Goal: Task Accomplishment & Management: Complete application form

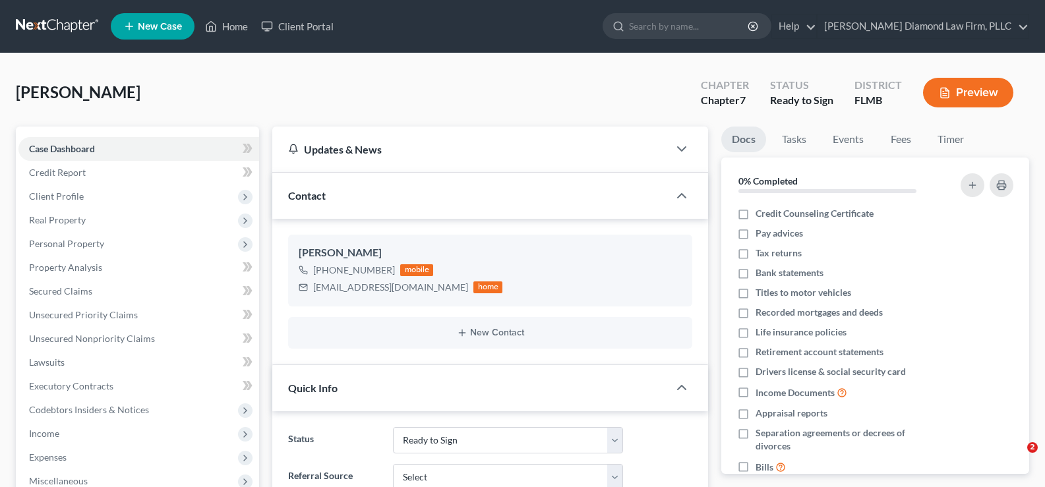
select select "16"
select select "0"
click at [230, 25] on link "Home" at bounding box center [227, 27] width 56 height 24
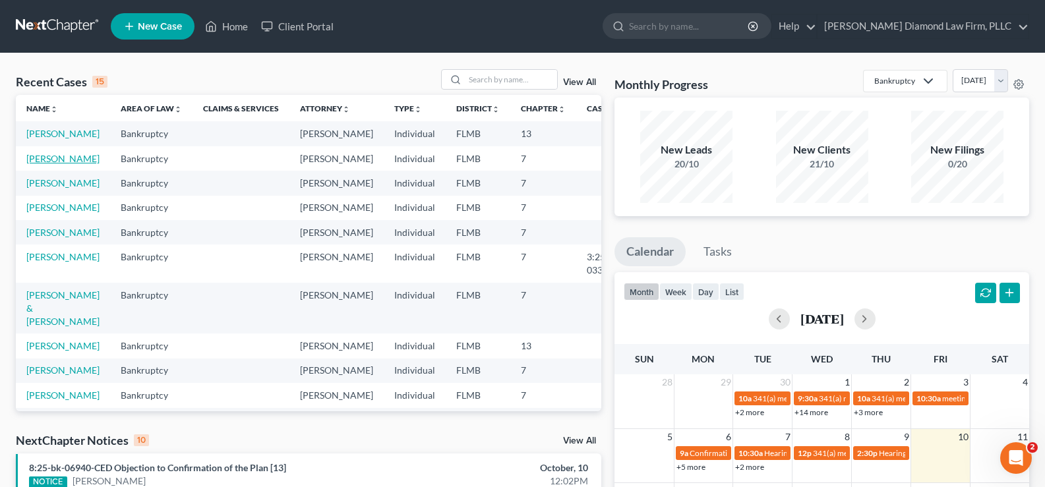
click at [46, 164] on link "[PERSON_NAME]" at bounding box center [62, 158] width 73 height 11
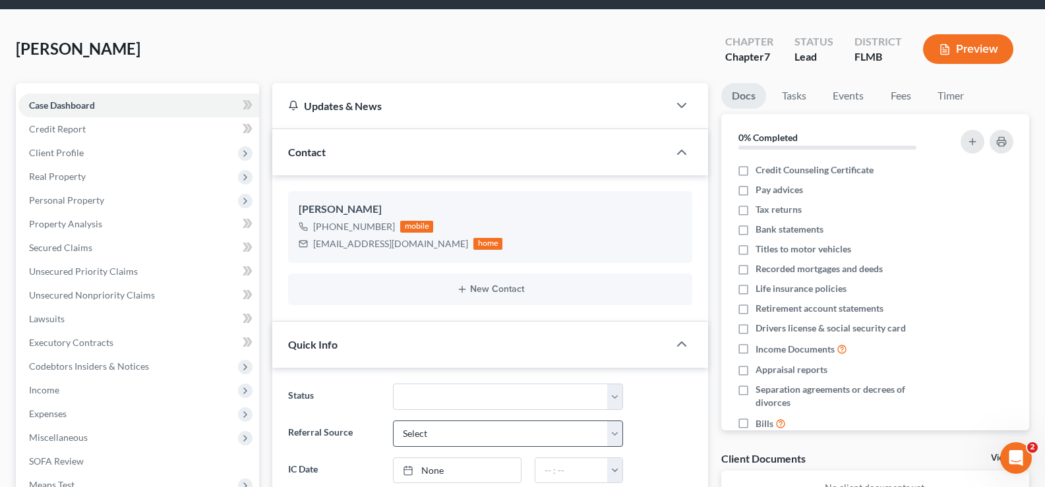
scroll to position [66, 0]
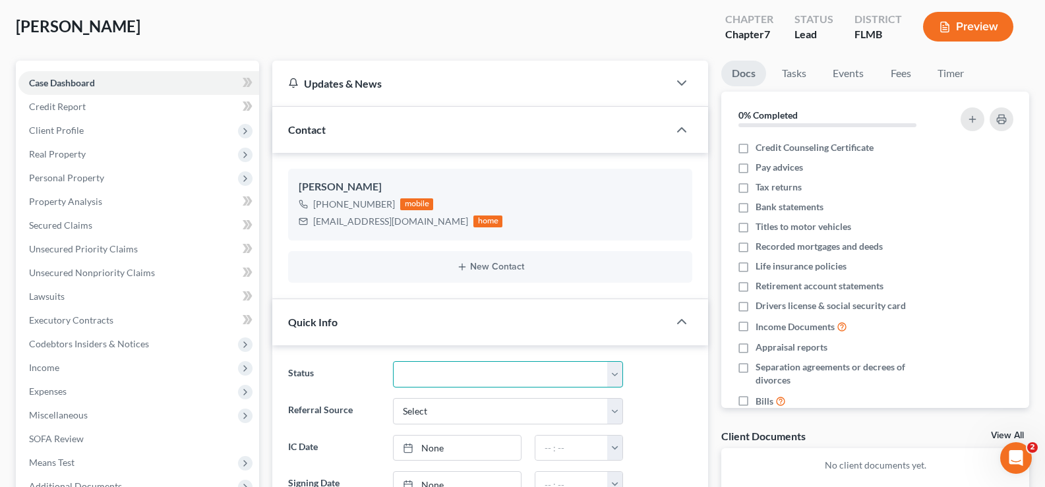
click at [521, 371] on select "Discharged Discharge Litigation Dismissal Notice Dismissed Filed Filed / Pre 34…" at bounding box center [508, 374] width 230 height 26
select select "7"
click at [393, 361] on select "Discharged Discharge Litigation Dismissal Notice Dismissed Filed Filed / Pre 34…" at bounding box center [508, 374] width 230 height 26
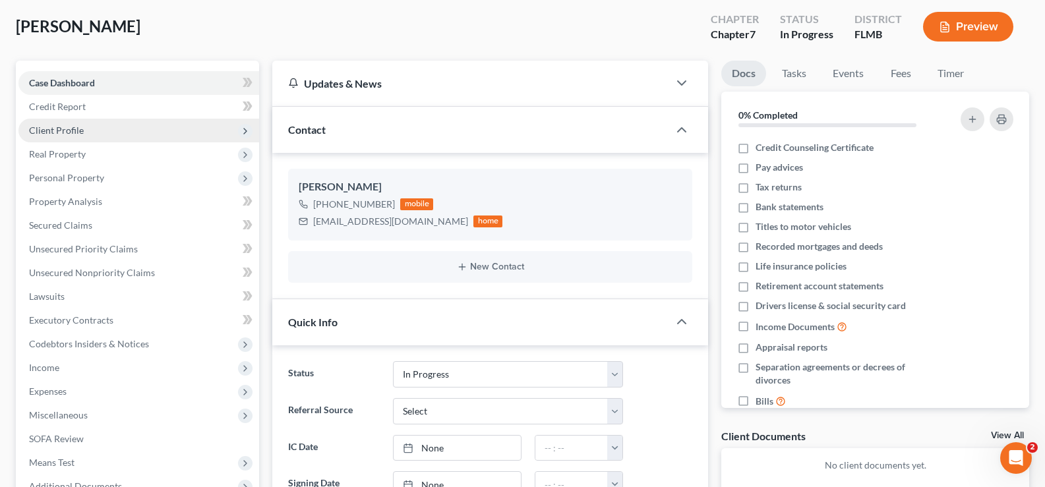
click at [121, 125] on span "Client Profile" at bounding box center [138, 131] width 241 height 24
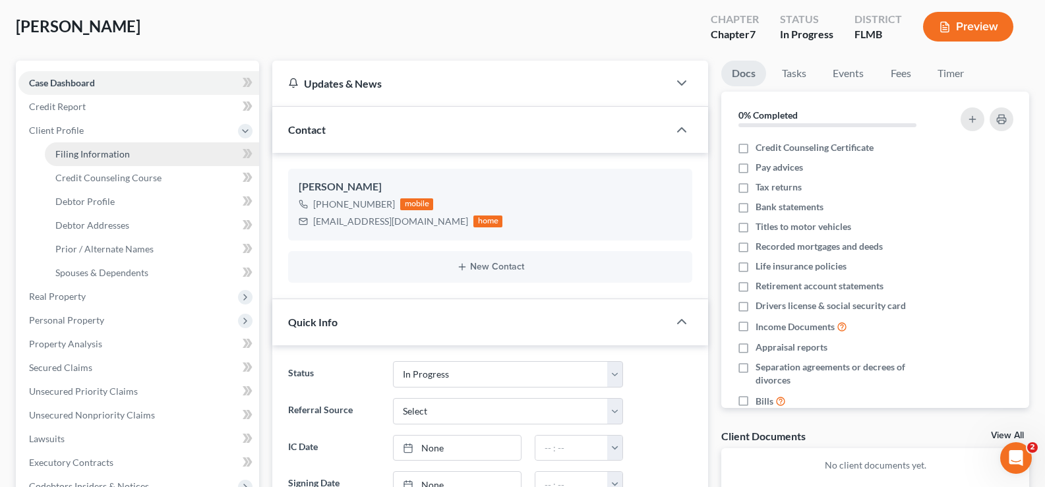
click at [124, 150] on span "Filing Information" at bounding box center [92, 153] width 75 height 11
select select "1"
select select "0"
select select "9"
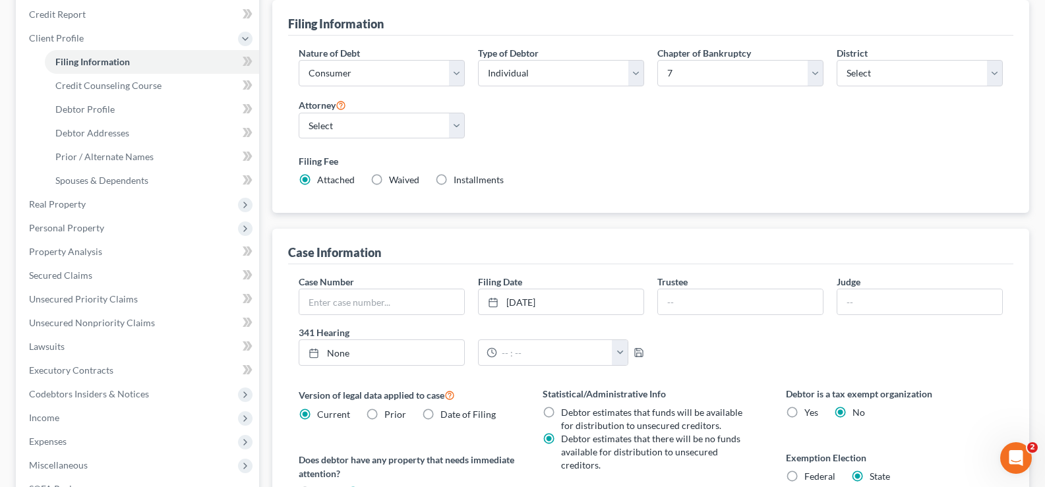
scroll to position [198, 0]
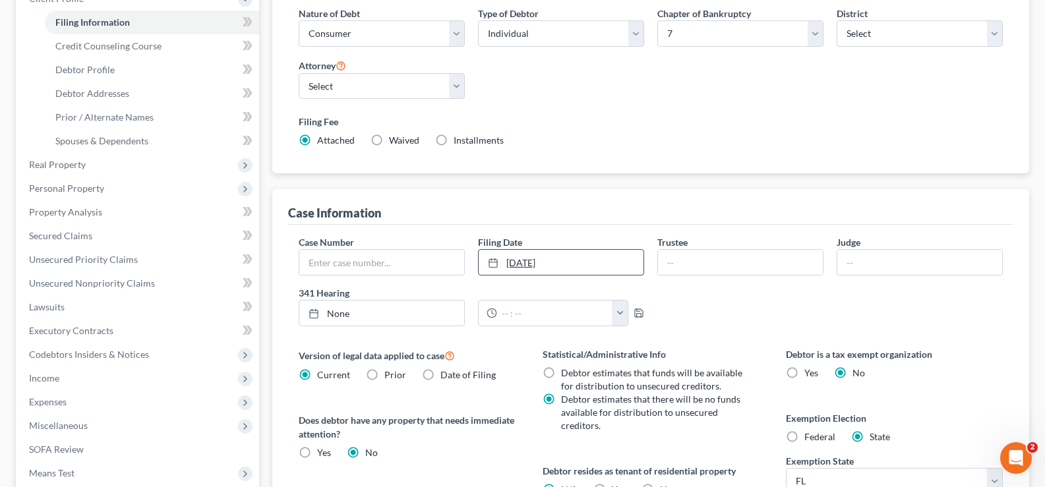
click at [575, 264] on link "11/1/2025" at bounding box center [561, 262] width 165 height 25
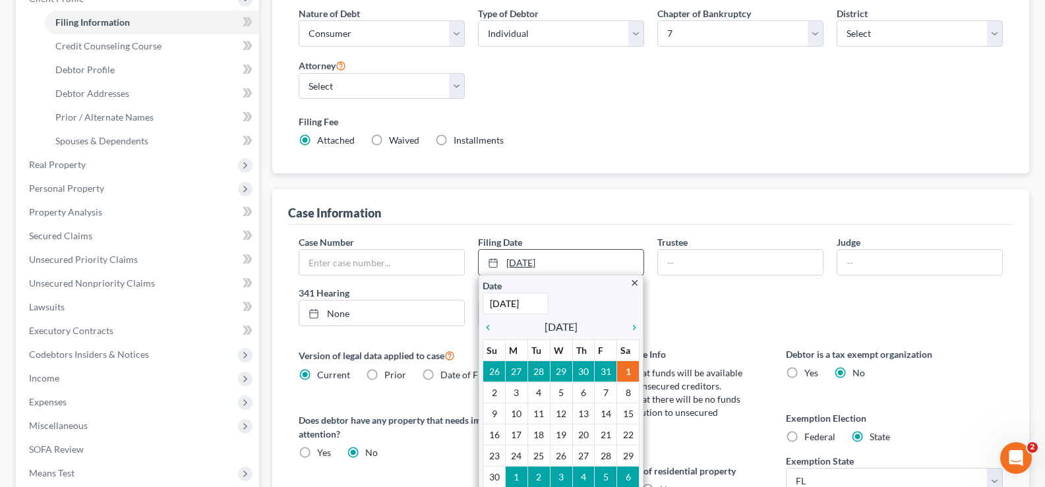
scroll to position [264, 0]
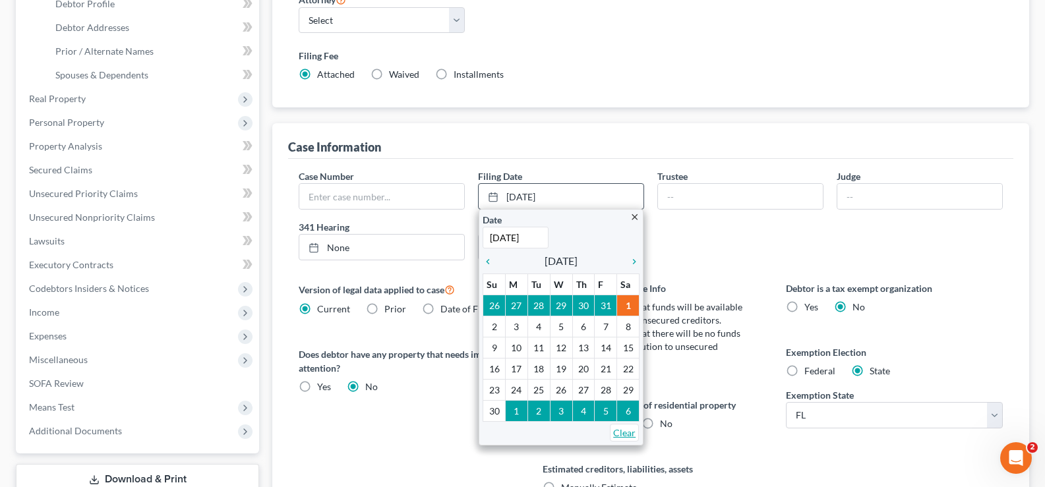
click at [633, 433] on link "Clear" at bounding box center [624, 433] width 29 height 18
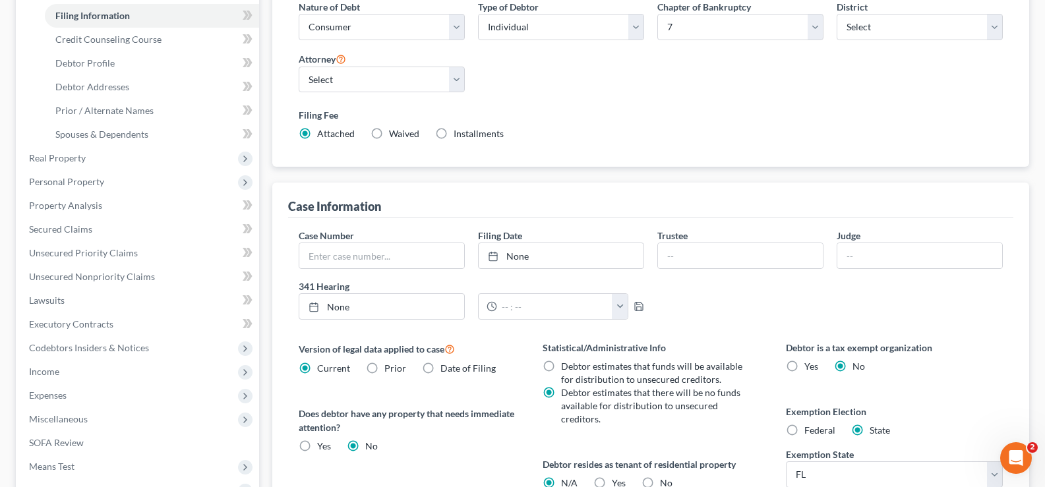
scroll to position [132, 0]
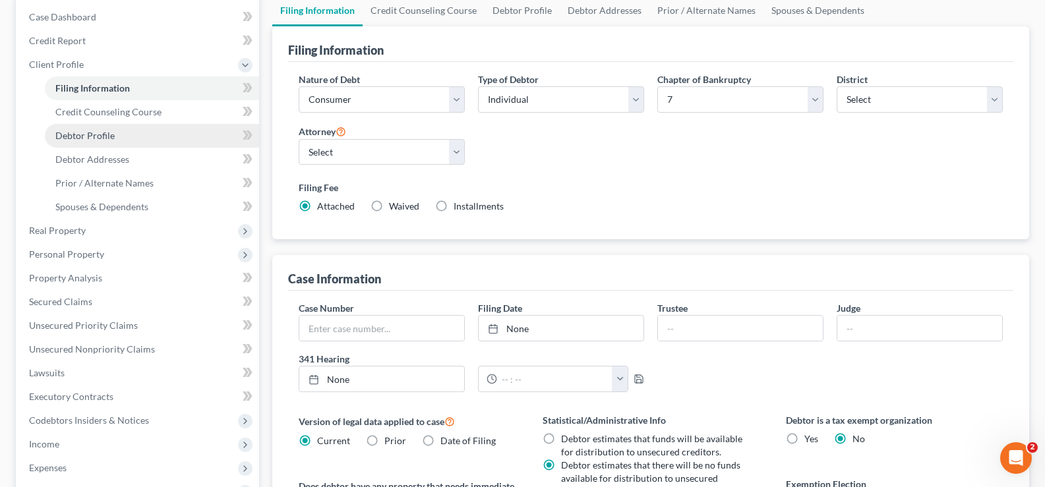
click at [134, 143] on link "Debtor Profile" at bounding box center [152, 136] width 214 height 24
select select "3"
select select "0"
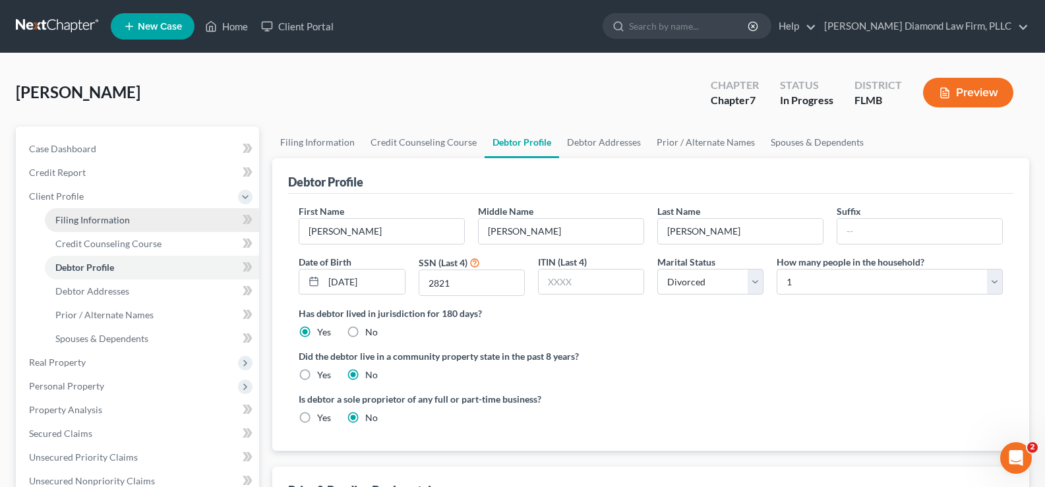
click at [100, 216] on span "Filing Information" at bounding box center [92, 219] width 75 height 11
select select "1"
select select "0"
select select "15"
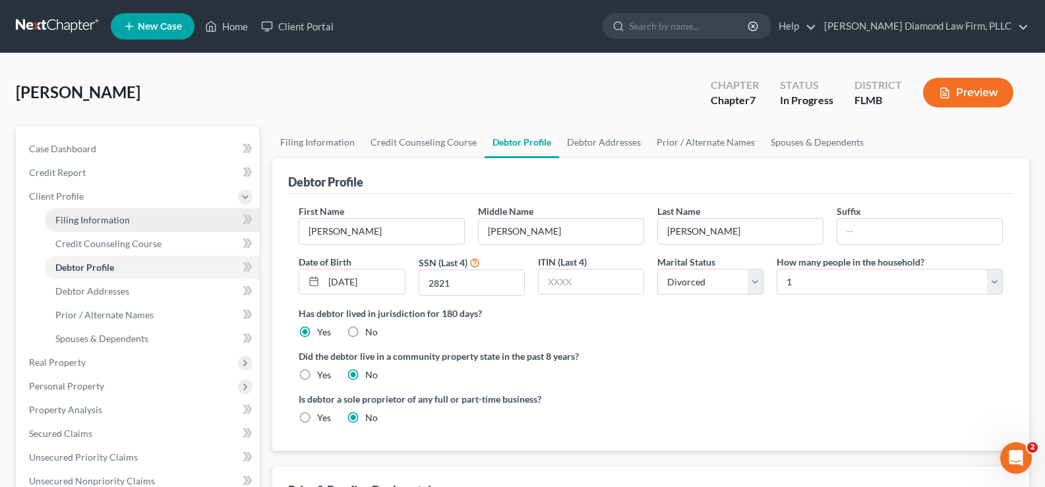
select select "0"
select select "9"
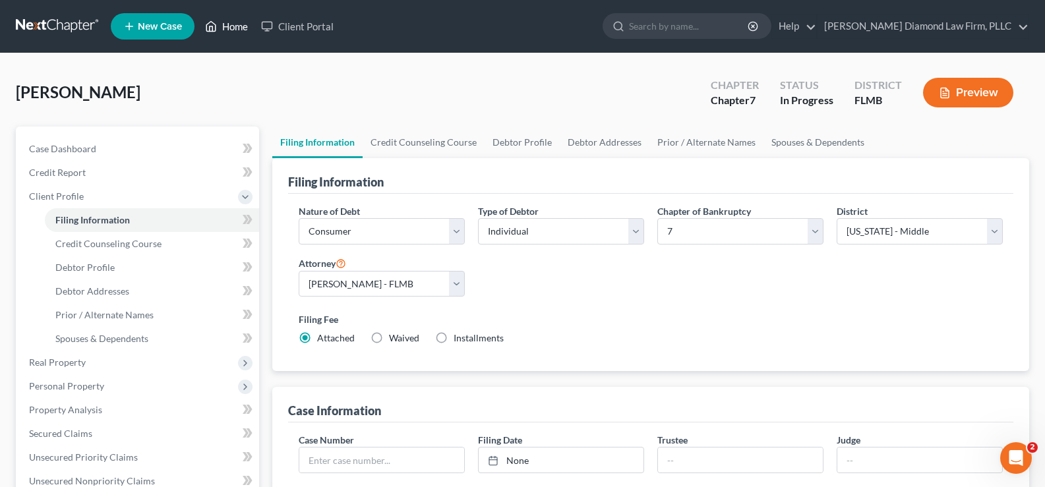
click at [234, 24] on link "Home" at bounding box center [227, 27] width 56 height 24
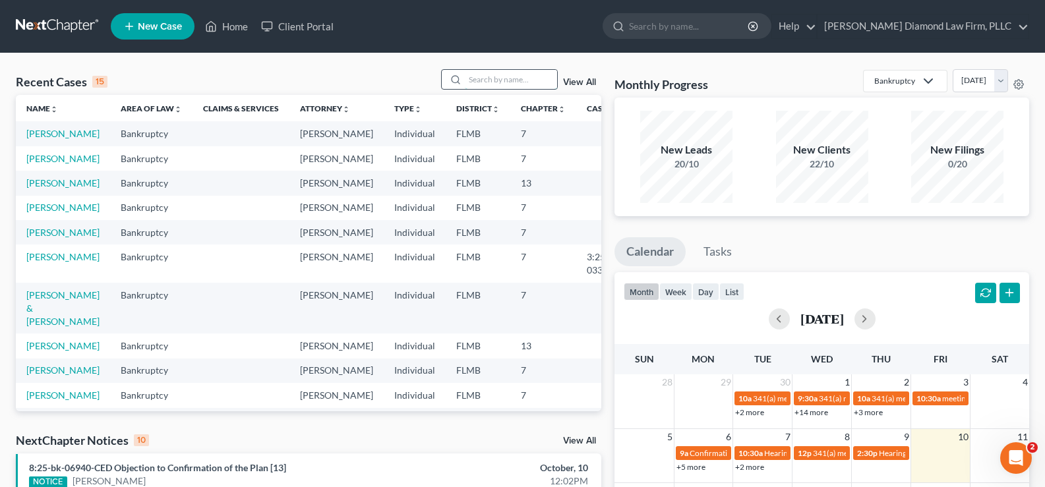
click at [530, 77] on input "search" at bounding box center [511, 79] width 92 height 19
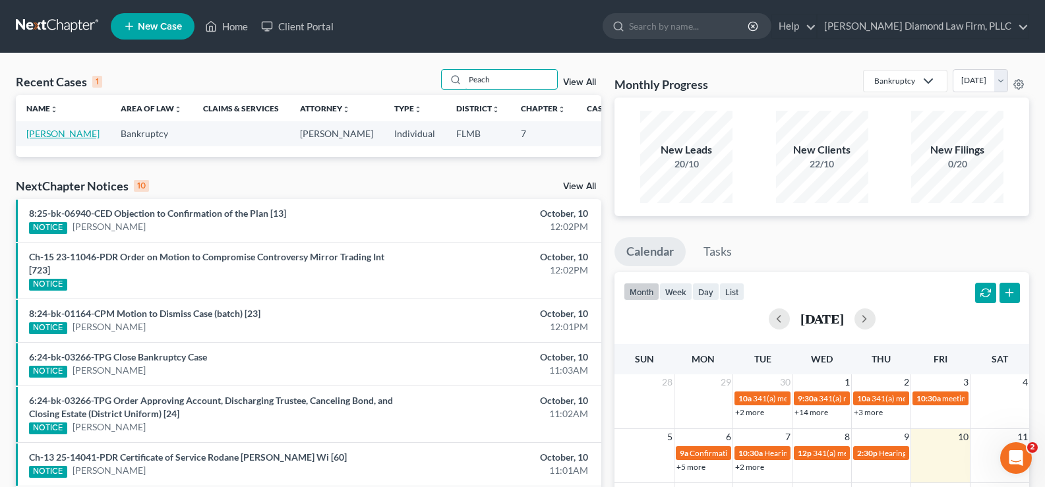
type input "Peach"
click at [39, 139] on link "[PERSON_NAME]" at bounding box center [62, 133] width 73 height 11
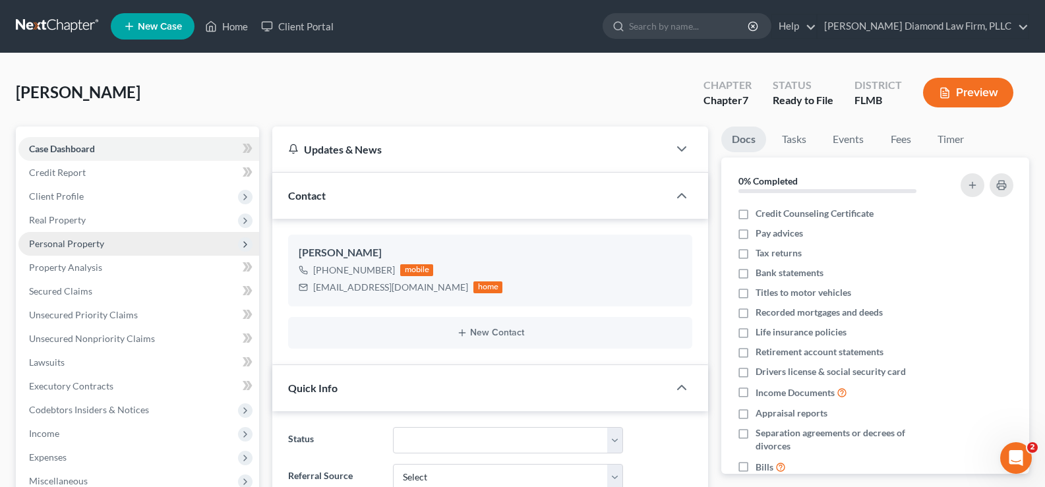
click at [87, 249] on span "Personal Property" at bounding box center [66, 243] width 75 height 11
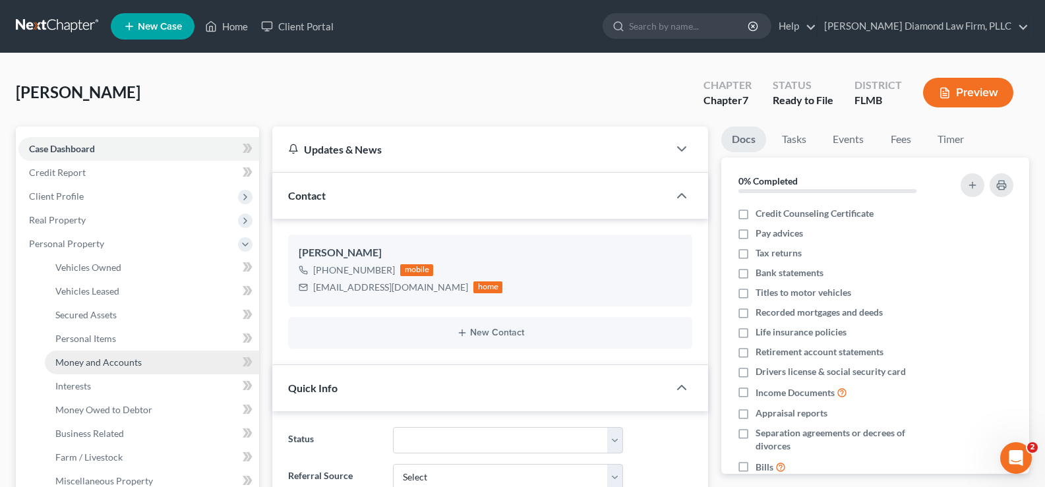
click at [100, 364] on span "Money and Accounts" at bounding box center [98, 362] width 86 height 11
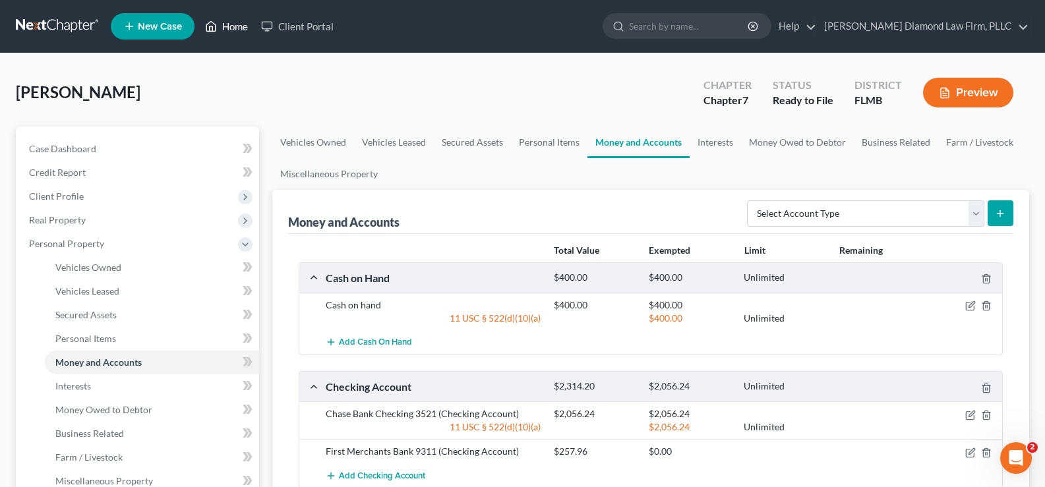
click at [232, 21] on link "Home" at bounding box center [227, 27] width 56 height 24
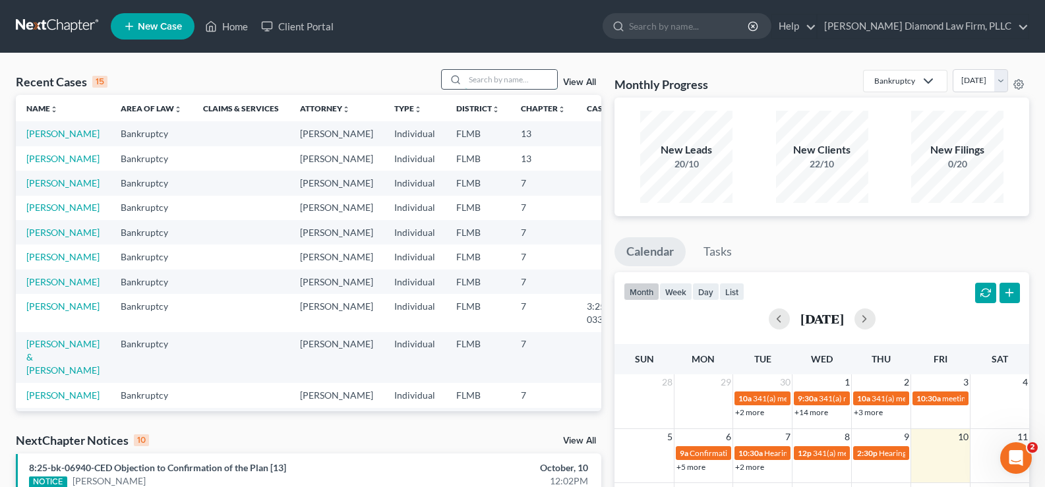
click at [515, 77] on input "search" at bounding box center [511, 79] width 92 height 19
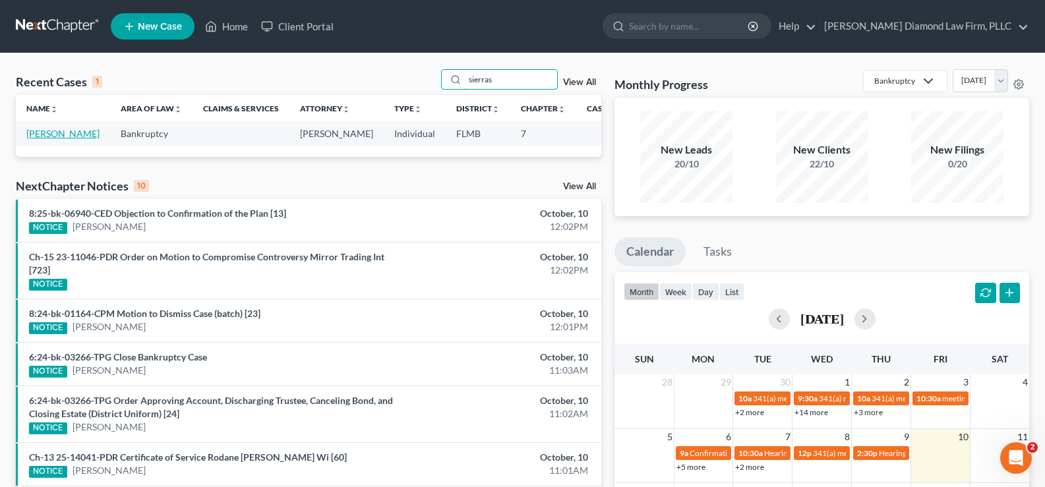
type input "sierras"
click at [33, 139] on link "[PERSON_NAME]" at bounding box center [62, 133] width 73 height 11
select select "16"
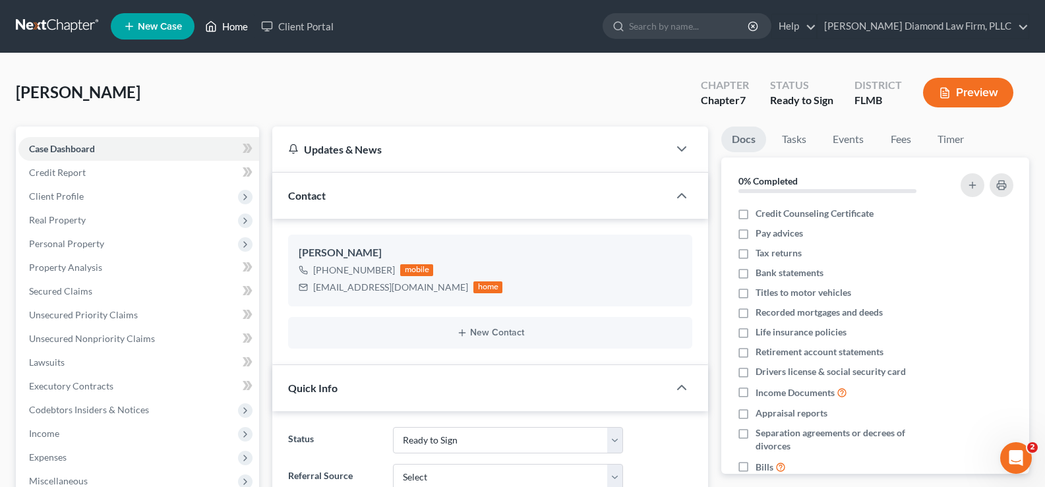
click at [224, 22] on link "Home" at bounding box center [227, 27] width 56 height 24
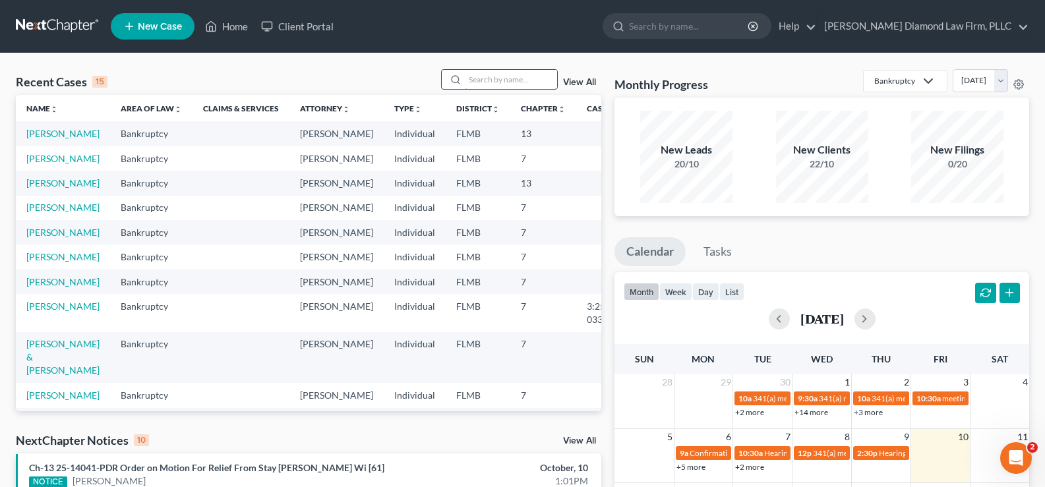
click at [503, 80] on input "search" at bounding box center [511, 79] width 92 height 19
type input "labri"
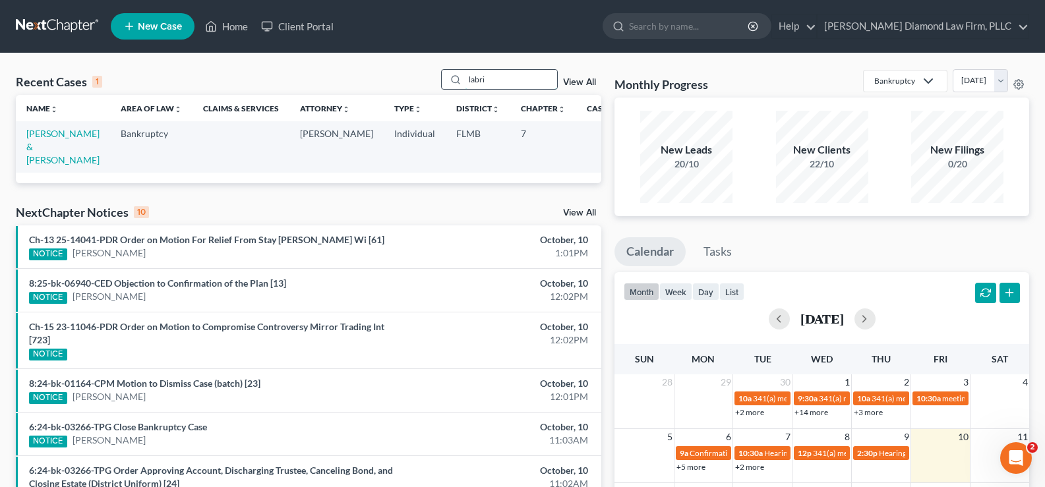
drag, startPoint x: 499, startPoint y: 80, endPoint x: 468, endPoint y: 73, distance: 31.7
click at [468, 73] on input "labri" at bounding box center [511, 79] width 92 height 19
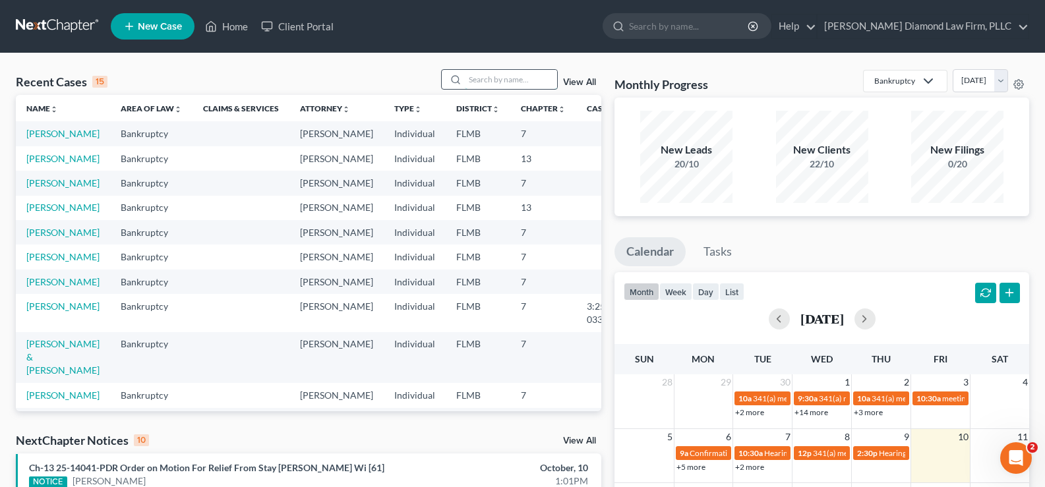
click at [503, 82] on input "search" at bounding box center [511, 79] width 92 height 19
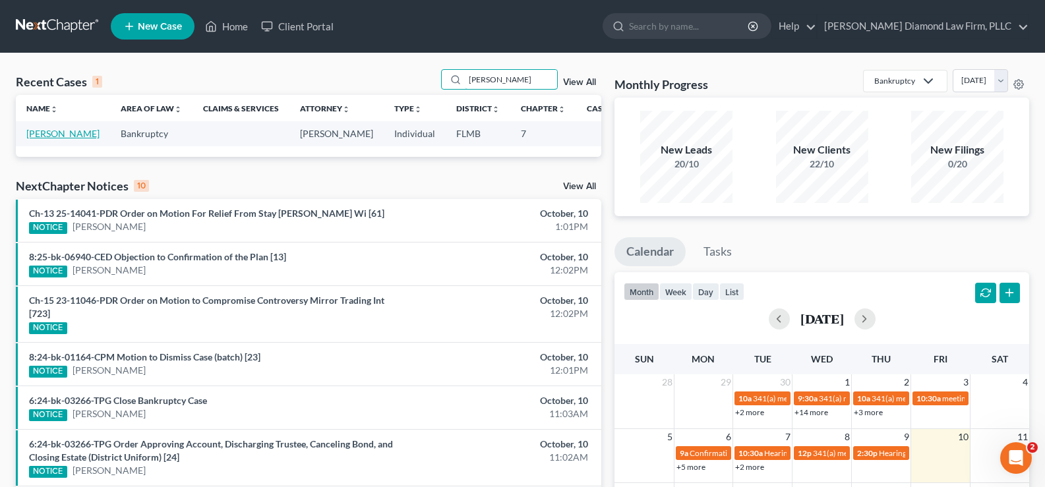
type input "turnbull"
click at [44, 137] on link "[PERSON_NAME]" at bounding box center [62, 133] width 73 height 11
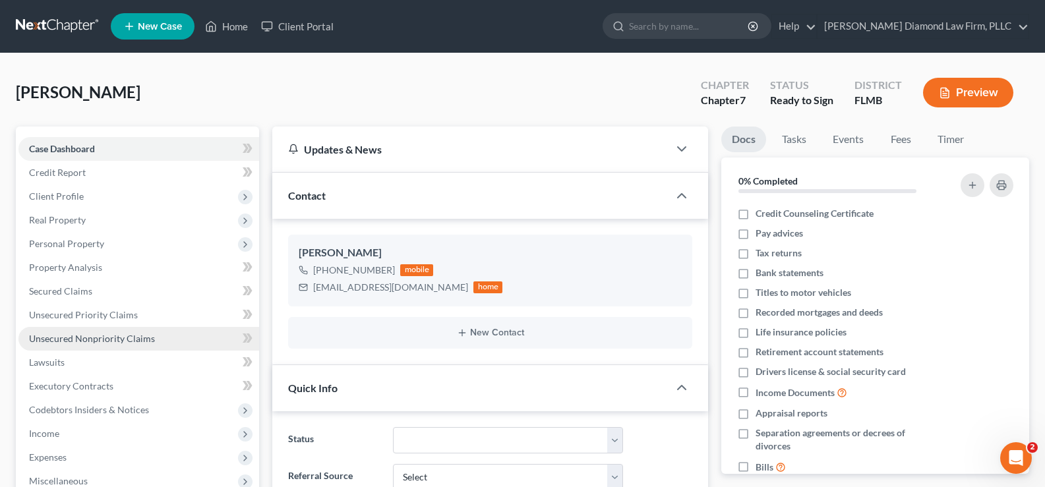
click at [96, 344] on link "Unsecured Nonpriority Claims" at bounding box center [138, 339] width 241 height 24
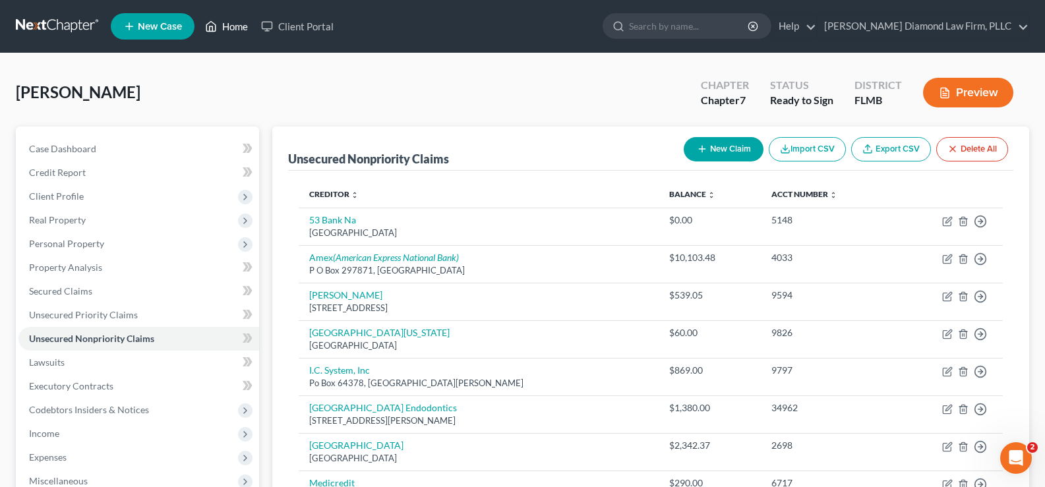
click at [229, 25] on link "Home" at bounding box center [227, 27] width 56 height 24
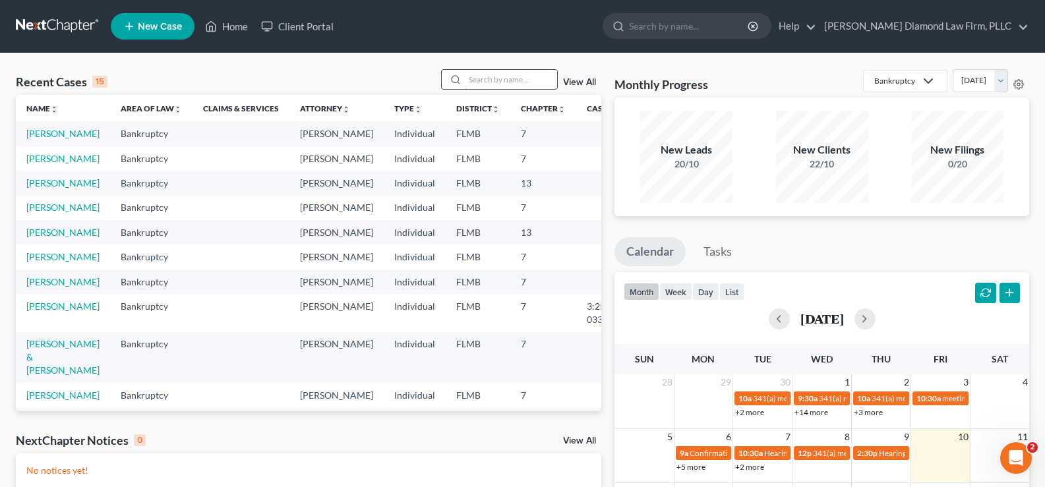
click at [485, 76] on input "search" at bounding box center [511, 79] width 92 height 19
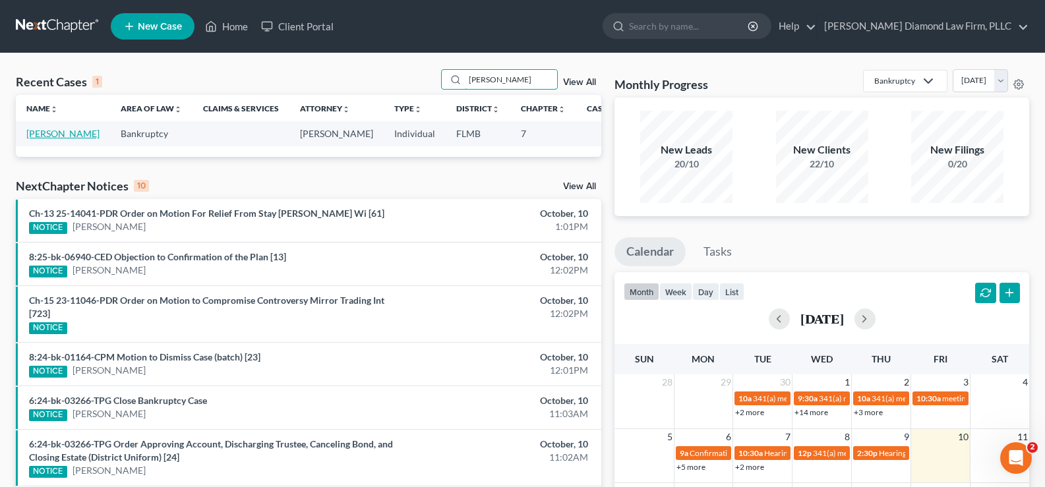
type input "Cordova"
click at [45, 134] on link "[PERSON_NAME]" at bounding box center [62, 133] width 73 height 11
select select "19"
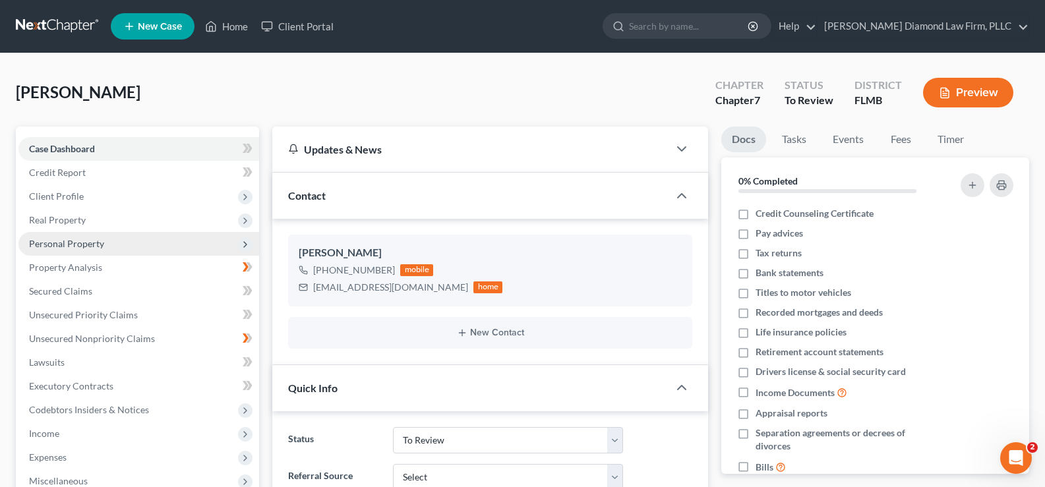
scroll to position [1537, 0]
click at [104, 237] on span "Personal Property" at bounding box center [138, 244] width 241 height 24
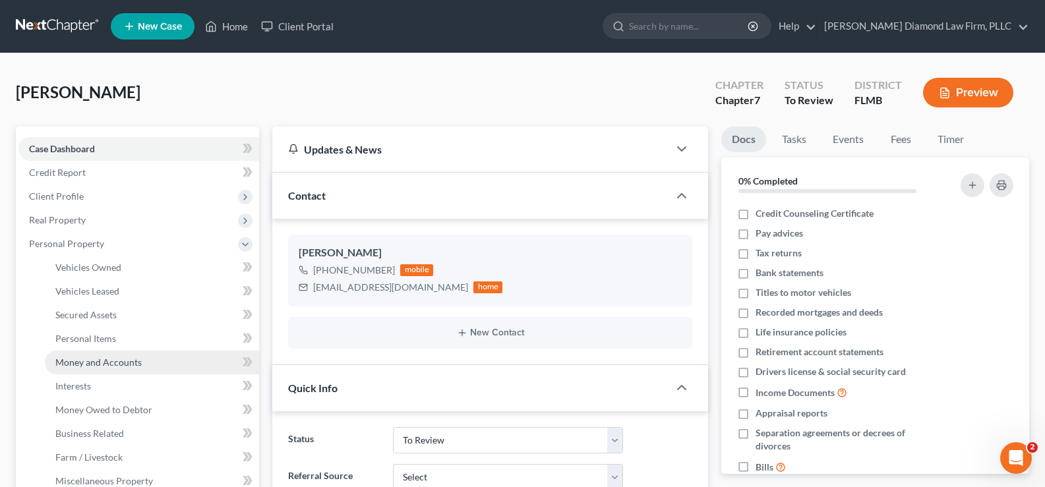
click at [138, 366] on span "Money and Accounts" at bounding box center [98, 362] width 86 height 11
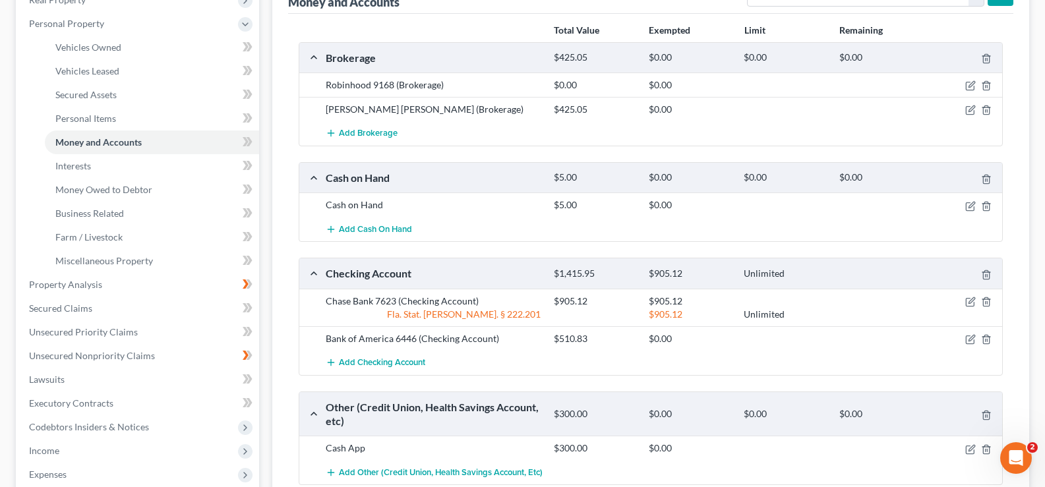
scroll to position [198, 0]
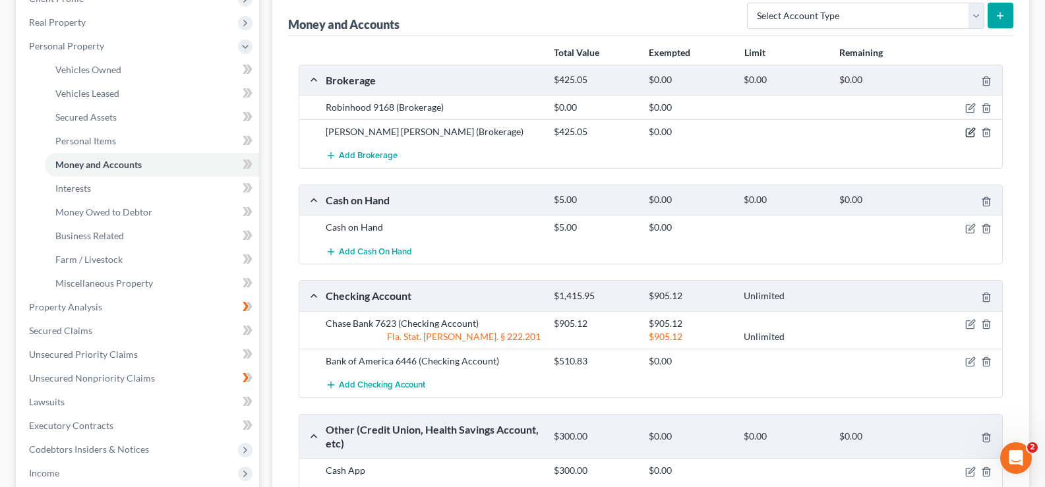
click at [971, 131] on icon "button" at bounding box center [972, 132] width 6 height 6
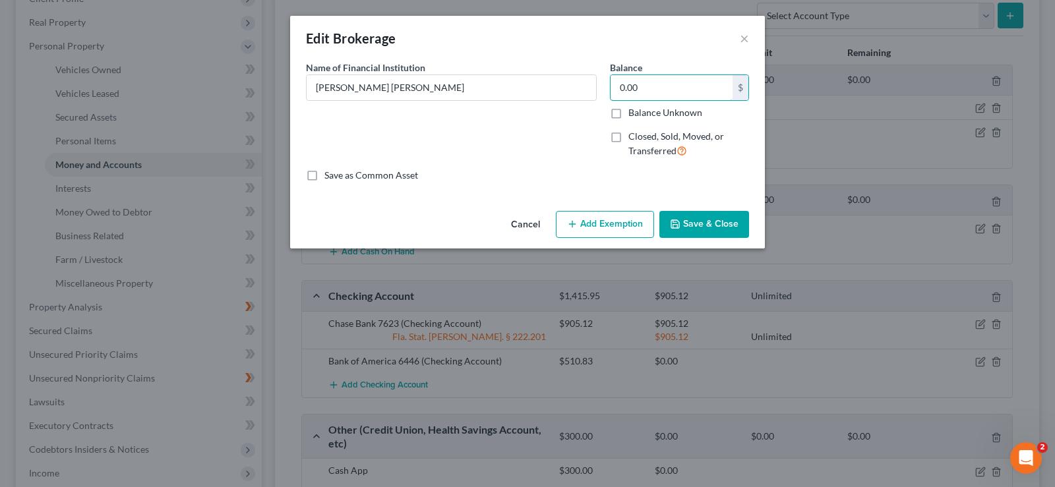
type input "0.00"
click at [710, 222] on button "Save & Close" at bounding box center [705, 225] width 90 height 28
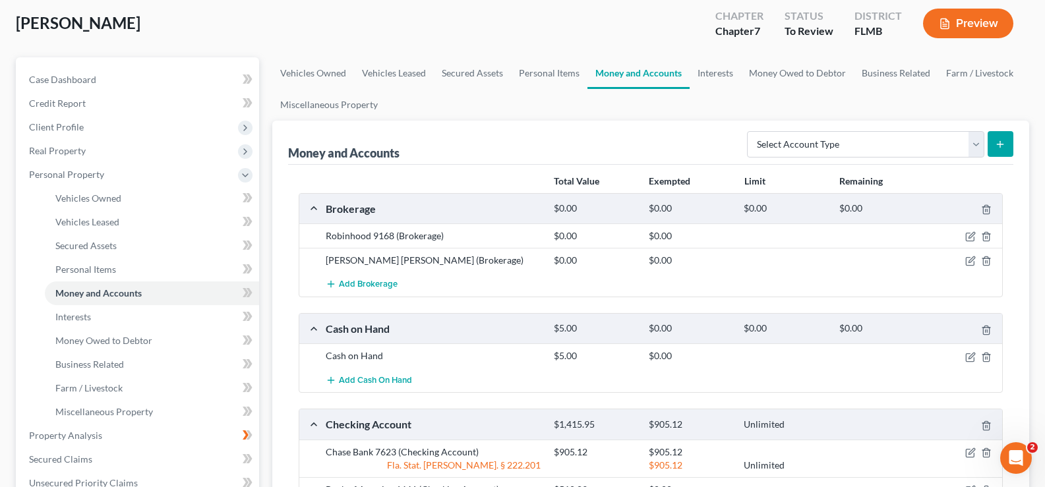
scroll to position [66, 0]
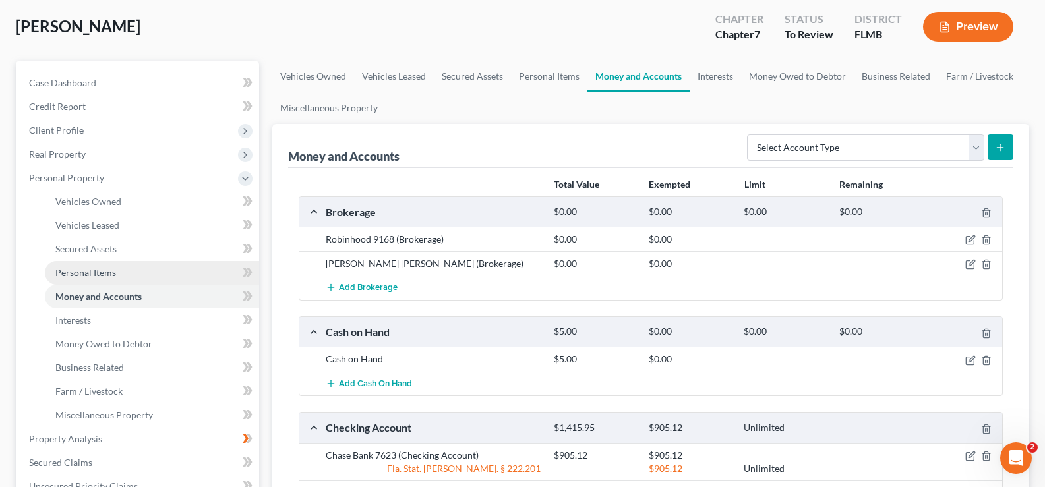
click at [111, 275] on span "Personal Items" at bounding box center [85, 272] width 61 height 11
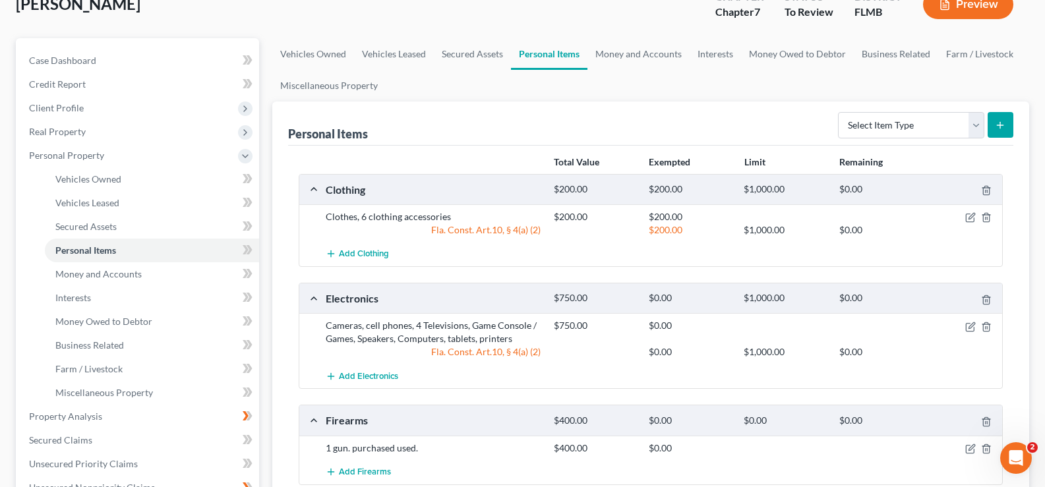
scroll to position [198, 0]
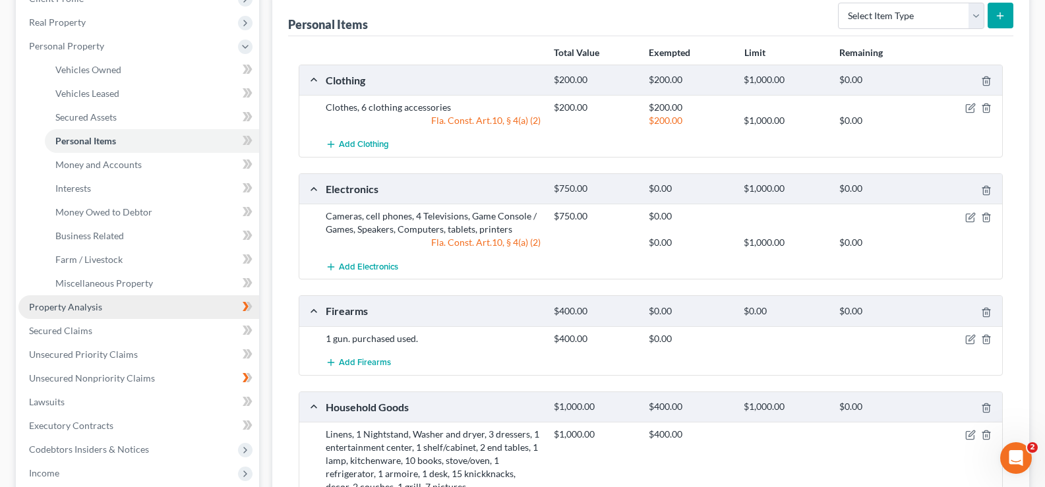
click at [77, 312] on span "Property Analysis" at bounding box center [65, 306] width 73 height 11
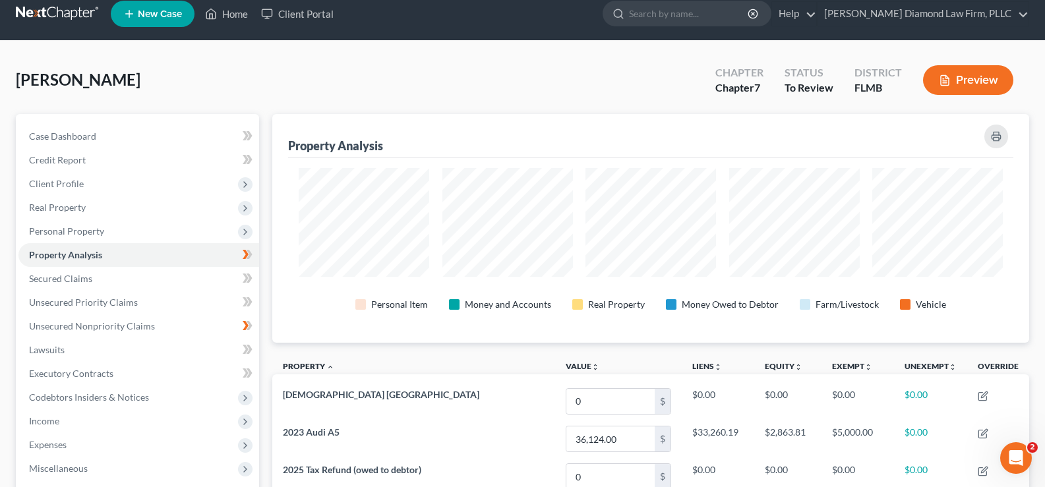
scroll to position [12, 0]
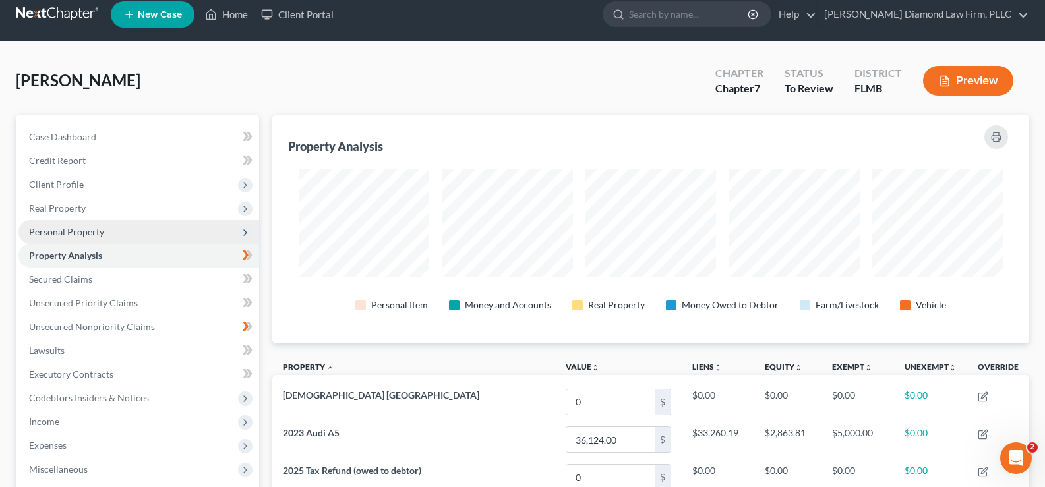
click at [77, 233] on span "Personal Property" at bounding box center [66, 231] width 75 height 11
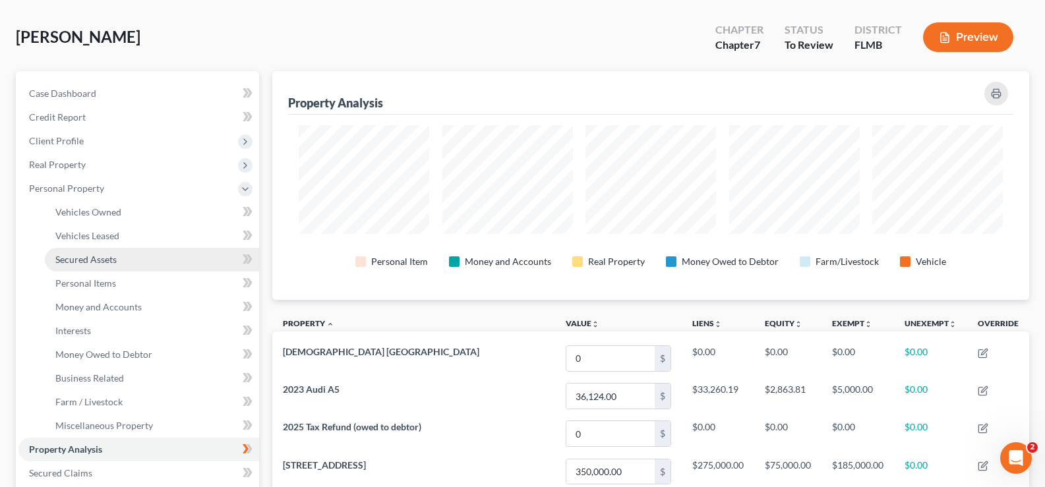
scroll to position [78, 0]
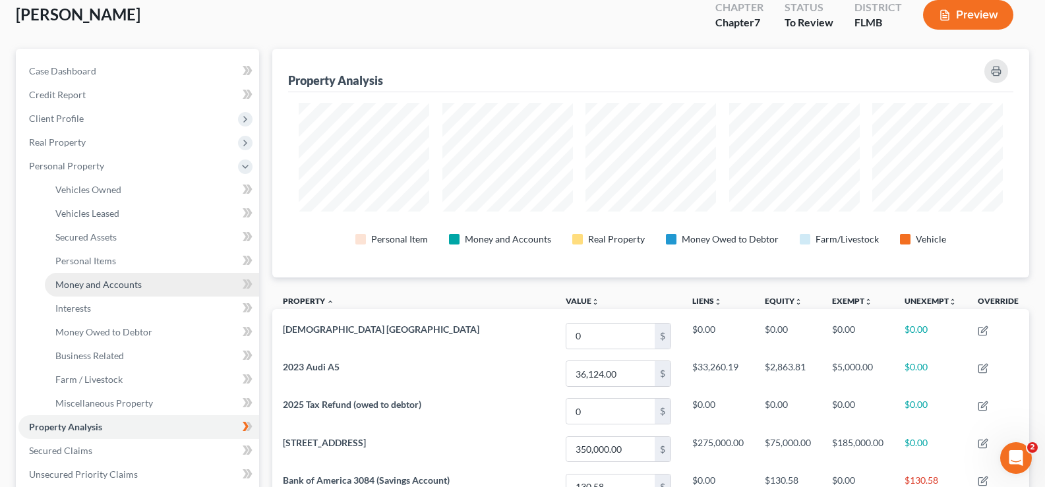
click at [115, 284] on span "Money and Accounts" at bounding box center [98, 284] width 86 height 11
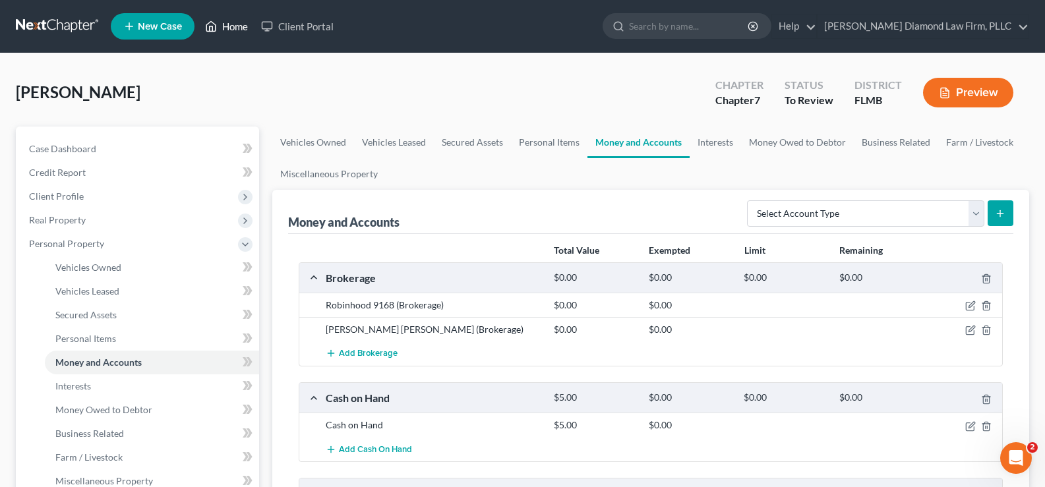
click at [236, 26] on link "Home" at bounding box center [227, 27] width 56 height 24
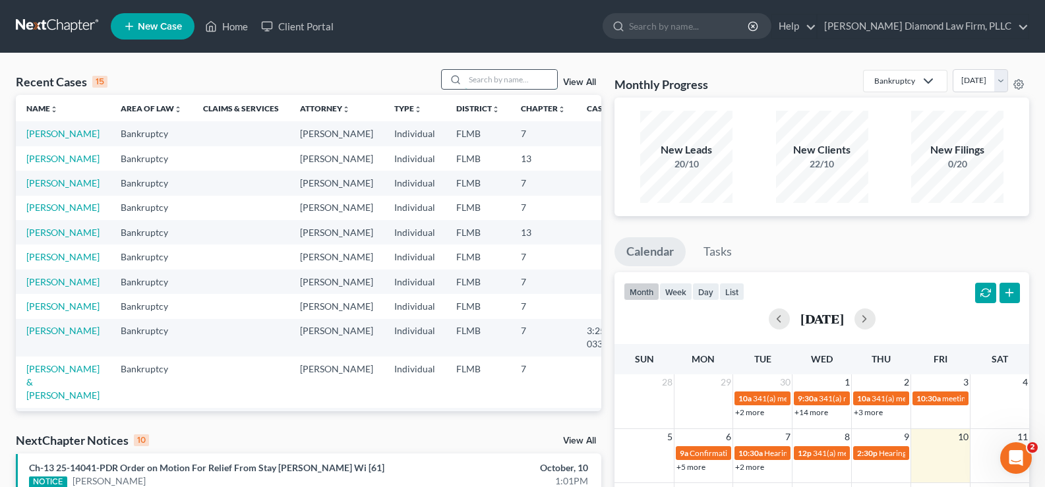
click at [507, 79] on input "search" at bounding box center [511, 79] width 92 height 19
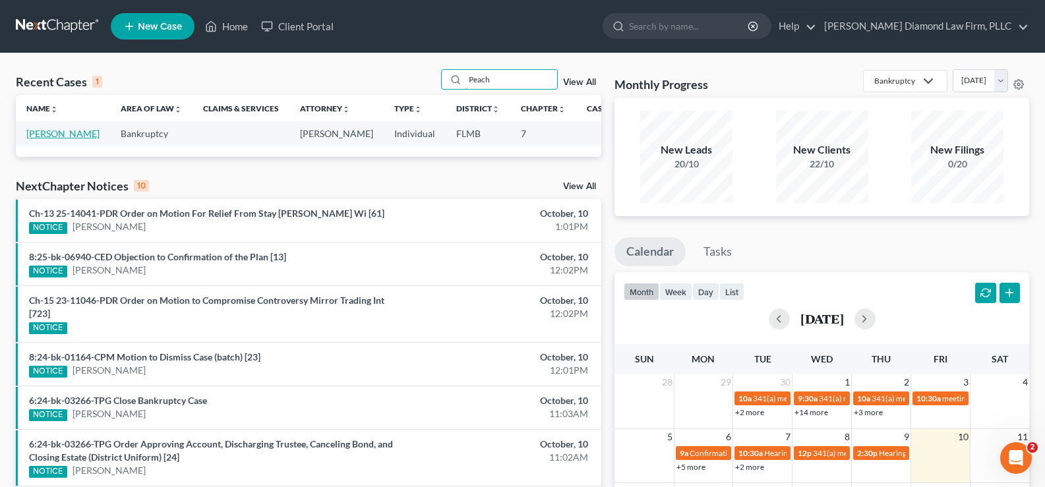
type input "Peach"
click at [46, 139] on link "[PERSON_NAME]" at bounding box center [62, 133] width 73 height 11
select select "15"
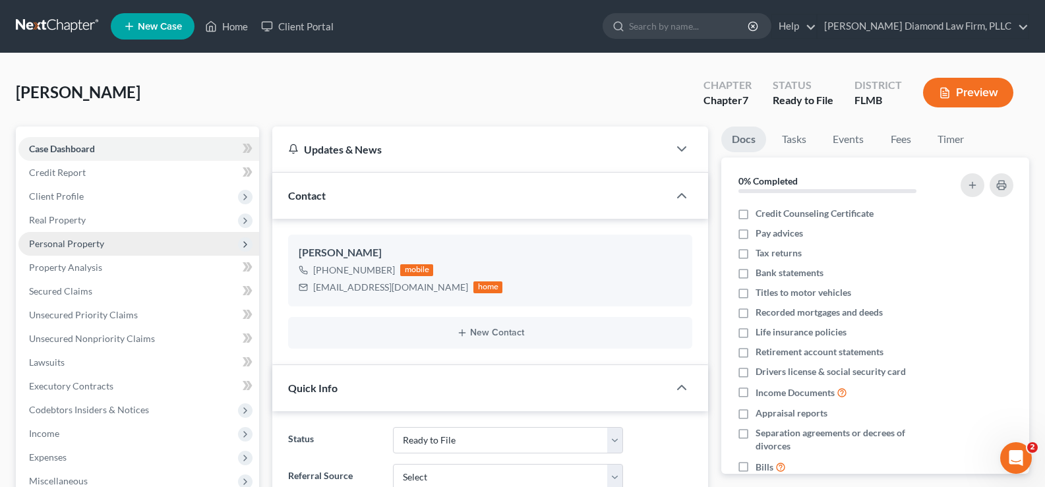
click at [78, 243] on span "Personal Property" at bounding box center [66, 243] width 75 height 11
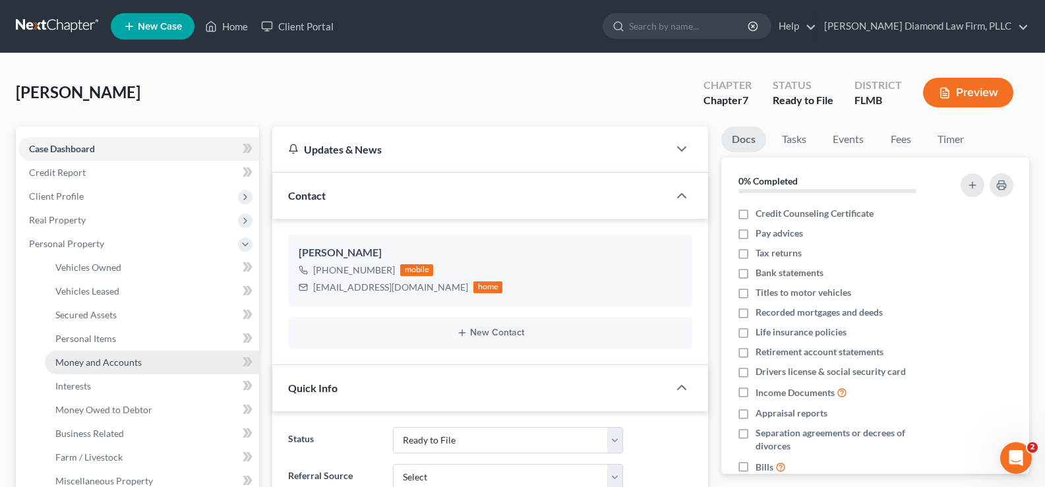
click at [109, 367] on span "Money and Accounts" at bounding box center [98, 362] width 86 height 11
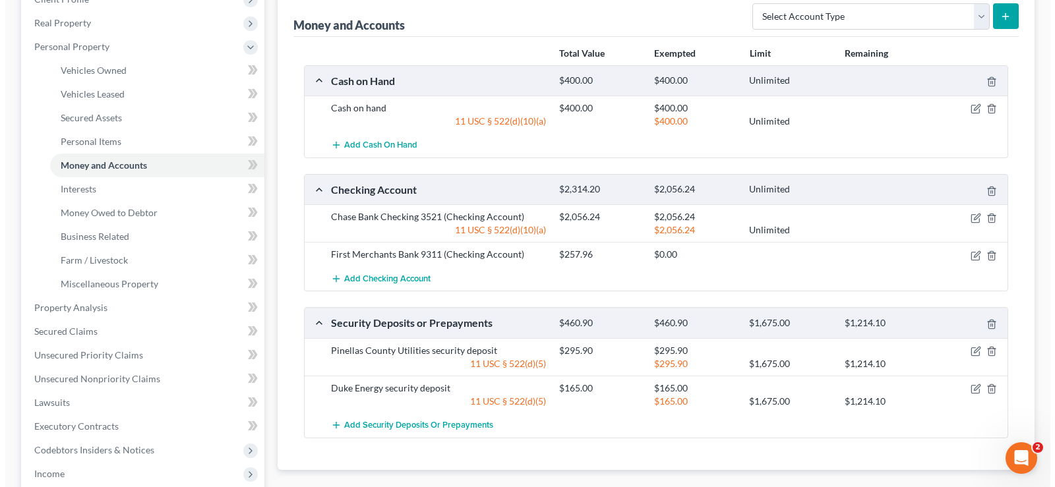
scroll to position [198, 0]
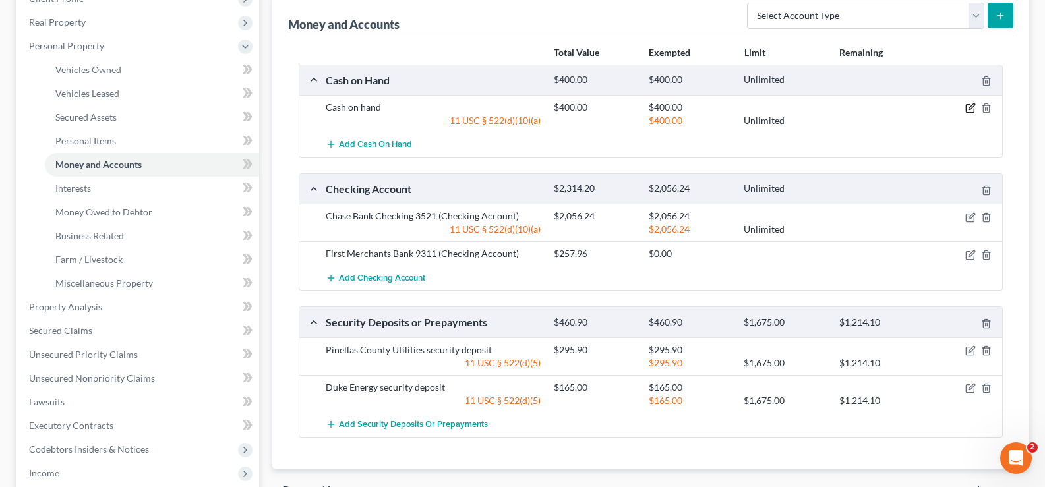
click at [972, 107] on icon "button" at bounding box center [971, 108] width 11 height 11
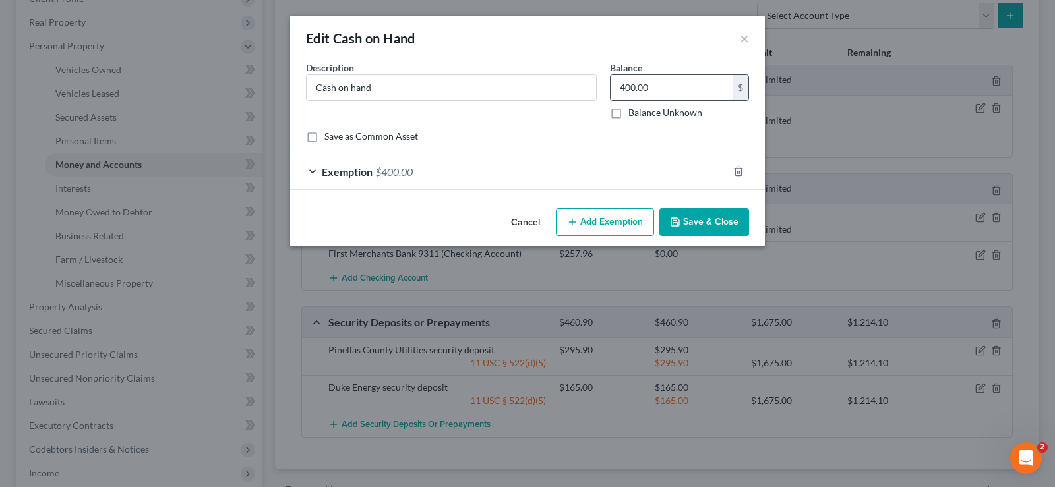
click at [623, 86] on input "400.00" at bounding box center [672, 87] width 122 height 25
click at [660, 94] on input "400.00" at bounding box center [672, 87] width 122 height 25
drag, startPoint x: 661, startPoint y: 92, endPoint x: 605, endPoint y: 89, distance: 56.8
click at [605, 89] on div "Balance 400.00 $ Balance Unknown Balance Undetermined 400.00 $ Balance Unknown" at bounding box center [679, 90] width 152 height 59
type input "200"
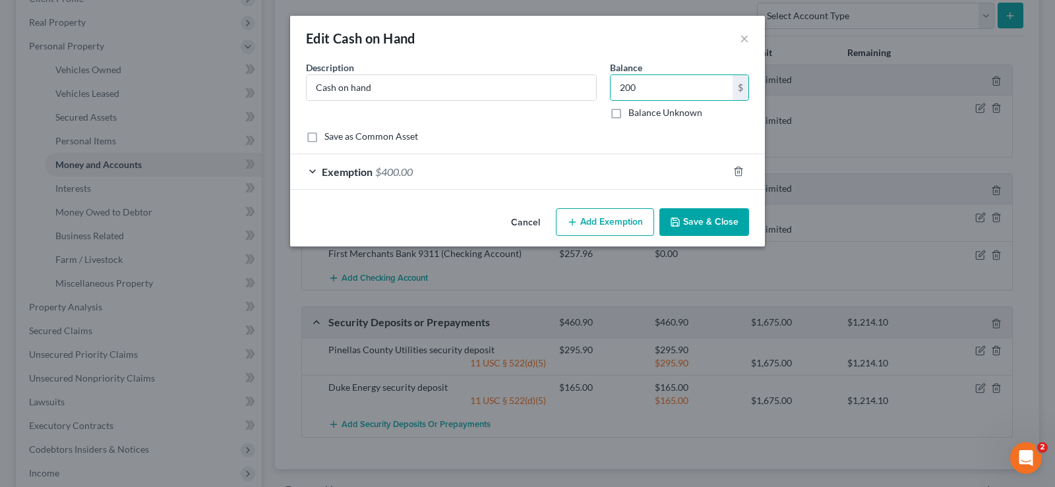
click at [441, 168] on div "Exemption $400.00" at bounding box center [509, 171] width 438 height 35
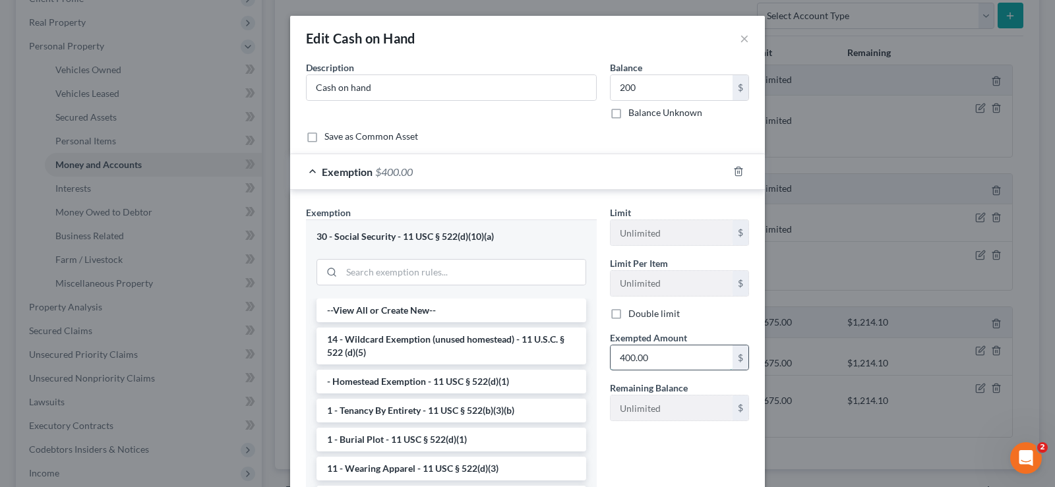
click at [652, 365] on input "400.00" at bounding box center [672, 358] width 122 height 25
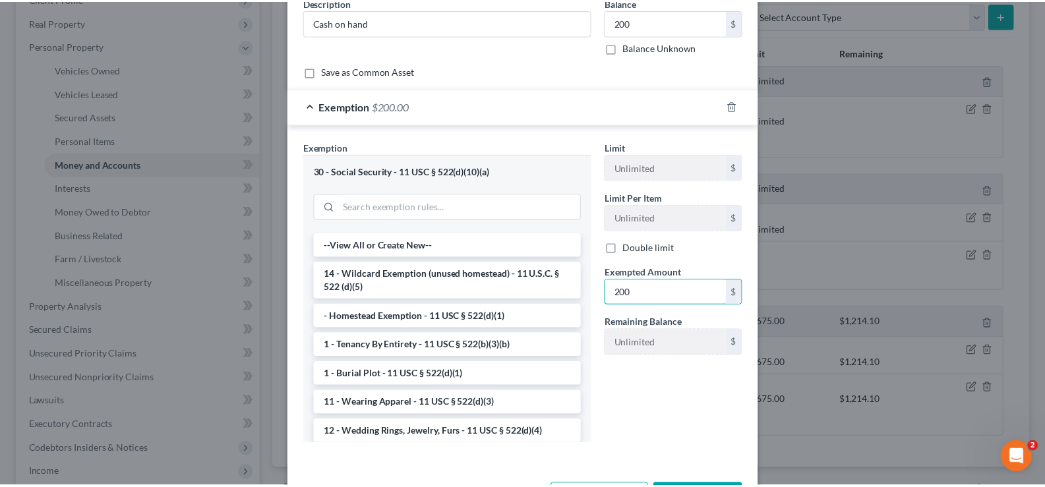
scroll to position [116, 0]
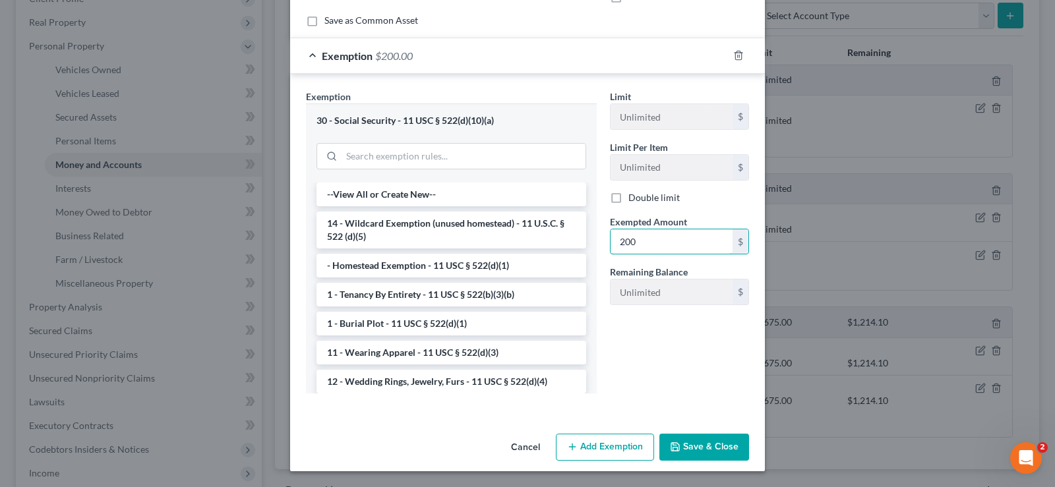
type input "200"
click at [684, 452] on button "Save & Close" at bounding box center [705, 448] width 90 height 28
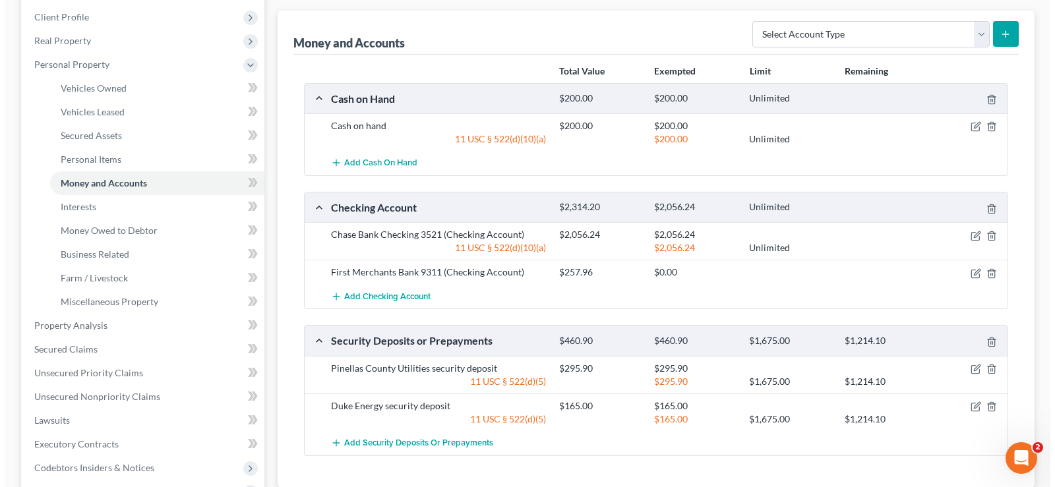
scroll to position [198, 0]
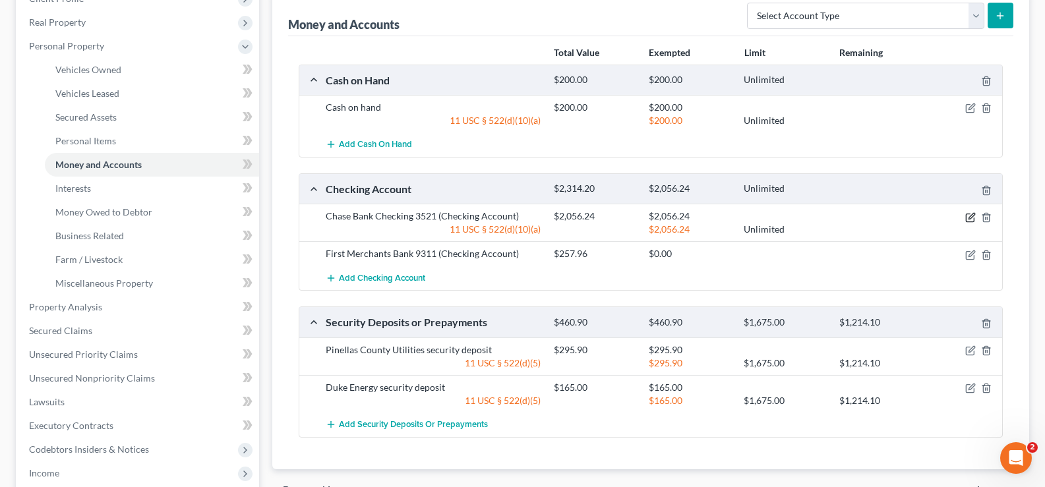
click at [973, 216] on icon "button" at bounding box center [972, 216] width 6 height 6
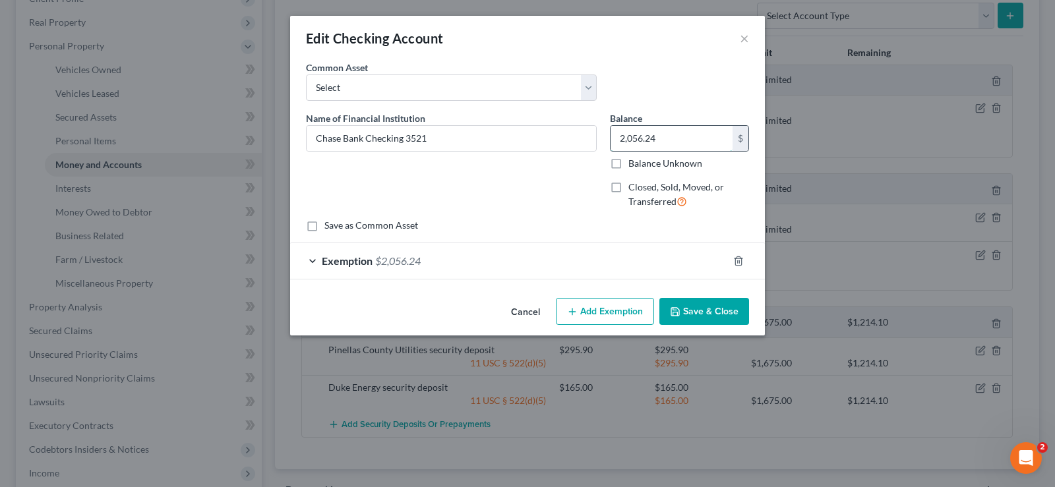
click at [671, 138] on input "2,056.24" at bounding box center [672, 138] width 122 height 25
type input "122.99"
click at [439, 257] on div "Exemption $2,056.24" at bounding box center [509, 260] width 438 height 35
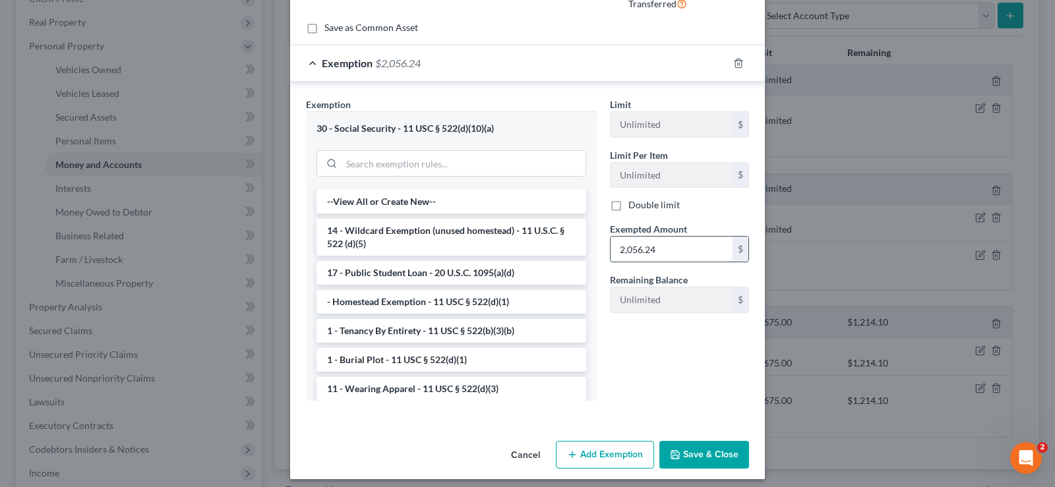
click at [669, 255] on input "2,056.24" at bounding box center [672, 249] width 122 height 25
type input "122.99"
click at [706, 460] on button "Save & Close" at bounding box center [705, 455] width 90 height 28
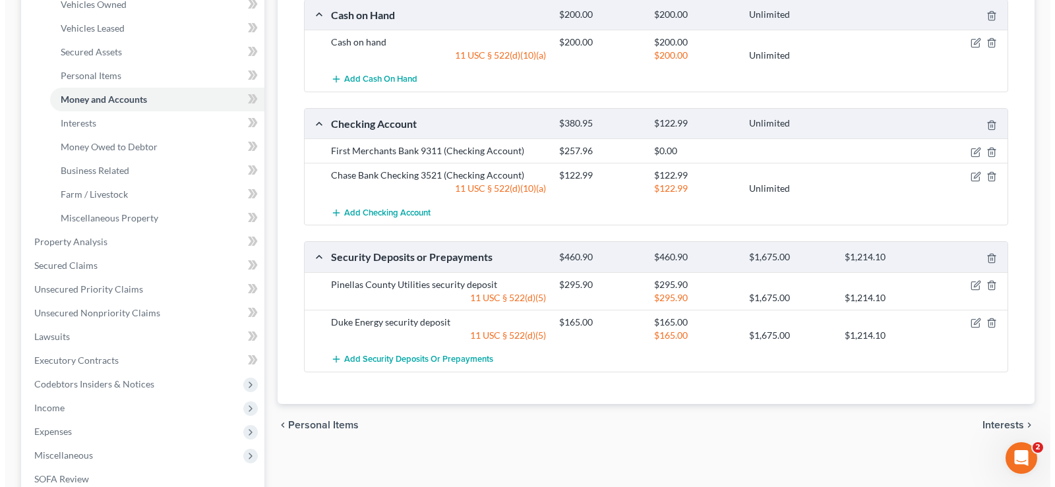
scroll to position [264, 0]
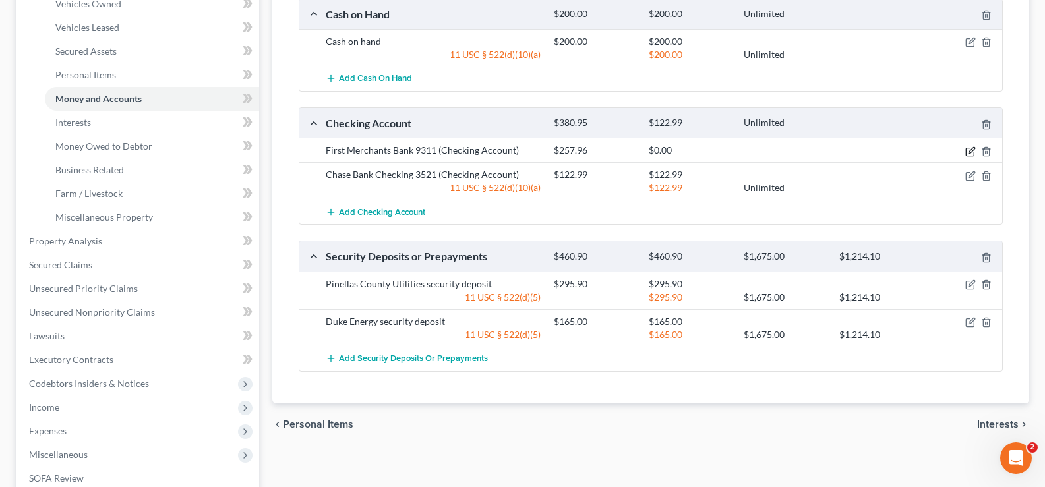
click at [971, 151] on icon "button" at bounding box center [971, 151] width 11 height 11
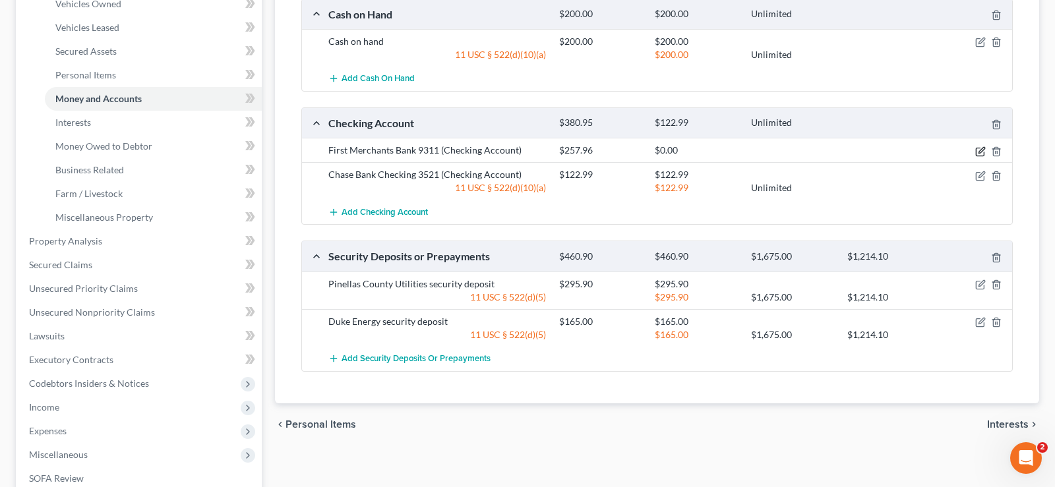
select select "15"
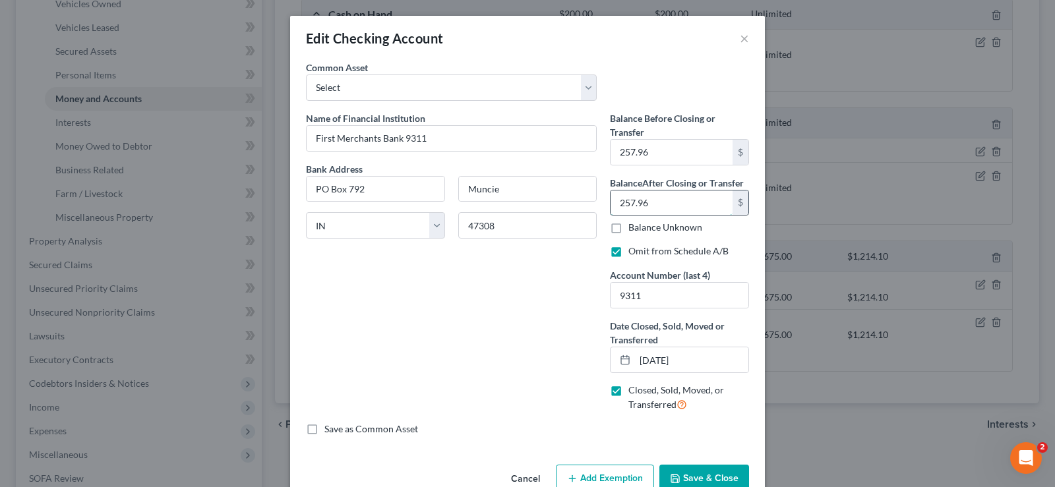
click at [661, 200] on input "257.96" at bounding box center [672, 203] width 122 height 25
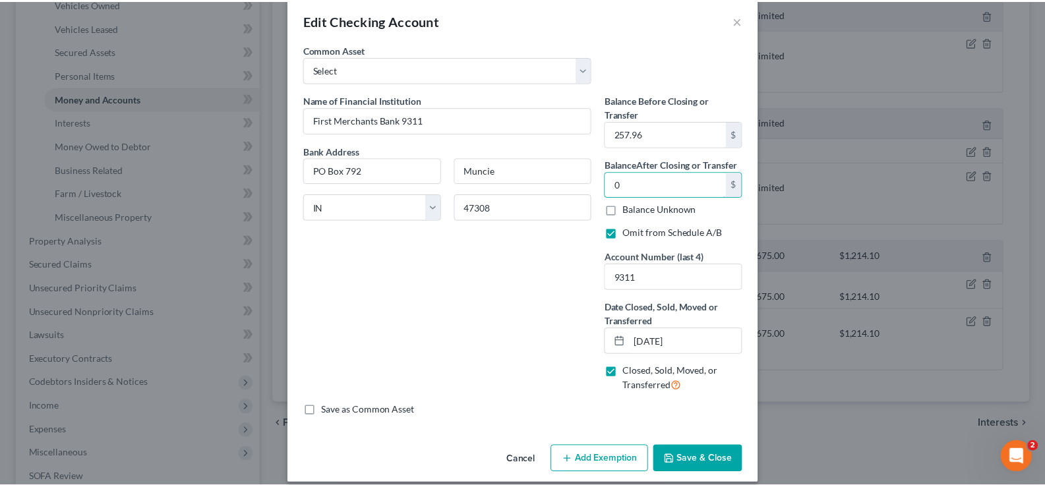
scroll to position [31, 0]
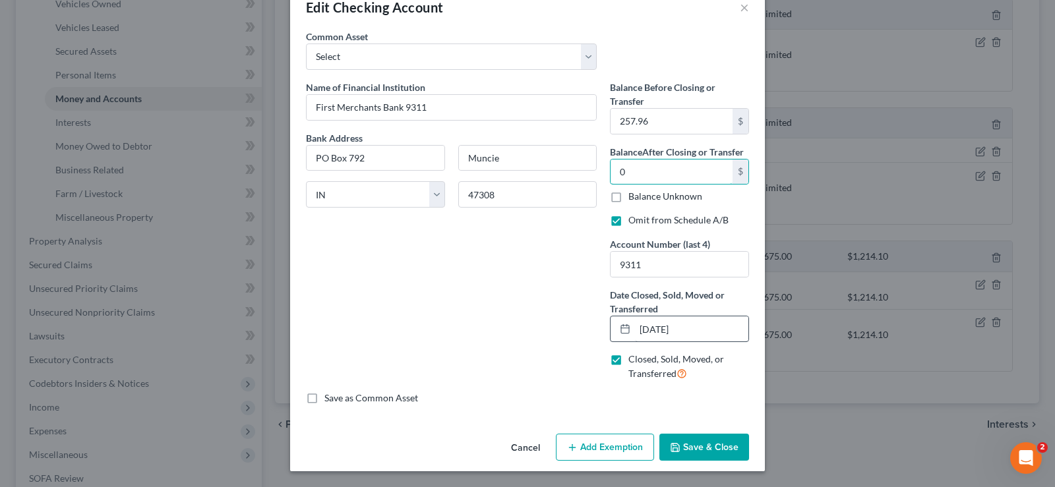
type input "0"
click at [657, 334] on input "02/19/2025" at bounding box center [691, 329] width 113 height 25
click at [700, 334] on input "02/01/20207" at bounding box center [691, 329] width 113 height 25
click at [654, 326] on input "02/01/2025" at bounding box center [691, 329] width 113 height 25
type input "02/07/2025"
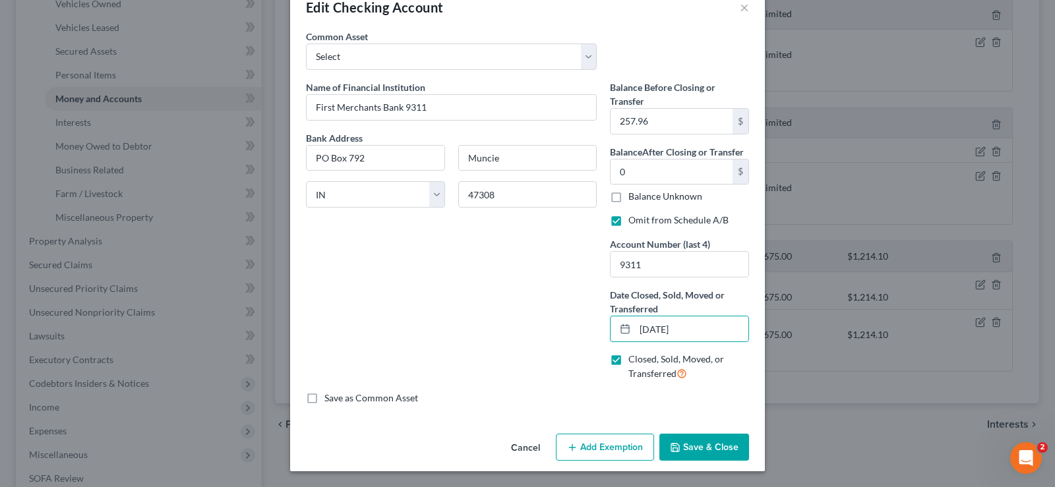
click at [697, 444] on button "Save & Close" at bounding box center [705, 448] width 90 height 28
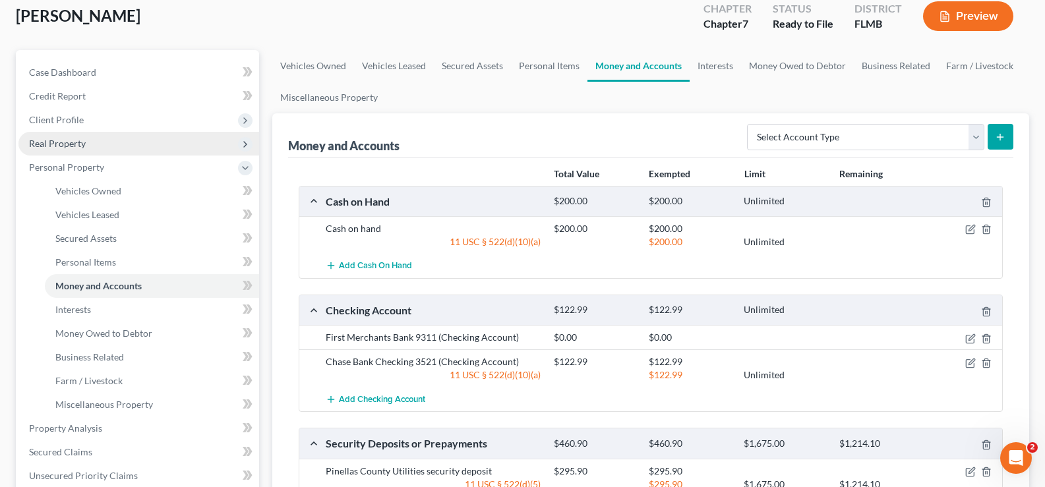
scroll to position [0, 0]
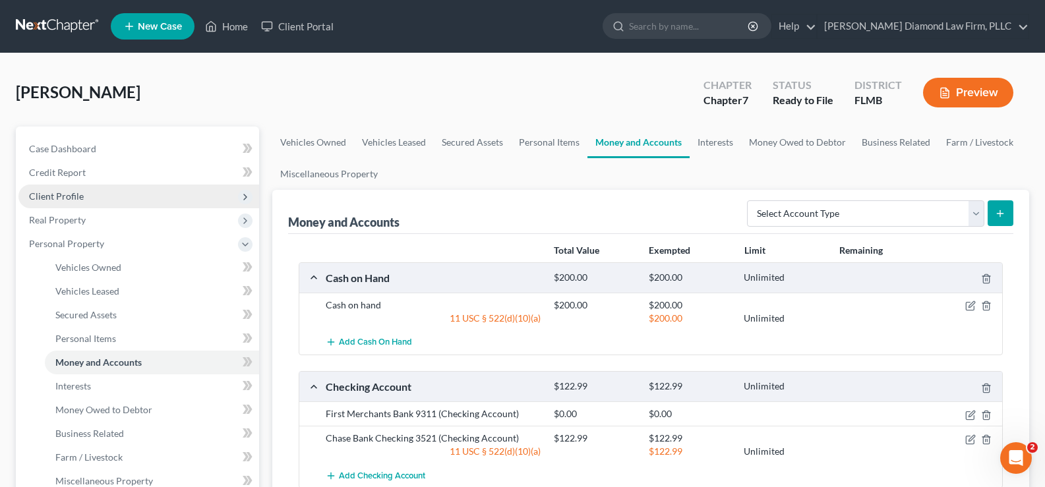
click at [81, 195] on span "Client Profile" at bounding box center [56, 196] width 55 height 11
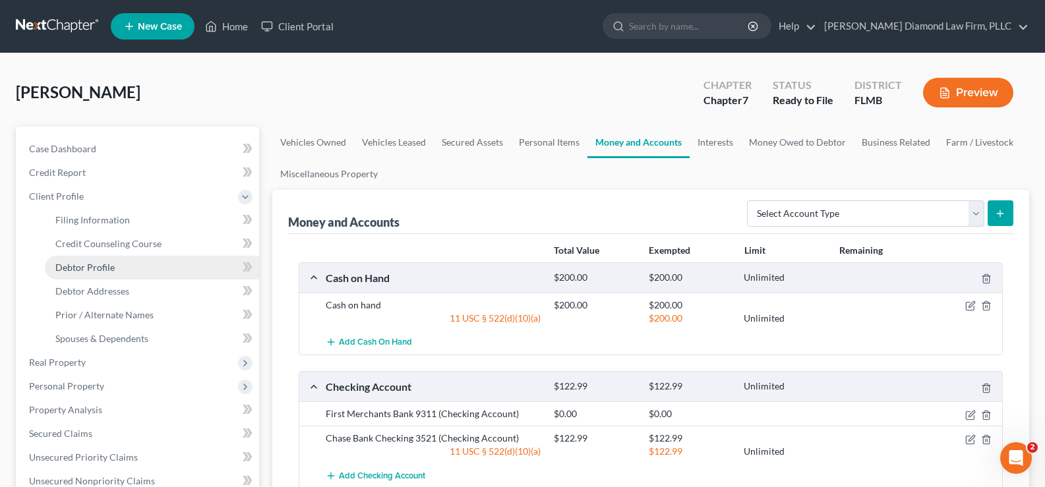
click at [100, 271] on span "Debtor Profile" at bounding box center [84, 267] width 59 height 11
select select "3"
select select "0"
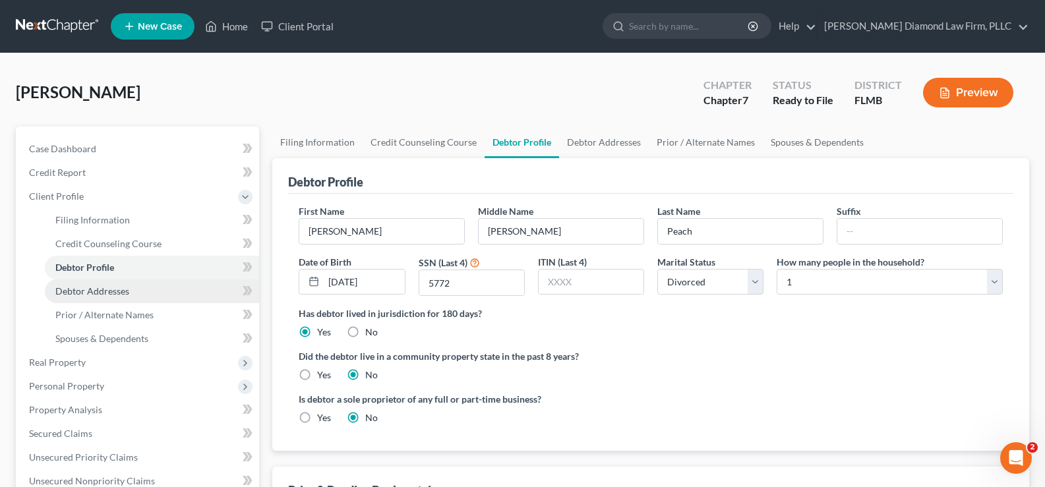
click at [111, 294] on span "Debtor Addresses" at bounding box center [92, 291] width 74 height 11
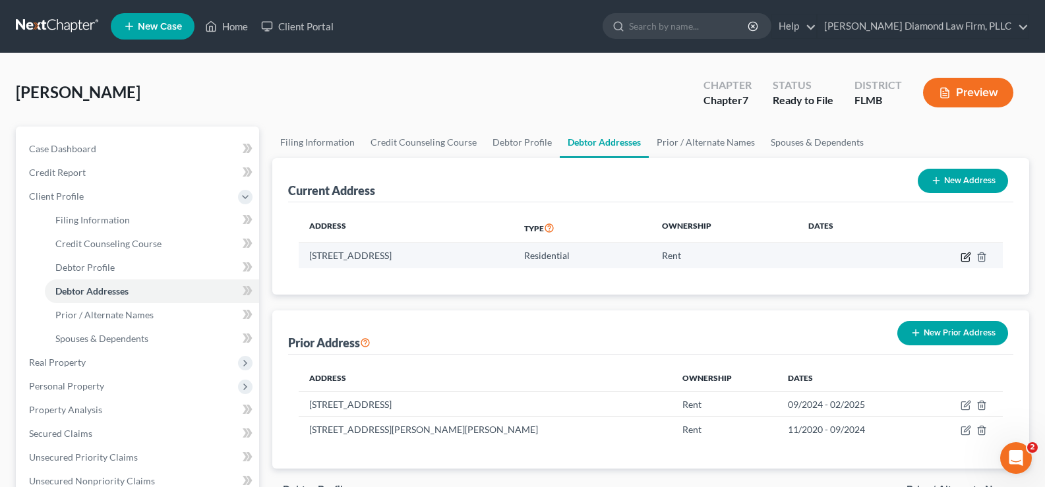
click at [966, 259] on icon "button" at bounding box center [967, 256] width 6 height 6
select select "9"
select select "51"
select select "0"
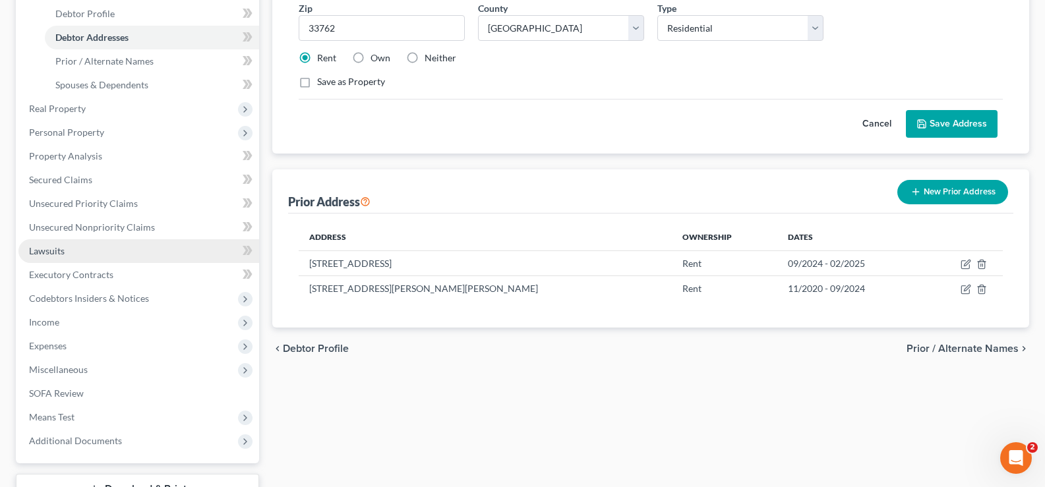
scroll to position [264, 0]
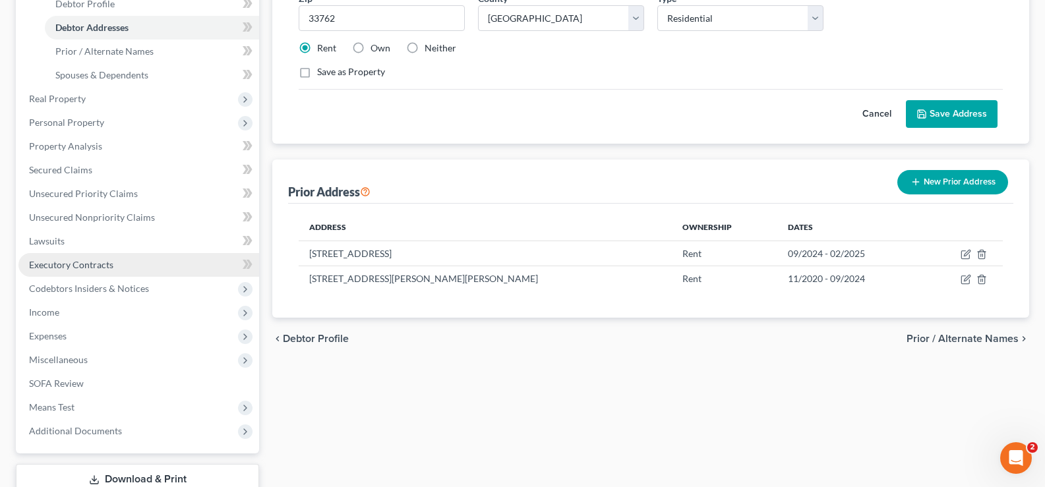
click at [125, 263] on link "Executory Contracts" at bounding box center [138, 265] width 241 height 24
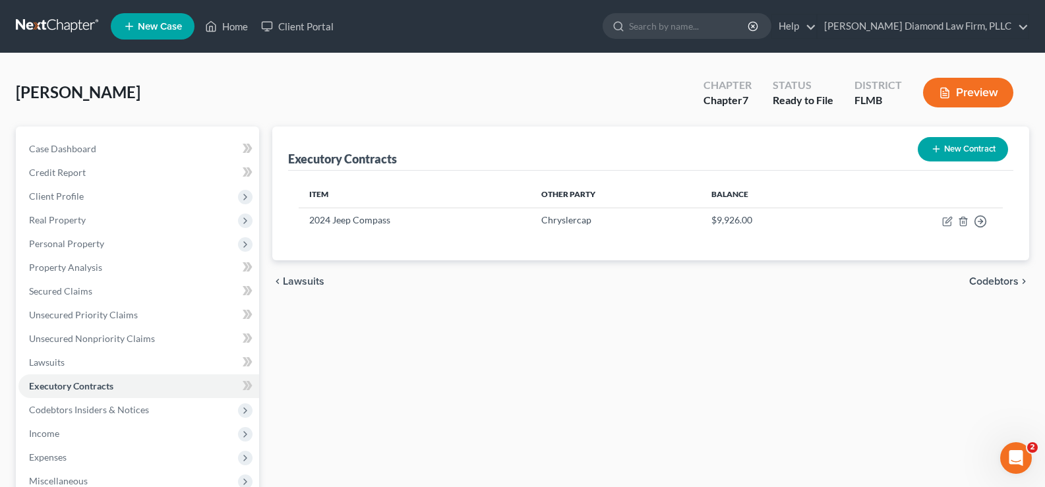
click at [990, 84] on button "Preview" at bounding box center [968, 93] width 90 height 30
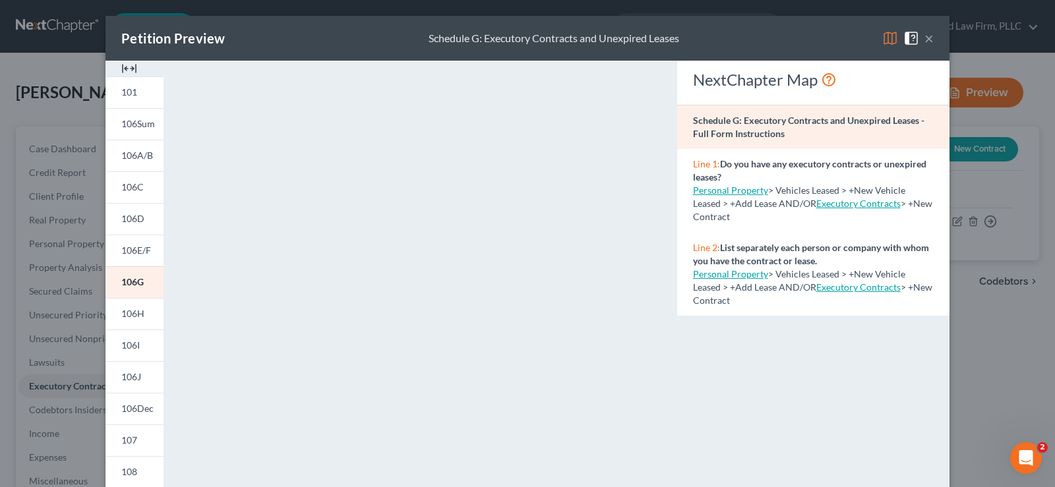
click at [888, 36] on img at bounding box center [890, 38] width 16 height 16
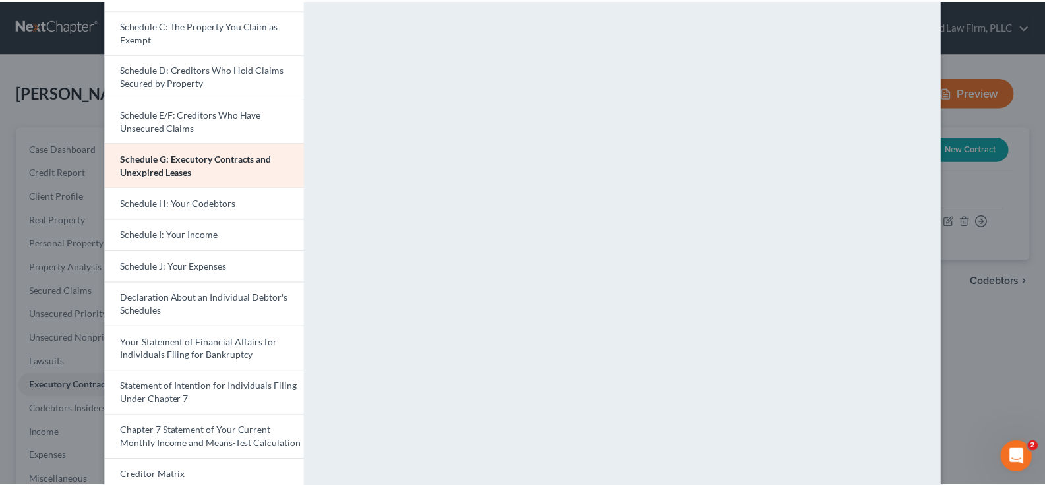
scroll to position [15, 0]
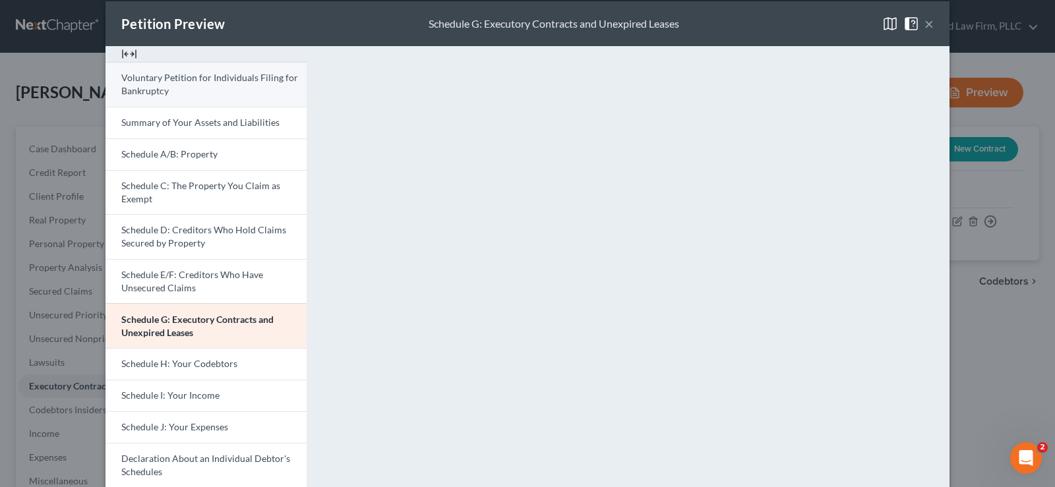
click at [216, 83] on span "Voluntary Petition for Individuals Filing for Bankruptcy" at bounding box center [209, 84] width 177 height 24
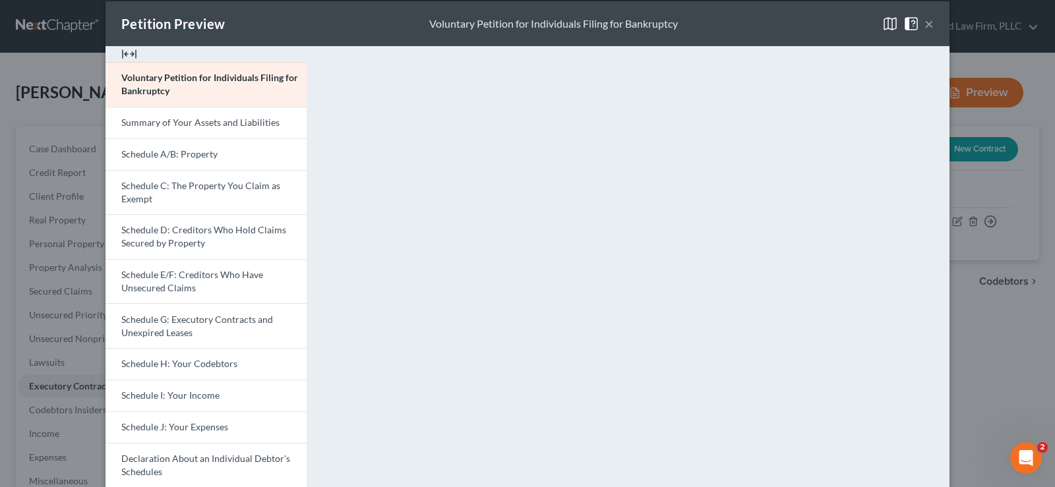
click at [927, 24] on button "×" at bounding box center [929, 24] width 9 height 16
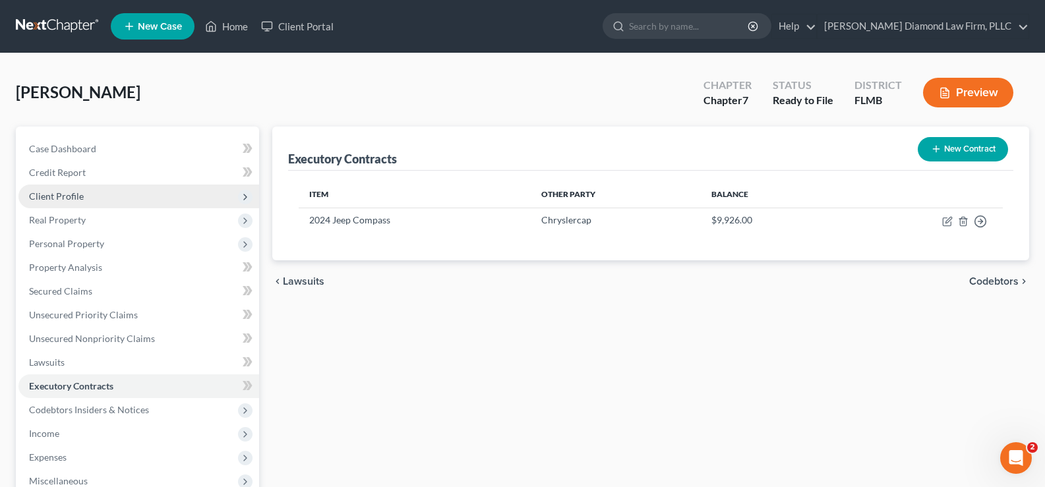
click at [75, 194] on span "Client Profile" at bounding box center [56, 196] width 55 height 11
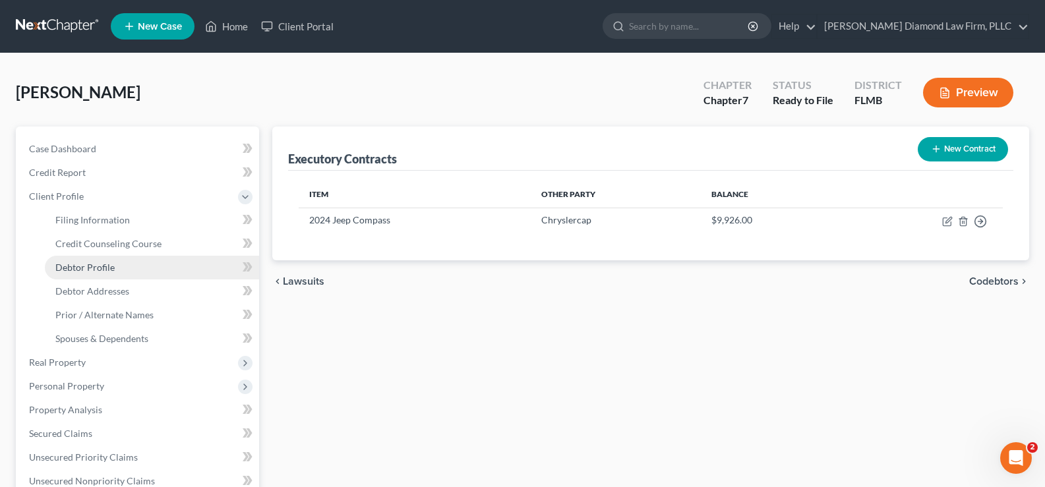
click at [97, 266] on span "Debtor Profile" at bounding box center [84, 267] width 59 height 11
select select "3"
select select "0"
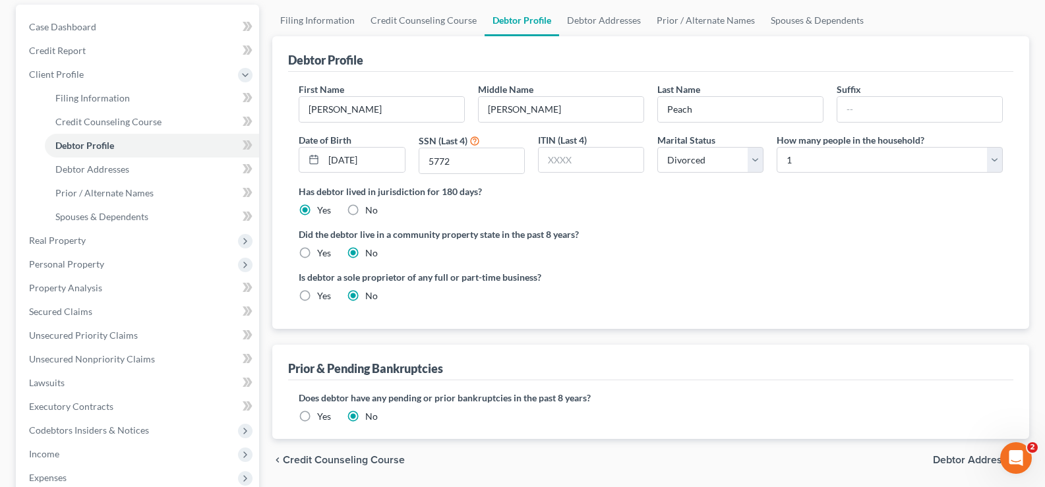
scroll to position [66, 0]
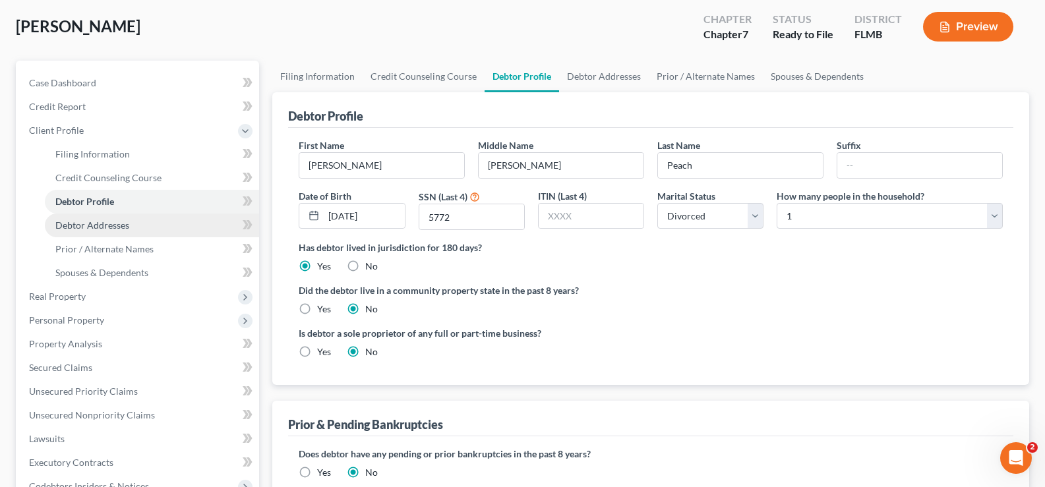
click at [140, 223] on link "Debtor Addresses" at bounding box center [152, 226] width 214 height 24
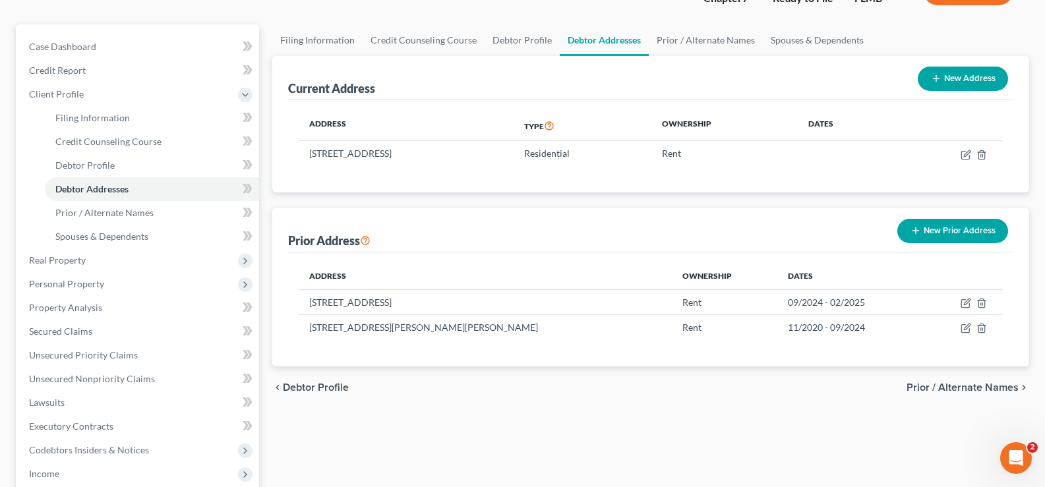
scroll to position [132, 0]
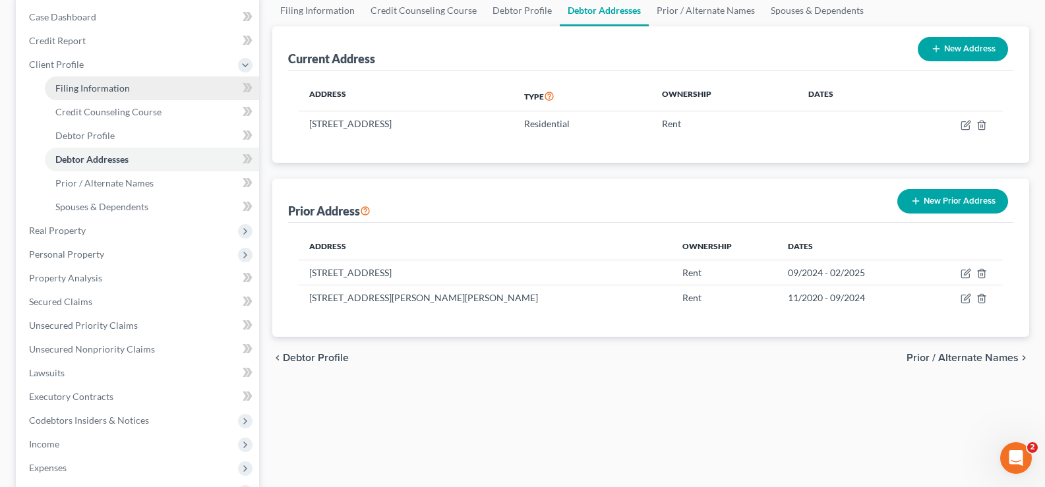
click at [110, 90] on span "Filing Information" at bounding box center [92, 87] width 75 height 11
select select "1"
select select "0"
select select "15"
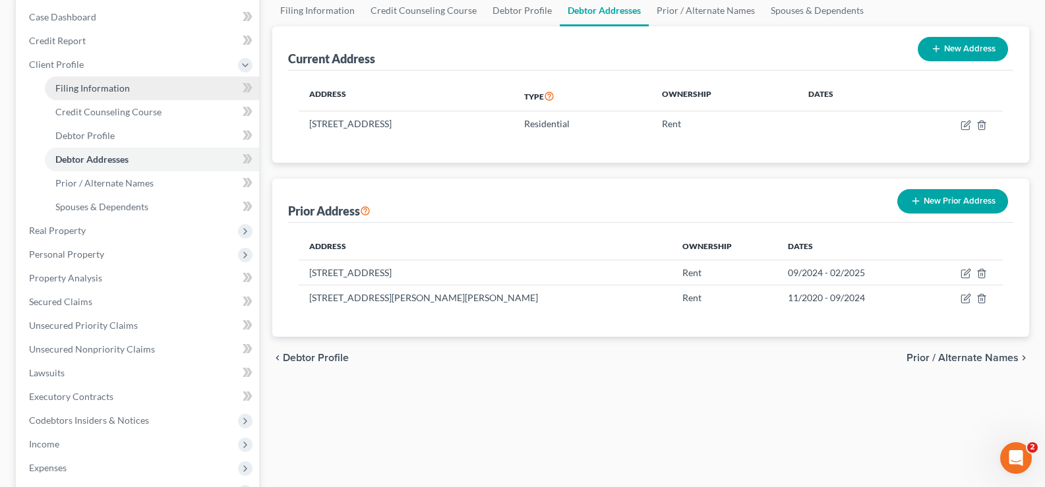
select select "0"
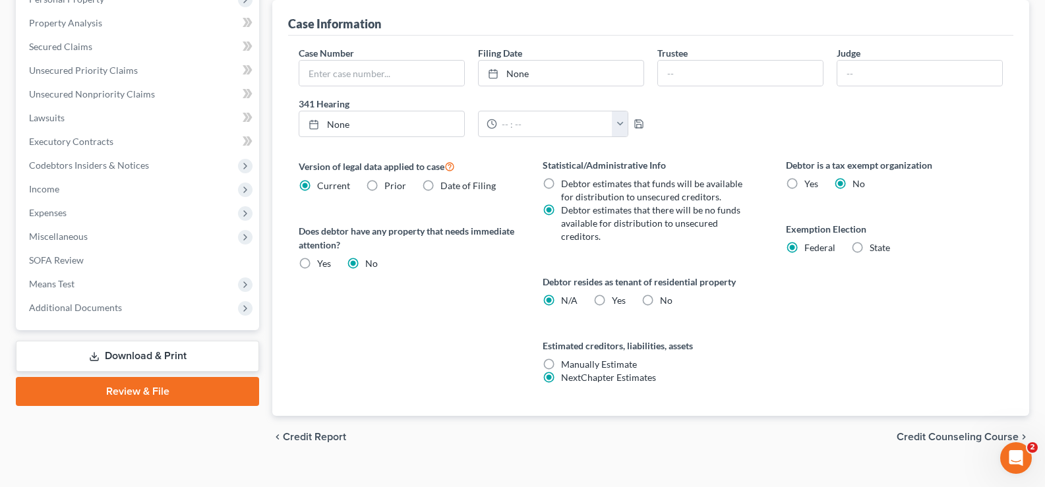
scroll to position [396, 0]
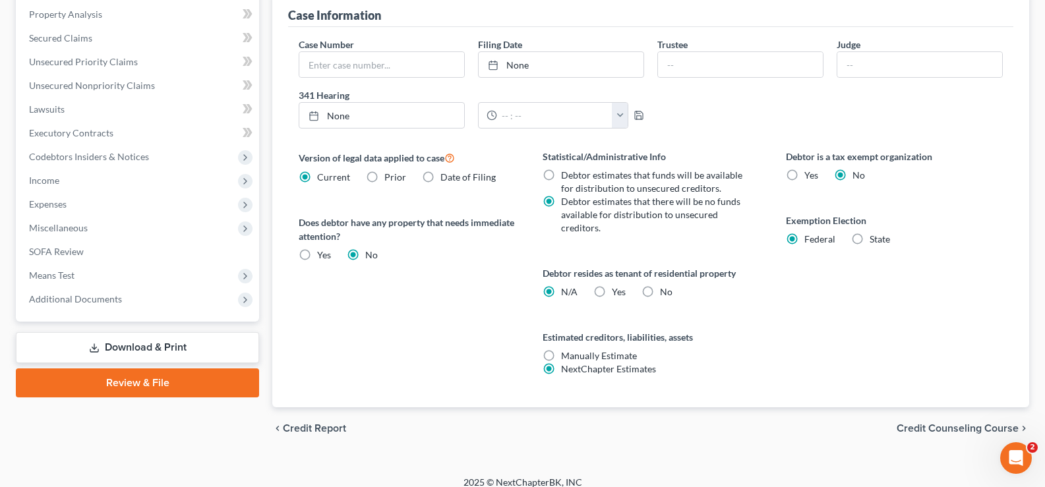
click at [612, 289] on label "Yes Yes" at bounding box center [619, 292] width 14 height 13
click at [617, 289] on input "Yes Yes" at bounding box center [621, 290] width 9 height 9
radio input "true"
radio input "false"
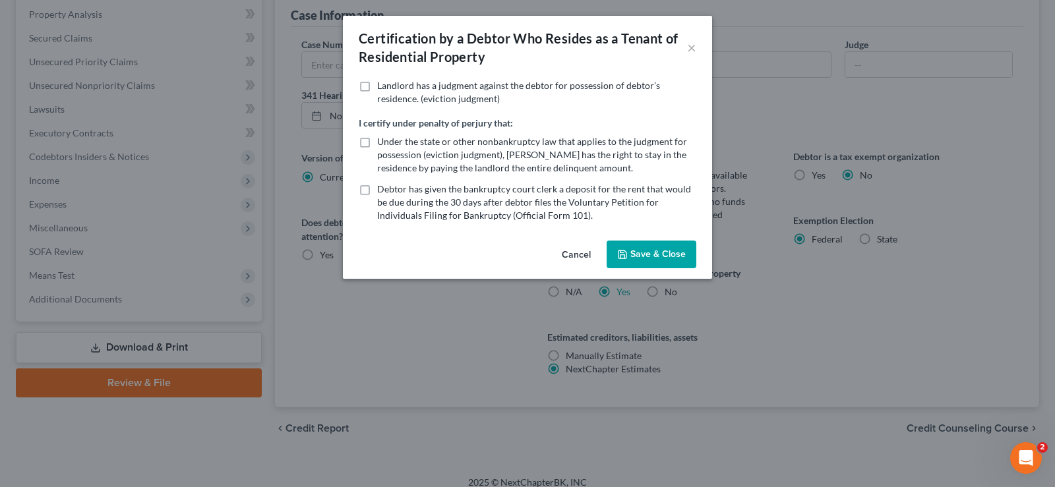
click at [669, 257] on button "Save & Close" at bounding box center [652, 255] width 90 height 28
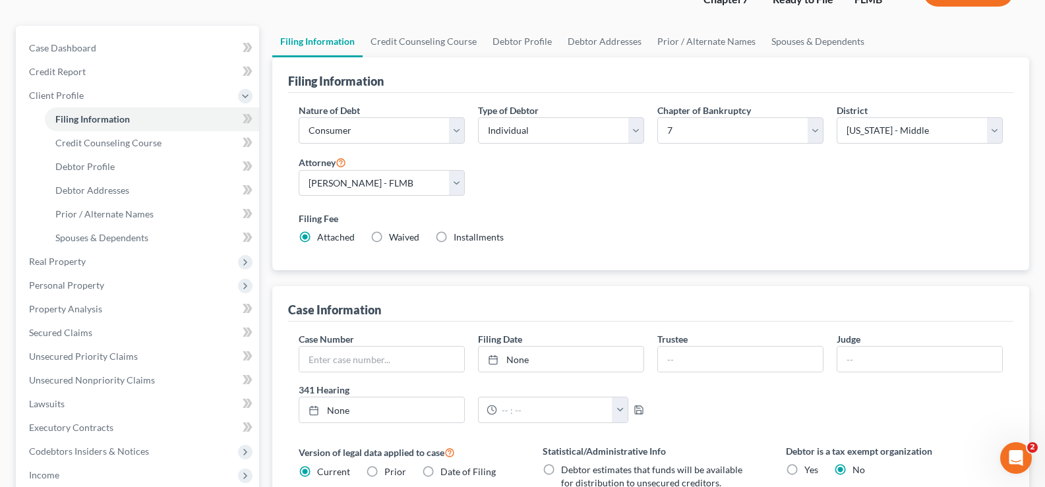
scroll to position [0, 0]
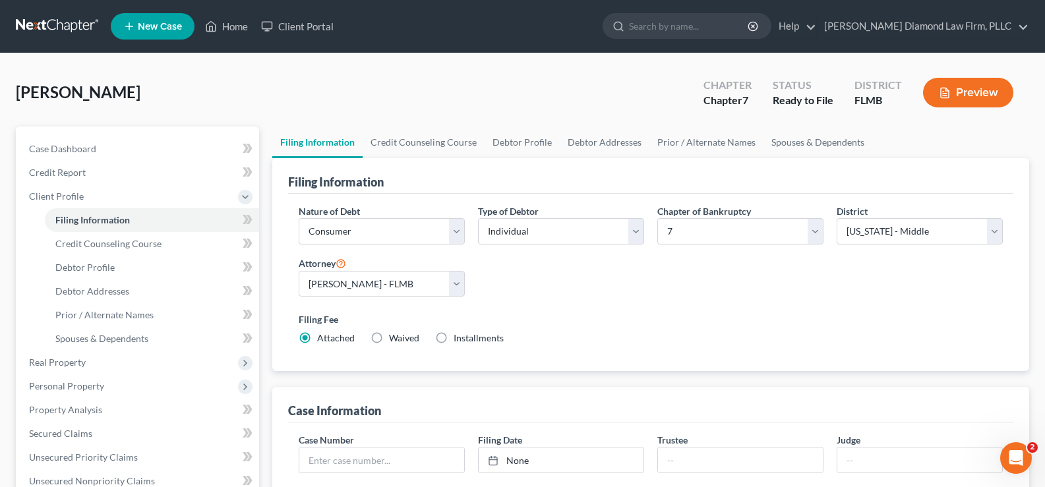
click at [968, 88] on button "Preview" at bounding box center [968, 93] width 90 height 30
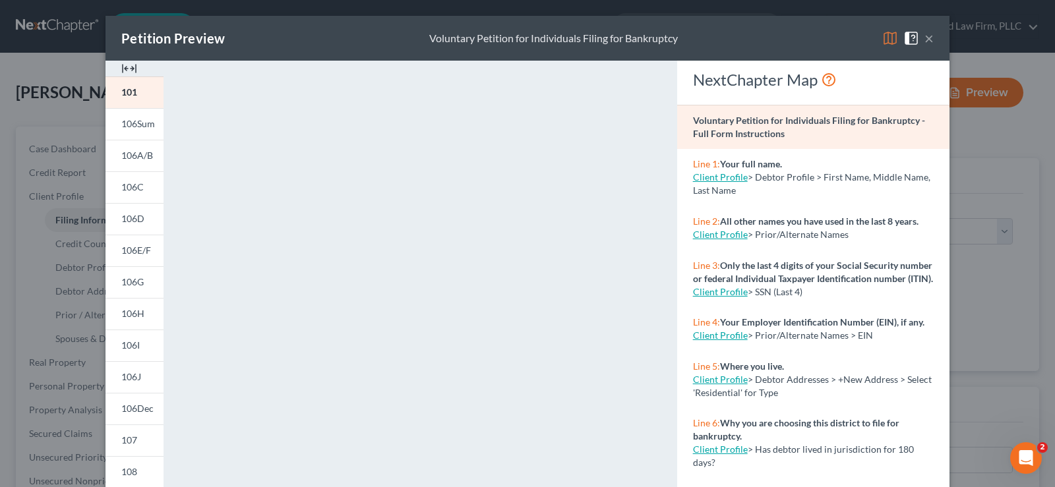
click at [882, 34] on img at bounding box center [890, 38] width 16 height 16
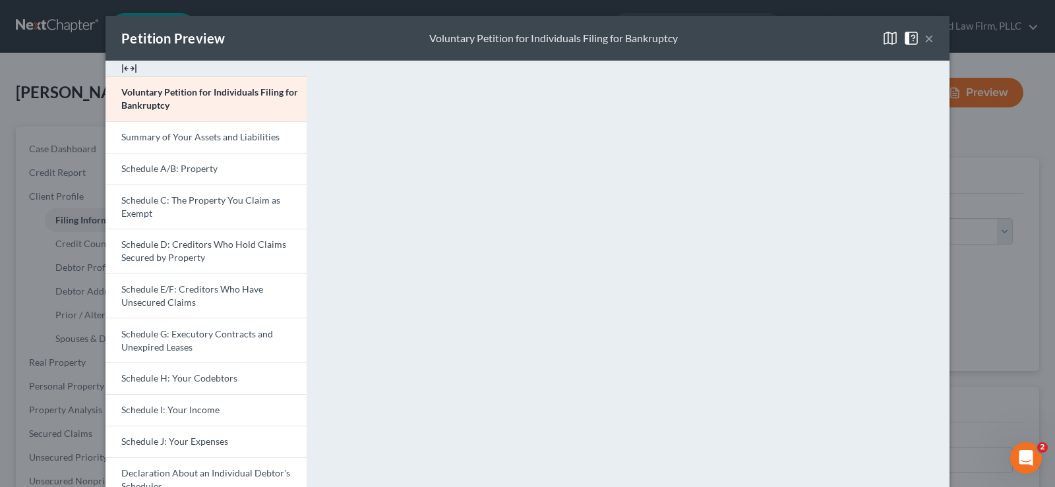
click at [925, 36] on button "×" at bounding box center [929, 38] width 9 height 16
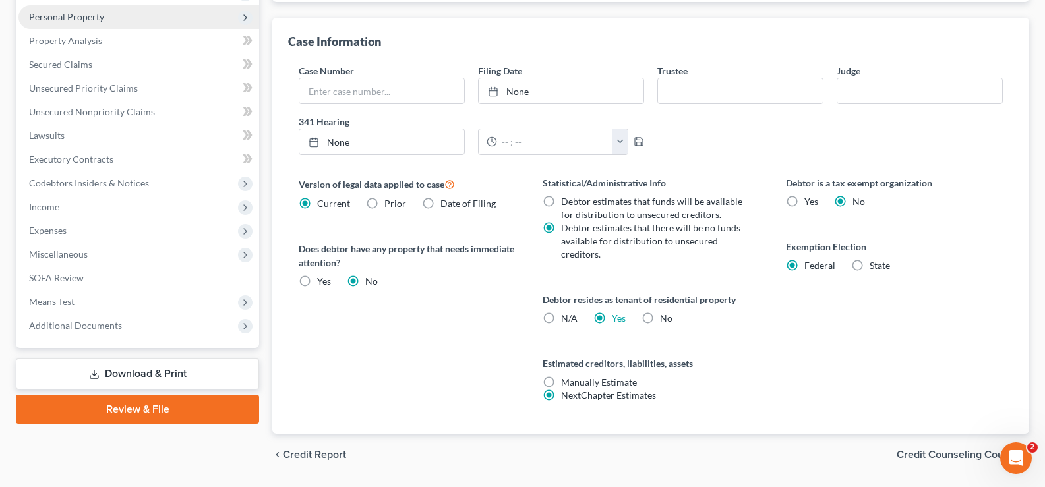
scroll to position [408, 0]
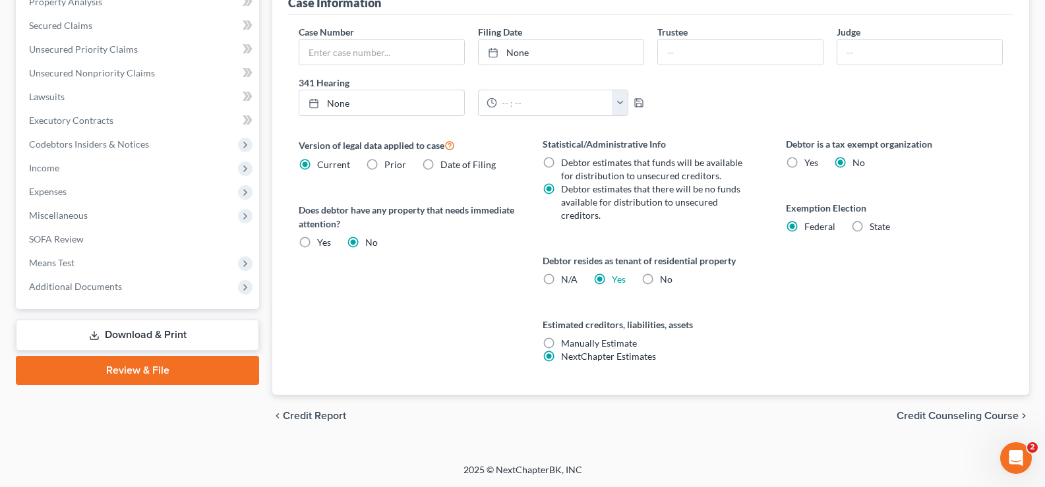
click at [141, 334] on link "Download & Print" at bounding box center [137, 335] width 243 height 31
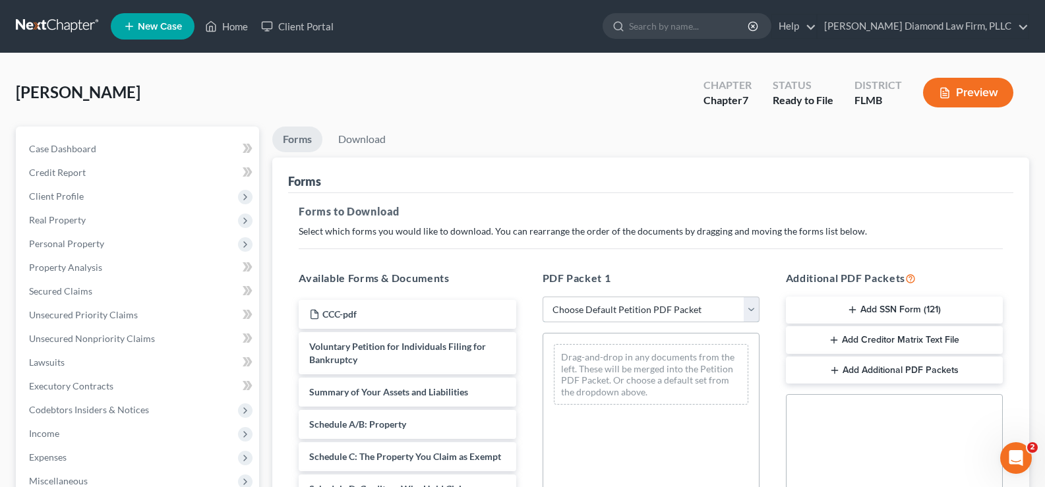
click at [712, 309] on select "Choose Default Petition PDF Packet Complete Bankruptcy Petition (all forms and …" at bounding box center [651, 310] width 217 height 26
select select "0"
click at [543, 297] on select "Choose Default Petition PDF Packet Complete Bankruptcy Petition (all forms and …" at bounding box center [651, 310] width 217 height 26
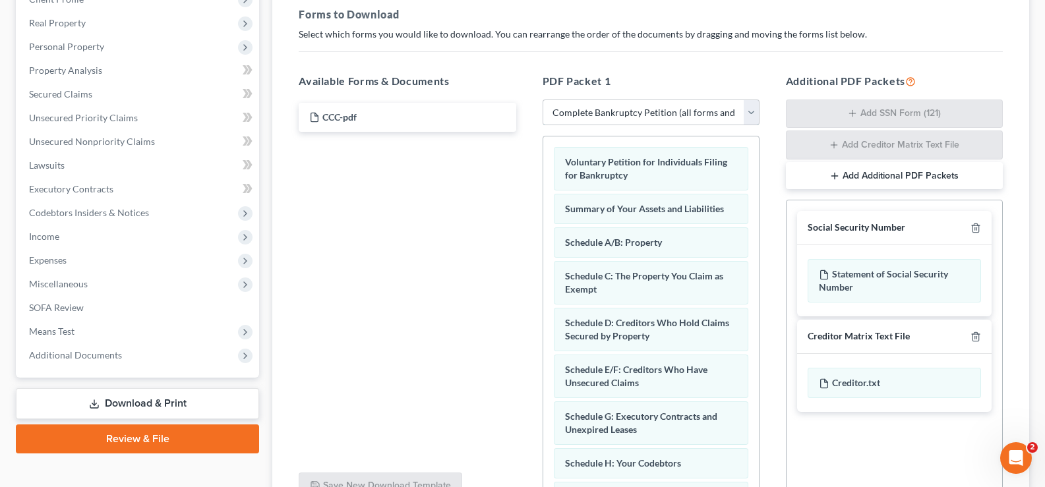
scroll to position [198, 0]
click at [977, 229] on line "button" at bounding box center [977, 229] width 0 height 3
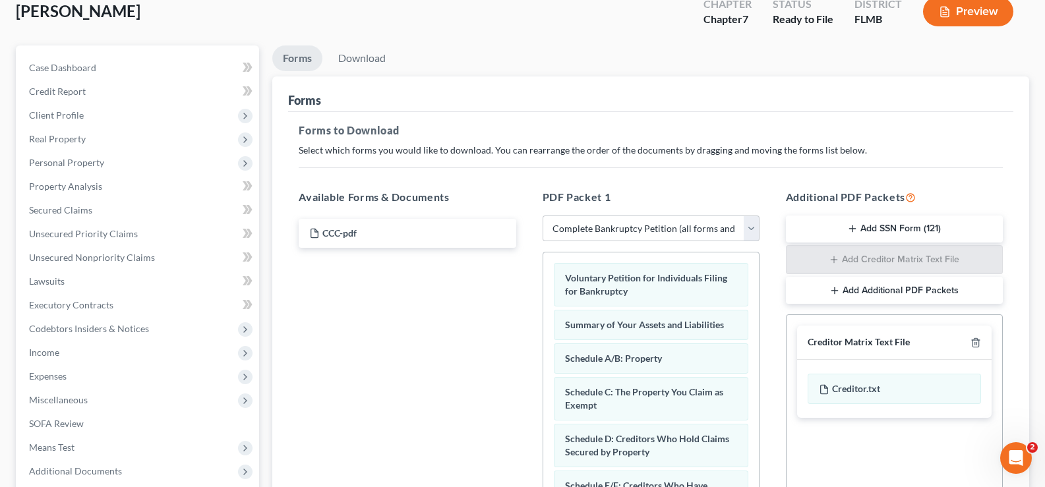
scroll to position [0, 0]
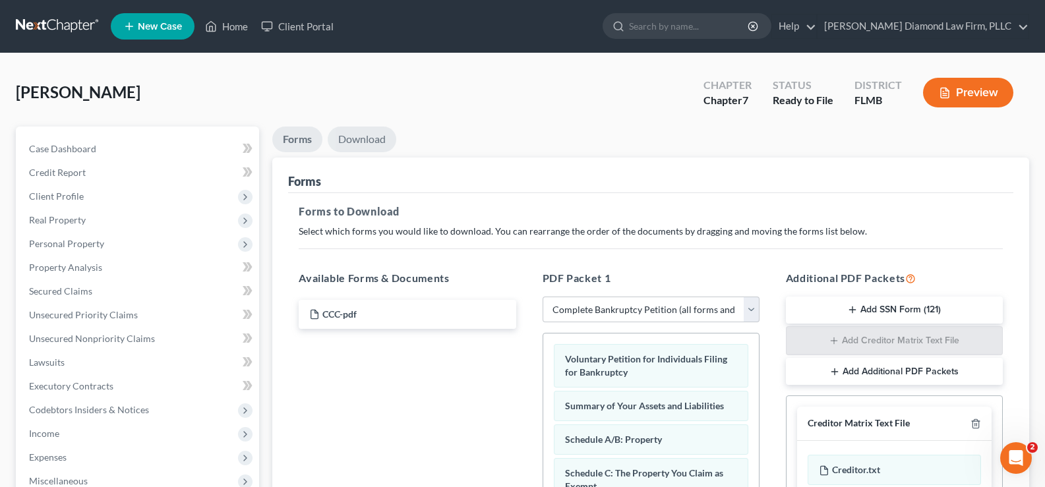
click at [375, 141] on link "Download" at bounding box center [362, 140] width 69 height 26
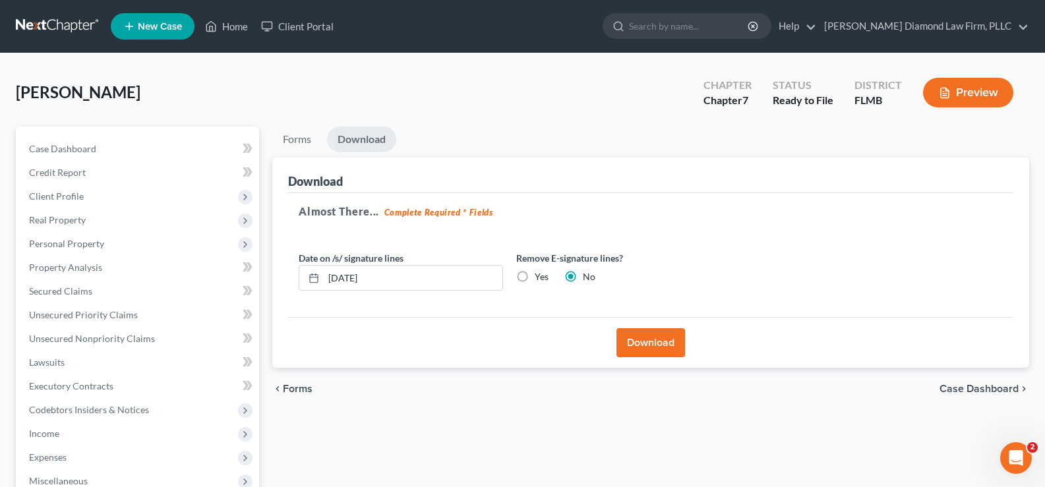
click at [667, 341] on button "Download" at bounding box center [651, 342] width 69 height 29
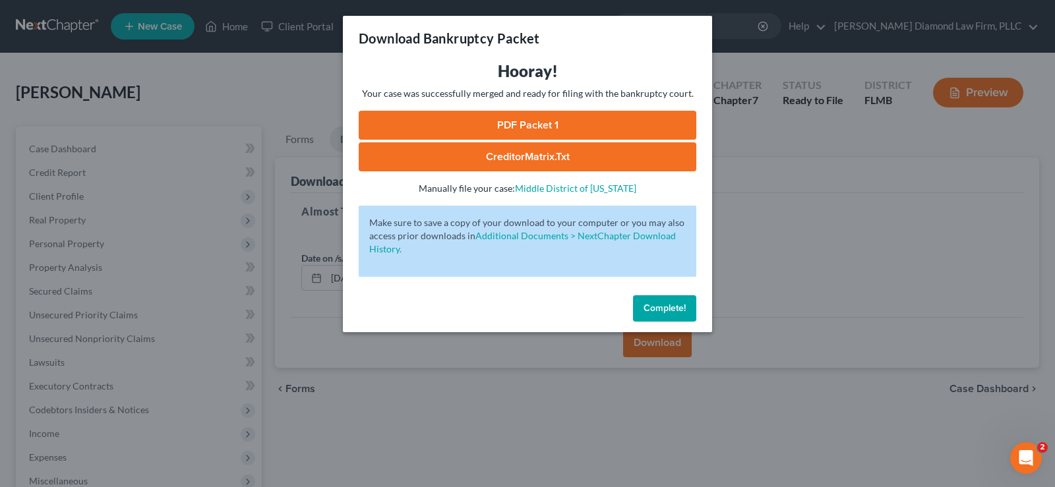
click at [665, 310] on span "Complete!" at bounding box center [665, 308] width 42 height 11
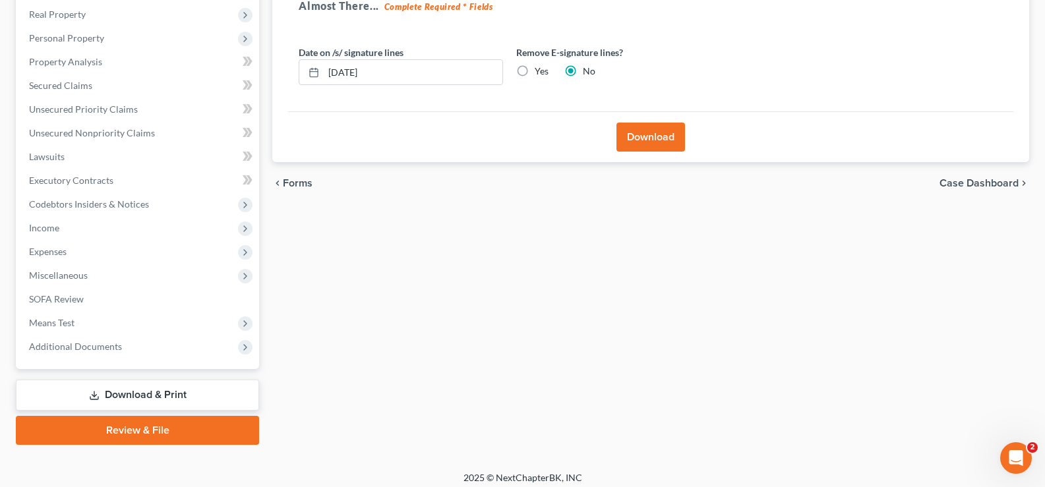
scroll to position [214, 0]
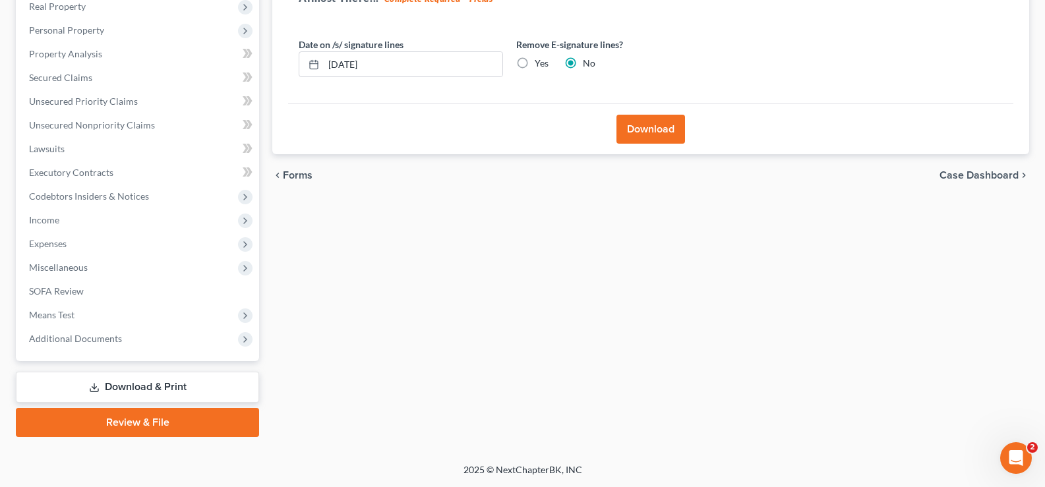
click at [133, 386] on link "Download & Print" at bounding box center [137, 387] width 243 height 31
click at [101, 333] on span "Additional Documents" at bounding box center [75, 338] width 93 height 11
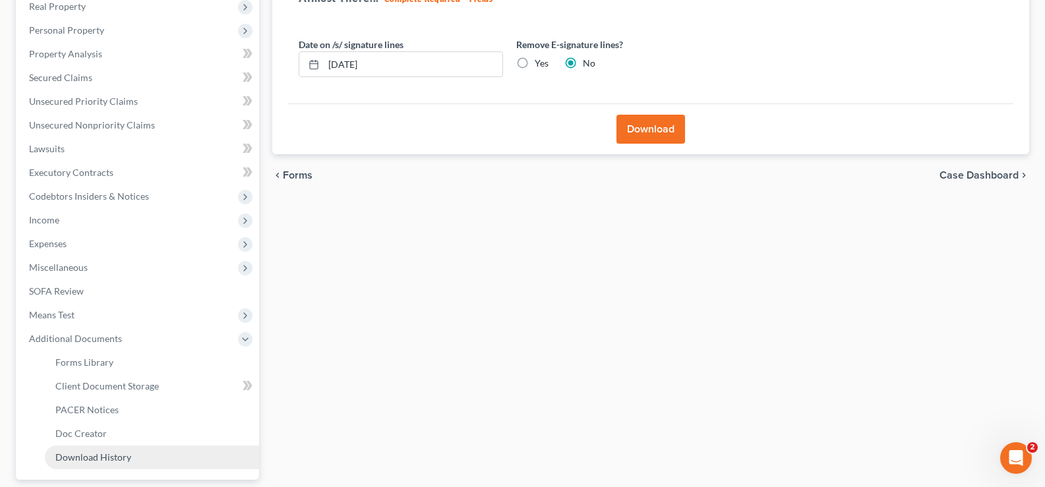
click at [116, 452] on span "Download History" at bounding box center [93, 457] width 76 height 11
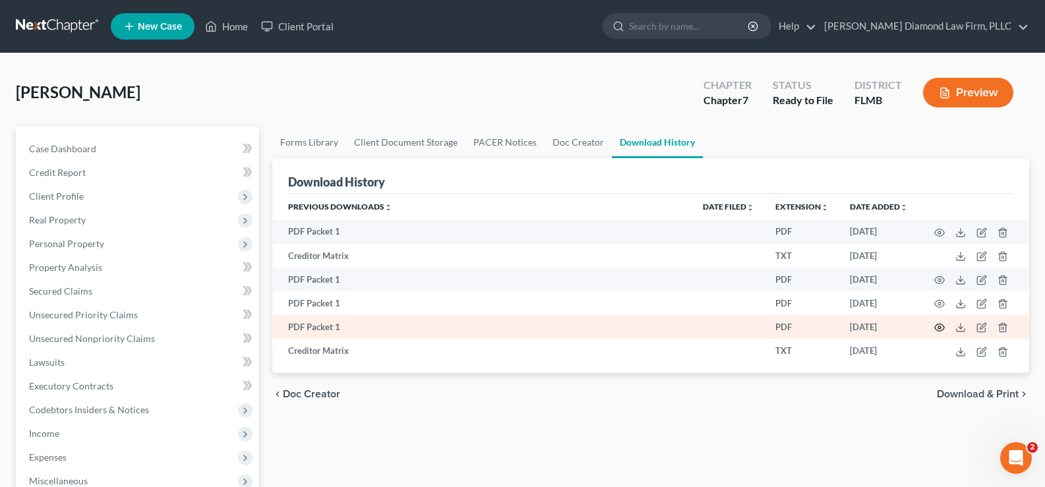
click at [939, 323] on icon "button" at bounding box center [940, 327] width 11 height 11
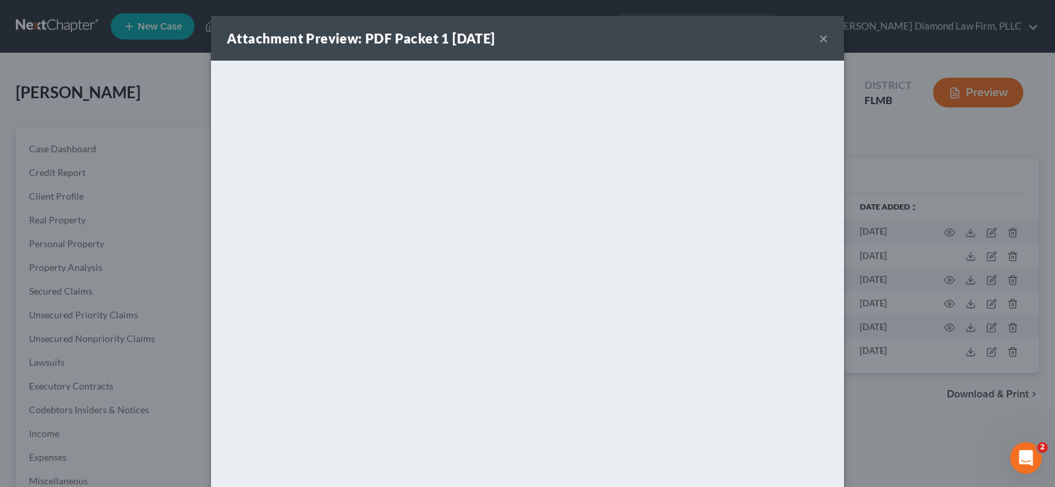
drag, startPoint x: 820, startPoint y: 37, endPoint x: 784, endPoint y: 68, distance: 47.7
click at [820, 37] on button "×" at bounding box center [823, 38] width 9 height 16
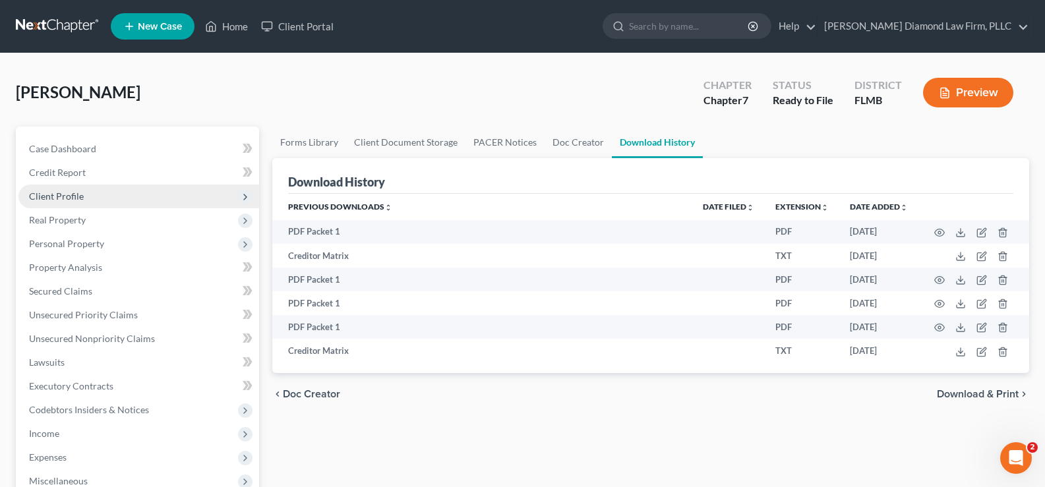
click at [90, 197] on span "Client Profile" at bounding box center [138, 197] width 241 height 24
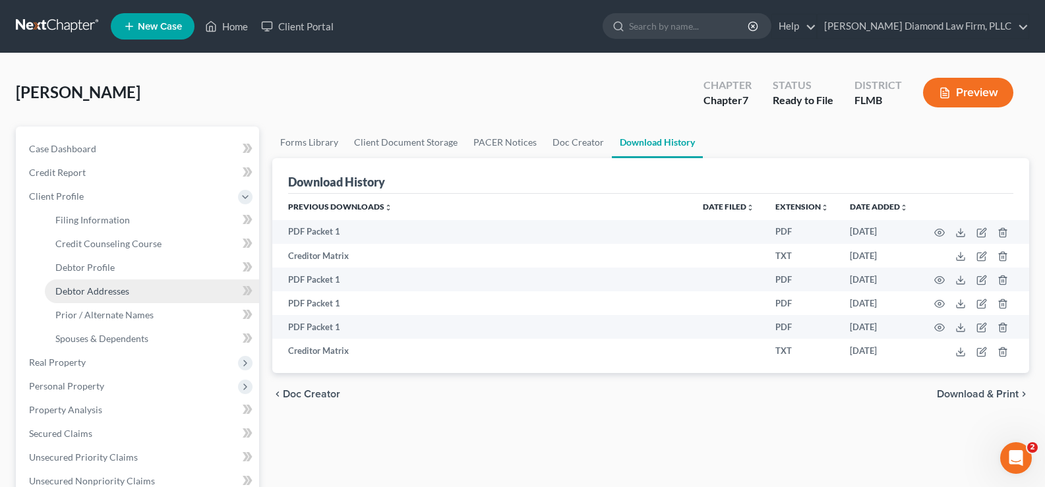
click at [113, 289] on span "Debtor Addresses" at bounding box center [92, 291] width 74 height 11
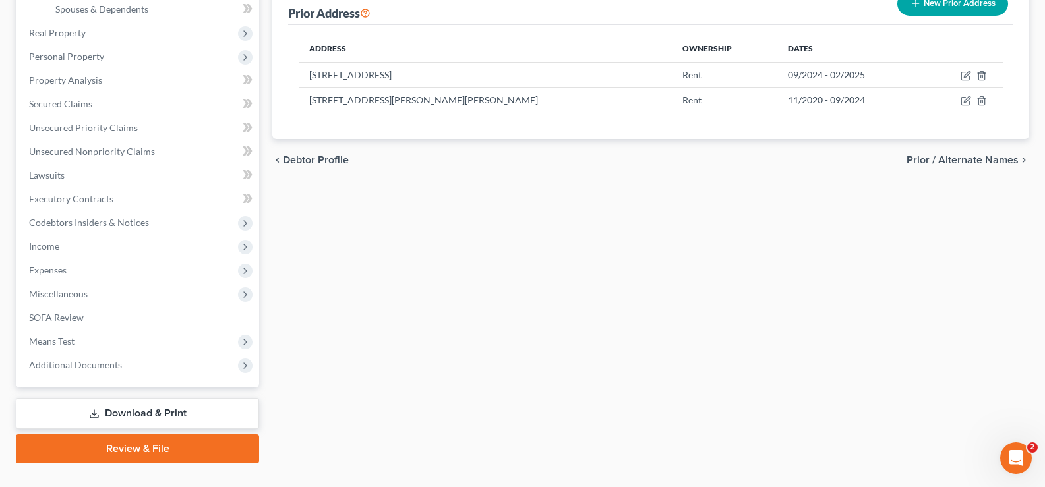
click at [156, 448] on link "Review & File" at bounding box center [137, 449] width 243 height 29
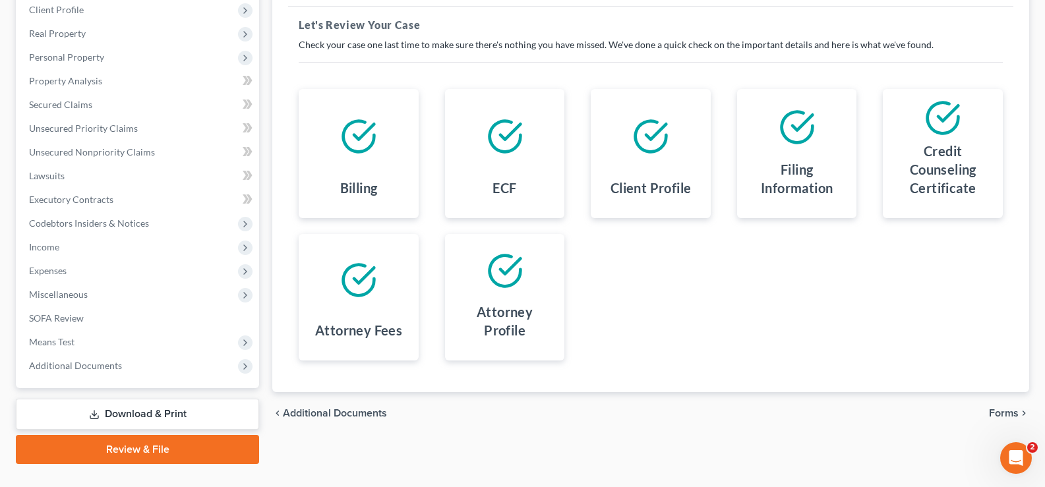
scroll to position [214, 0]
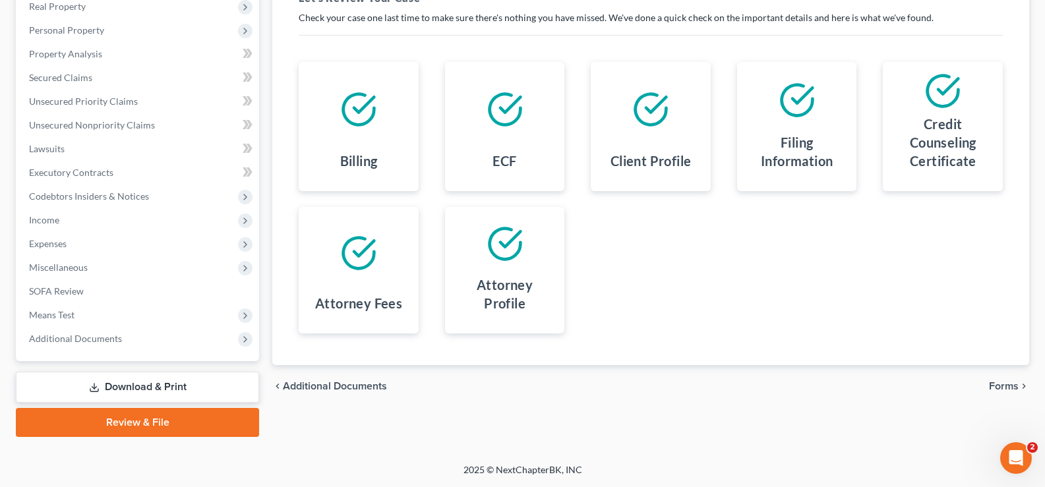
click at [1002, 389] on span "Forms" at bounding box center [1004, 386] width 30 height 11
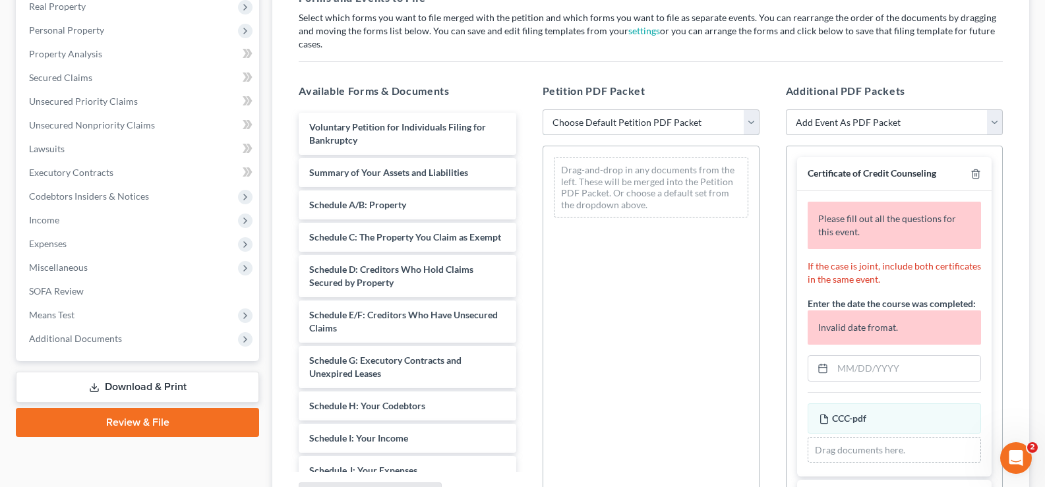
click at [667, 109] on select "Choose Default Petition PDF Packet Complete Bankruptcy Petition (all forms and …" at bounding box center [651, 122] width 217 height 26
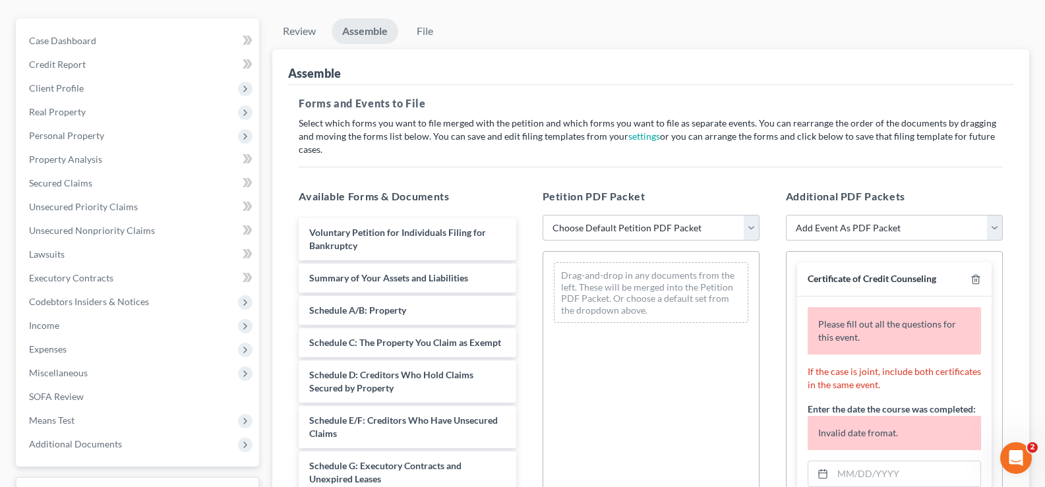
scroll to position [264, 0]
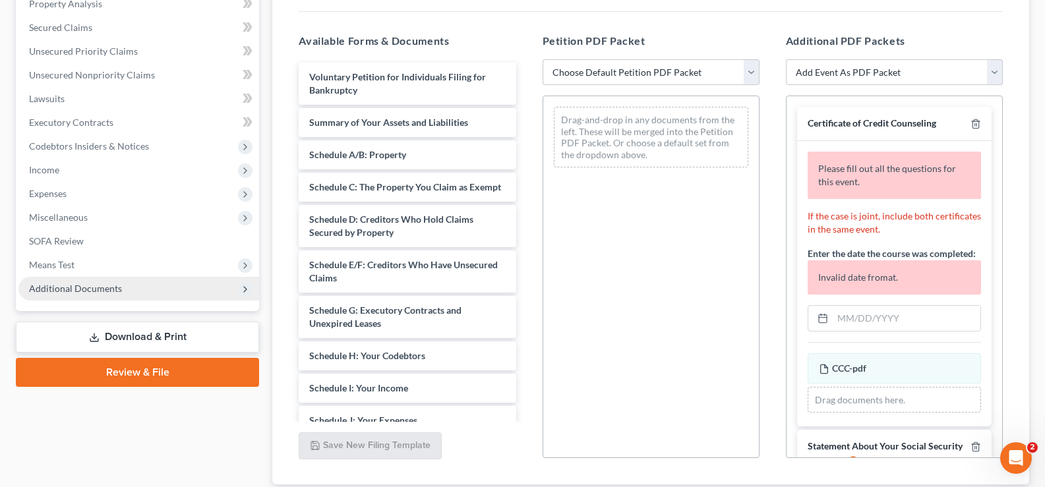
click at [119, 288] on span "Additional Documents" at bounding box center [75, 288] width 93 height 11
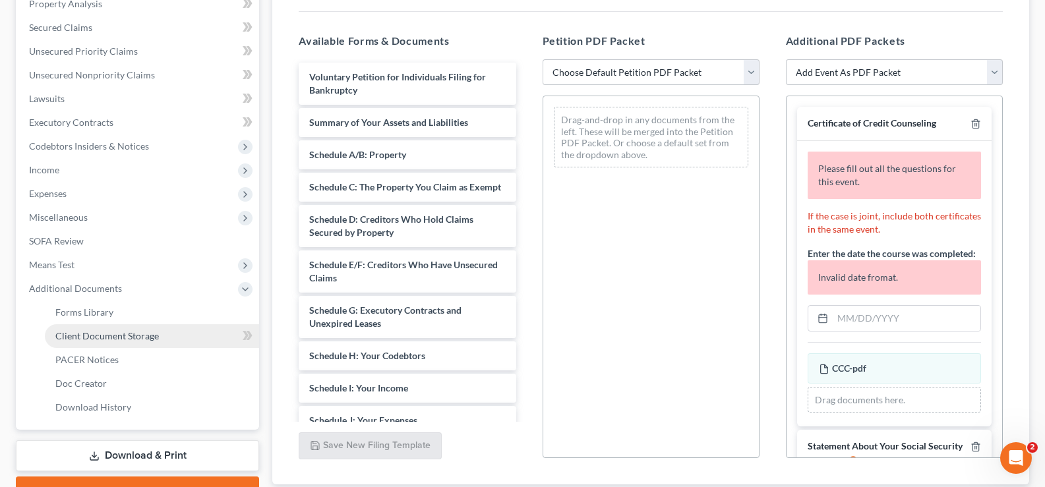
click at [133, 334] on span "Client Document Storage" at bounding box center [107, 335] width 104 height 11
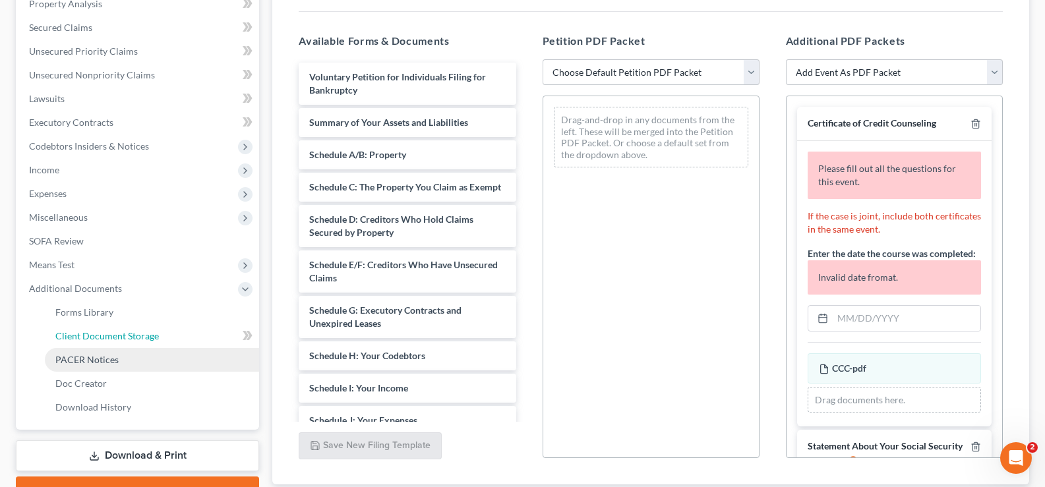
select select "9"
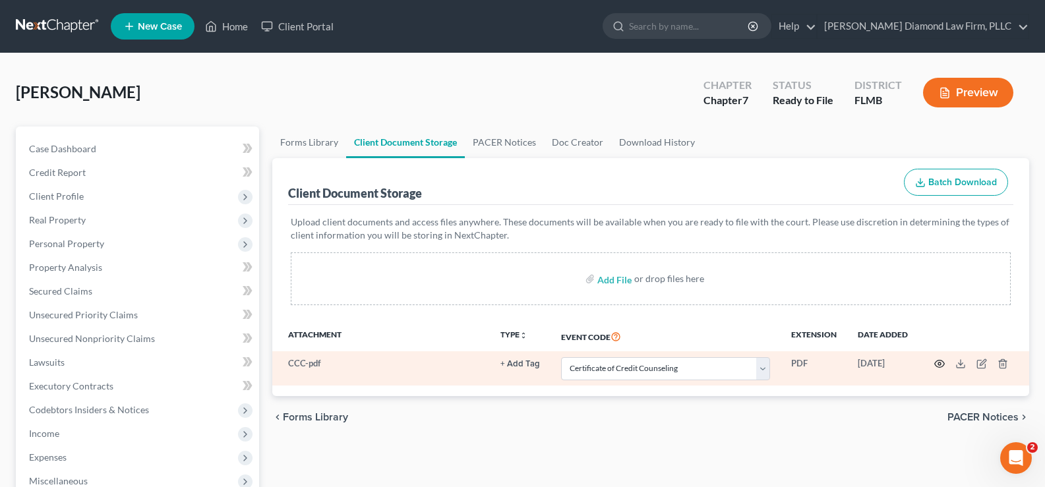
click at [942, 363] on icon "button" at bounding box center [940, 364] width 11 height 11
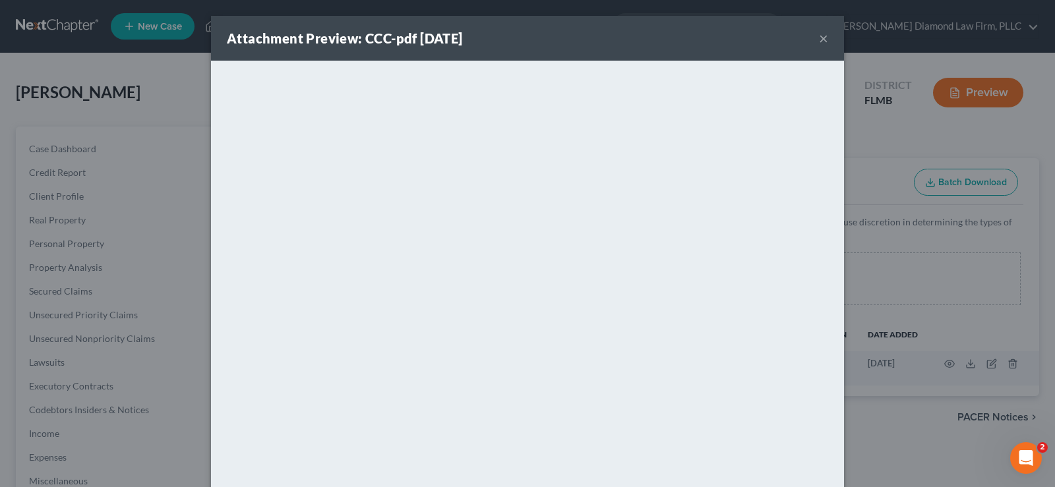
click at [820, 36] on button "×" at bounding box center [823, 38] width 9 height 16
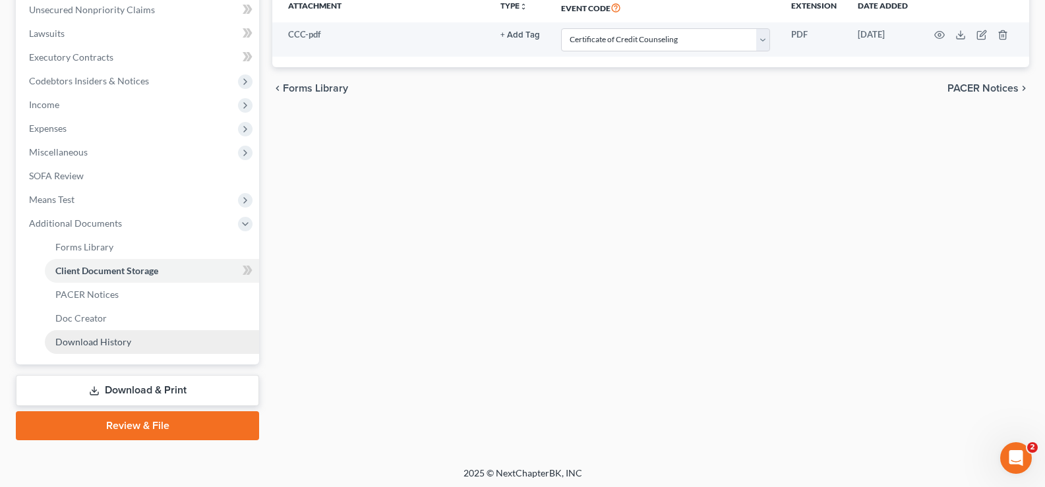
scroll to position [330, 0]
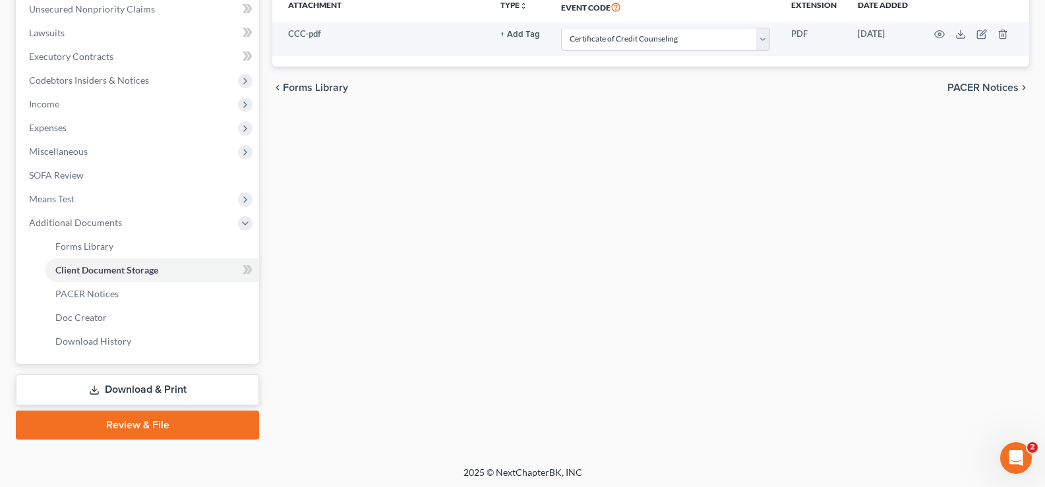
click at [163, 423] on link "Review & File" at bounding box center [137, 425] width 243 height 29
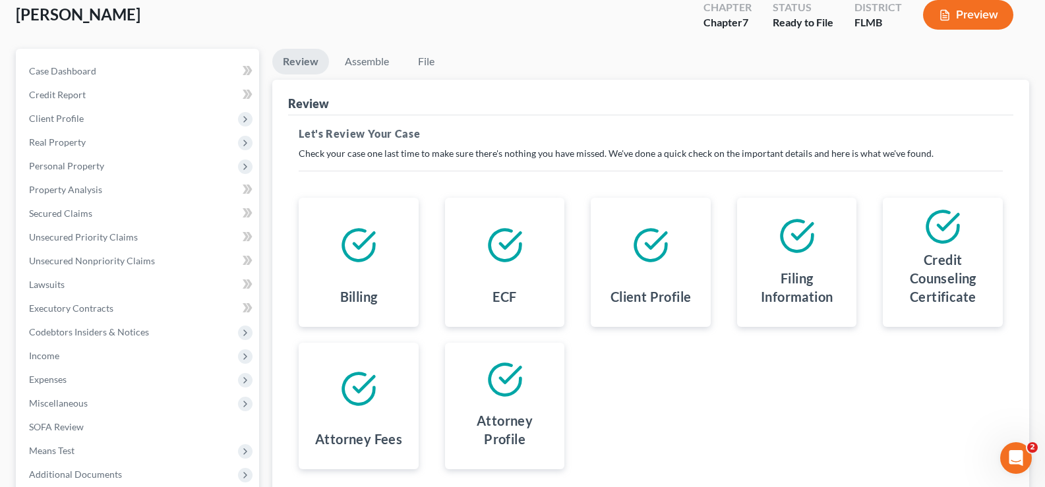
scroll to position [198, 0]
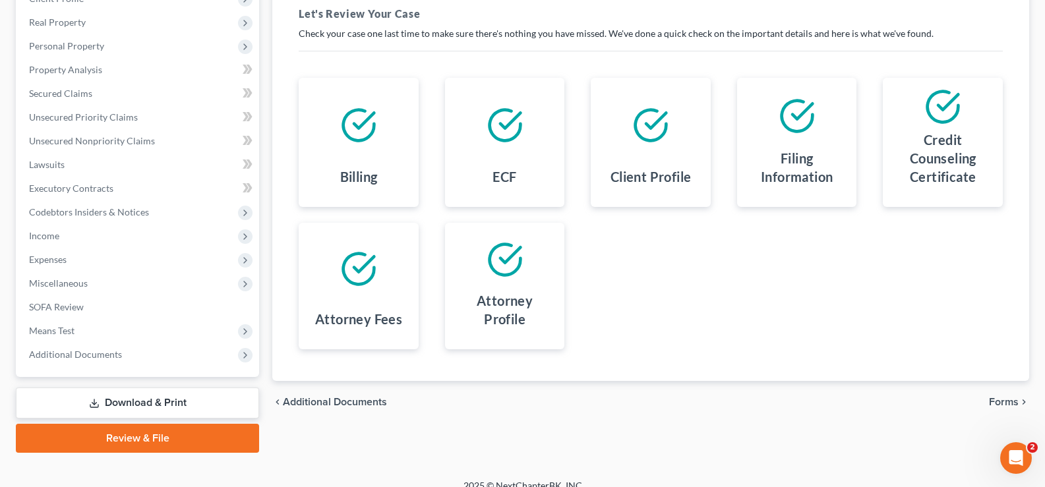
click at [1006, 398] on span "Forms" at bounding box center [1004, 402] width 30 height 11
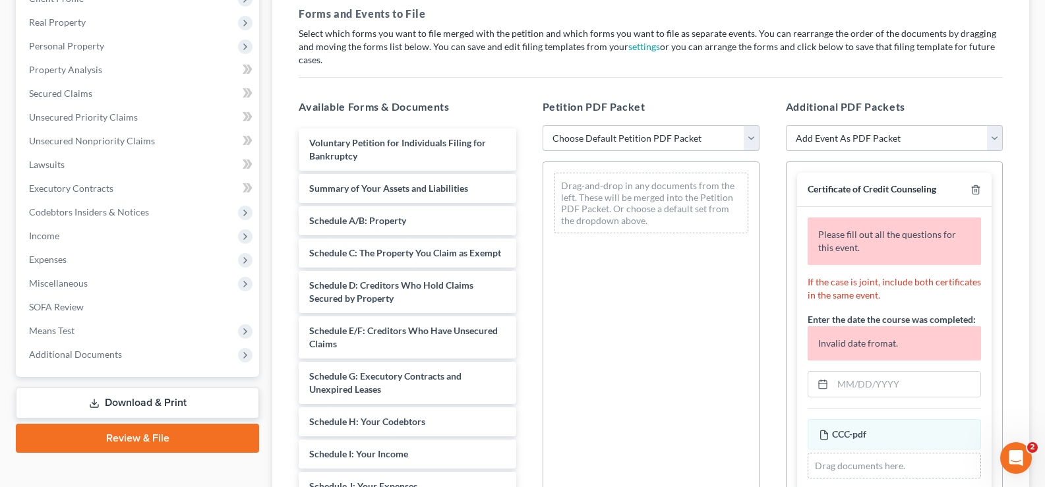
click at [644, 127] on select "Choose Default Petition PDF Packet Complete Bankruptcy Petition (all forms and …" at bounding box center [651, 138] width 217 height 26
select select "0"
click at [543, 125] on select "Choose Default Petition PDF Packet Complete Bankruptcy Petition (all forms and …" at bounding box center [651, 138] width 217 height 26
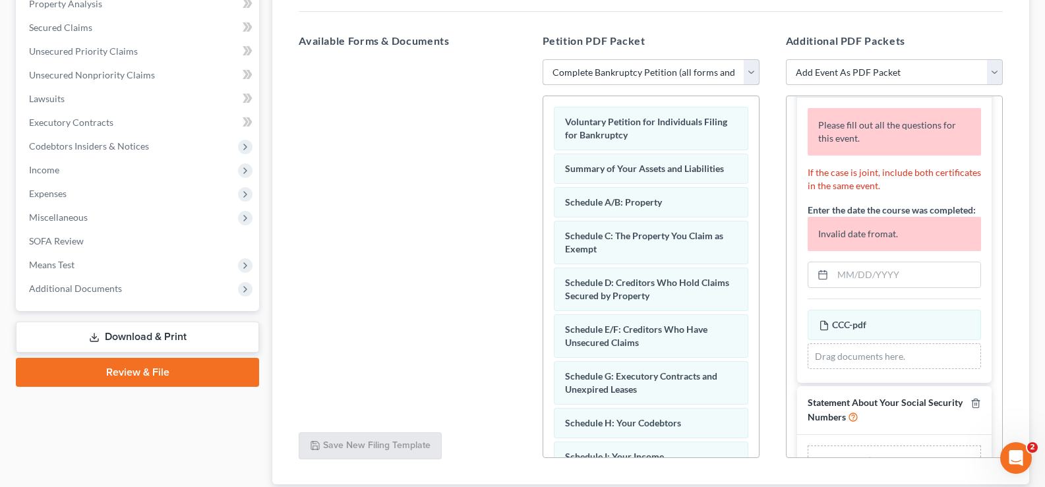
scroll to position [98, 0]
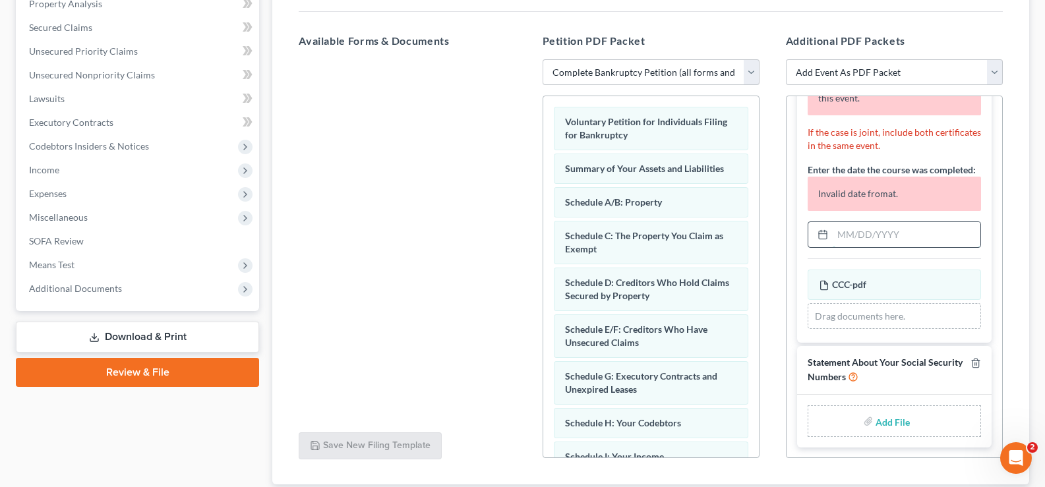
click at [869, 224] on input "text" at bounding box center [907, 234] width 148 height 25
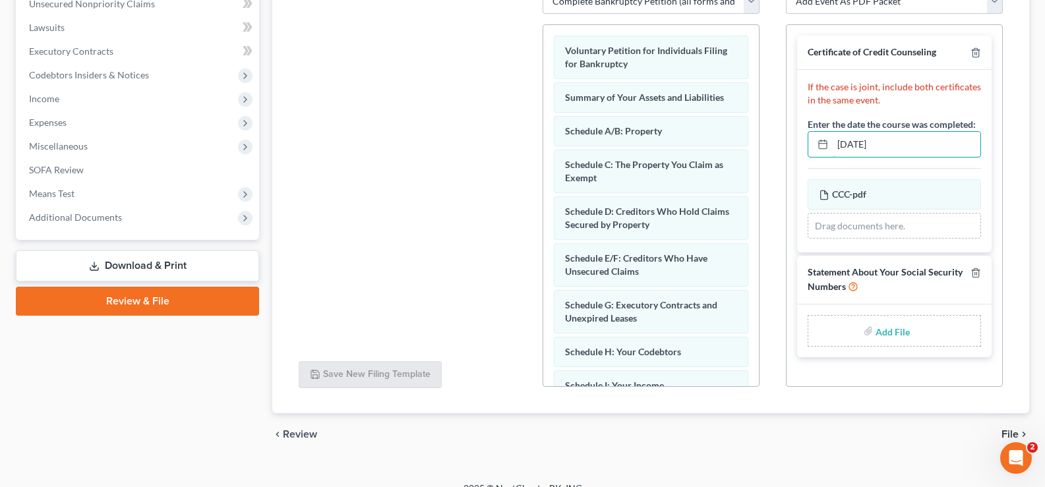
scroll to position [340, 0]
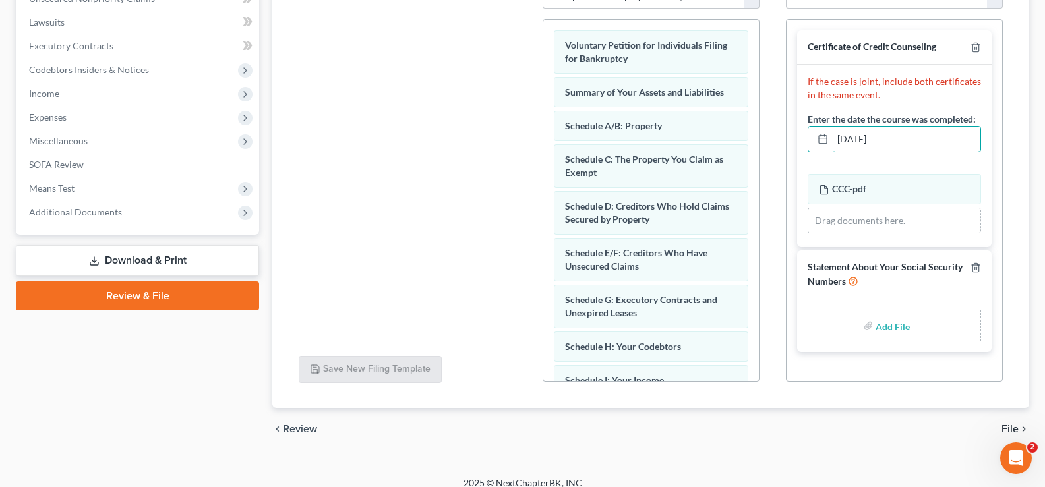
type input "09/17/2025"
click at [895, 314] on input "file" at bounding box center [892, 326] width 32 height 24
type input "C:\fakepath\SSN.pdf"
click at [1016, 424] on span "File" at bounding box center [1010, 429] width 17 height 11
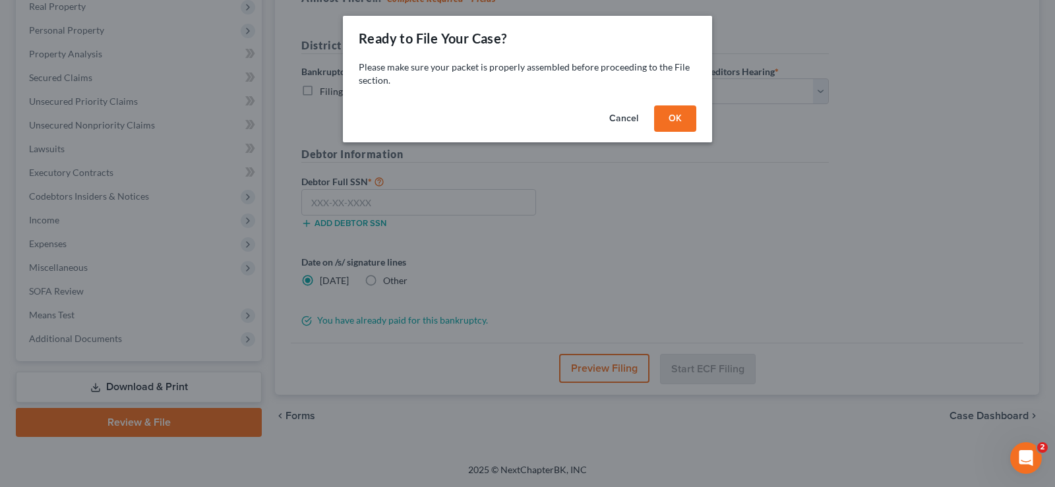
click at [686, 117] on button "OK" at bounding box center [675, 119] width 42 height 26
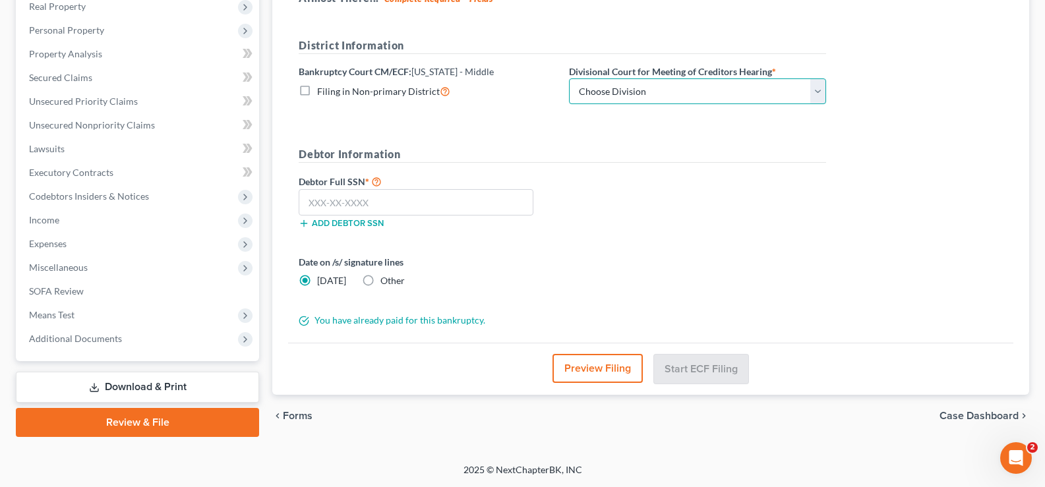
click at [691, 87] on select "Choose Division [GEOGRAPHIC_DATA][PERSON_NAME] [GEOGRAPHIC_DATA] [GEOGRAPHIC_DA…" at bounding box center [697, 91] width 257 height 26
select select "3"
click at [569, 78] on select "Choose Division [GEOGRAPHIC_DATA][PERSON_NAME] [GEOGRAPHIC_DATA] [GEOGRAPHIC_DA…" at bounding box center [697, 91] width 257 height 26
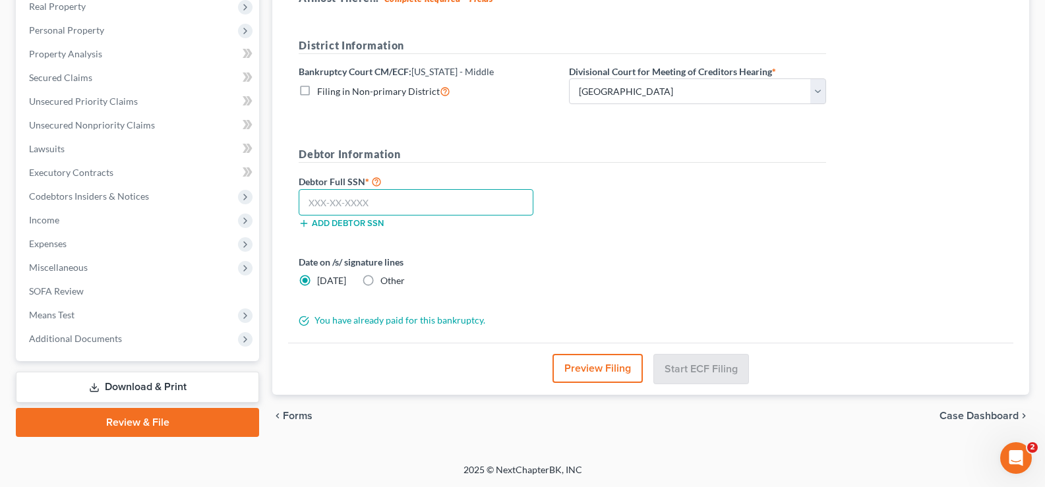
click at [323, 203] on input "text" at bounding box center [416, 202] width 235 height 26
click at [355, 197] on input "text" at bounding box center [416, 202] width 235 height 26
type input "309-52-5772"
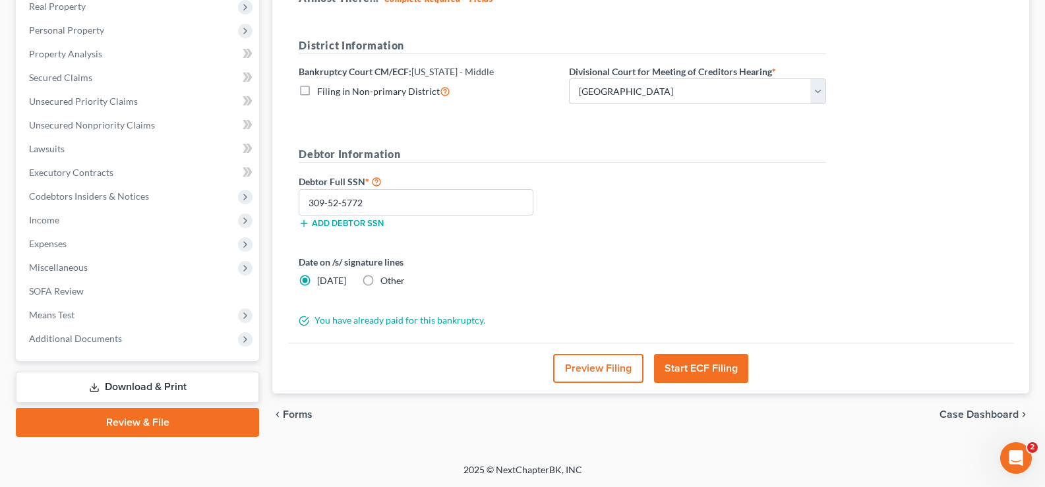
click at [693, 367] on button "Start ECF Filing" at bounding box center [701, 368] width 94 height 29
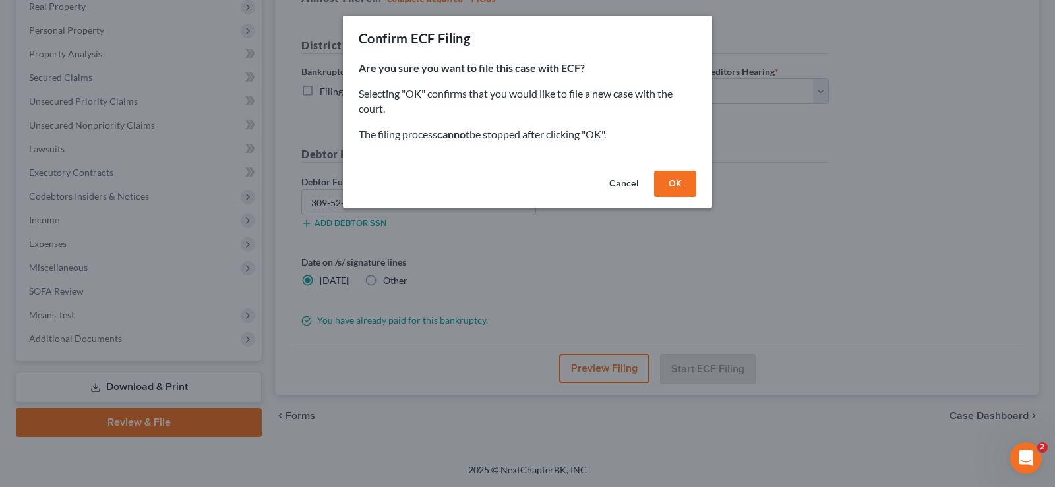
click at [665, 182] on button "OK" at bounding box center [675, 184] width 42 height 26
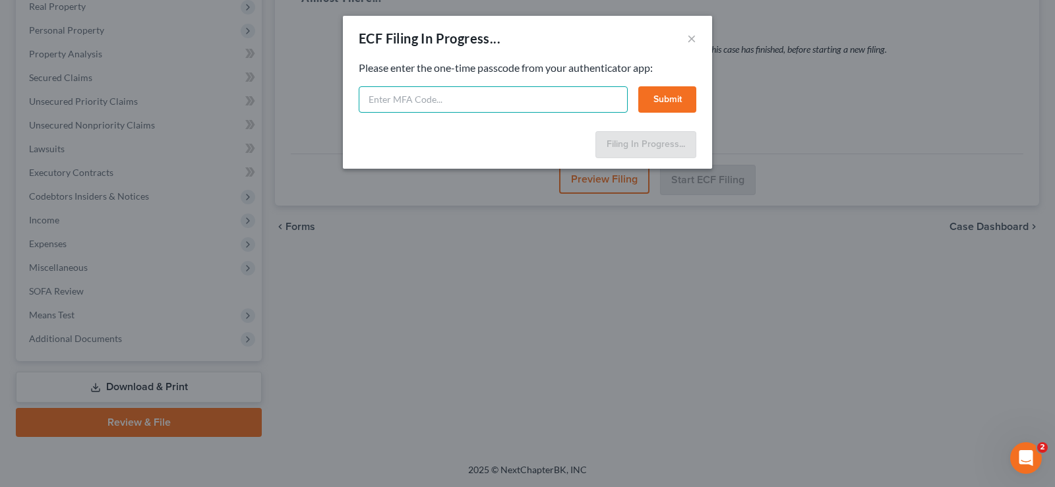
click at [410, 100] on input "text" at bounding box center [493, 99] width 269 height 26
click at [414, 96] on input "797734" at bounding box center [493, 99] width 269 height 26
drag, startPoint x: 417, startPoint y: 102, endPoint x: 353, endPoint y: 96, distance: 64.2
click at [353, 96] on div "Feel free to download your entire bankruptcy packet here: Please enter the one-…" at bounding box center [527, 93] width 369 height 65
type input "919734"
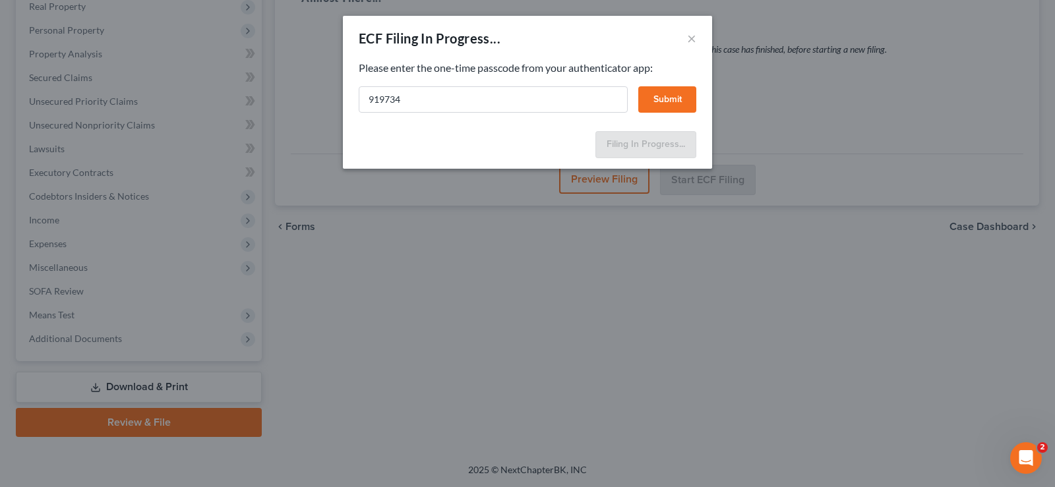
click at [654, 105] on button "Submit" at bounding box center [667, 99] width 58 height 26
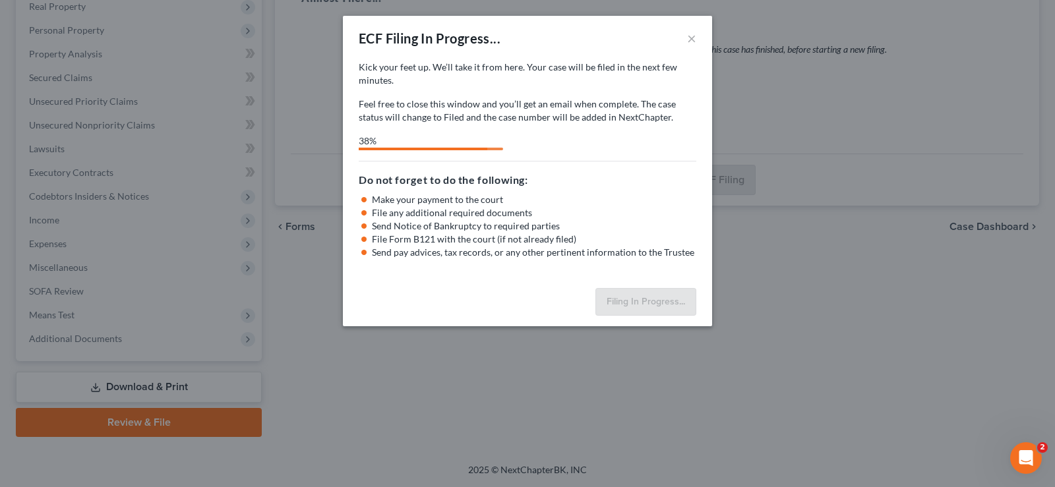
select select "3"
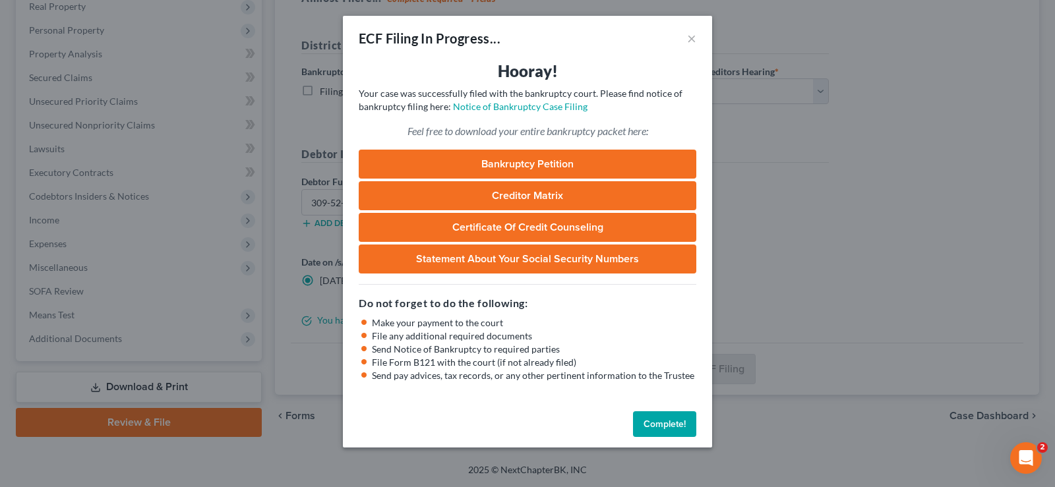
click at [656, 428] on button "Complete!" at bounding box center [664, 425] width 63 height 26
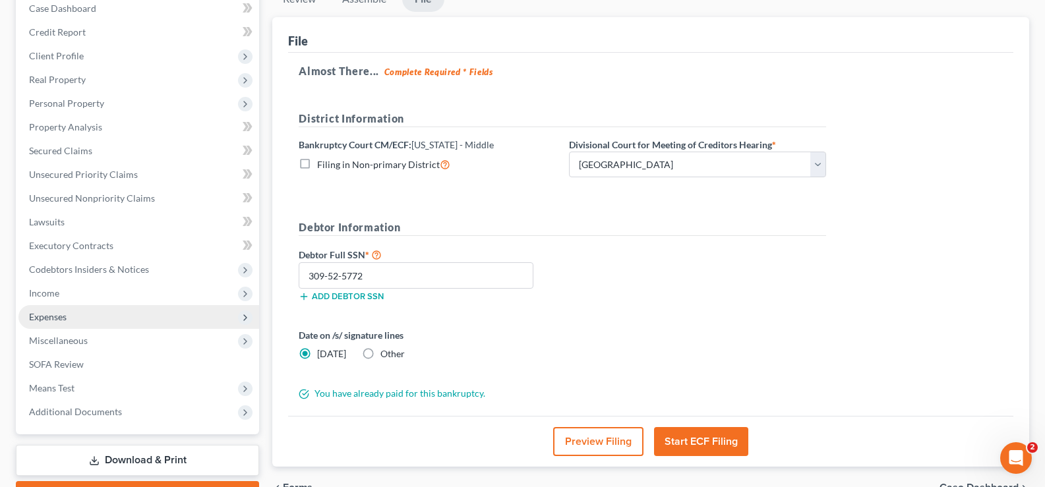
scroll to position [0, 0]
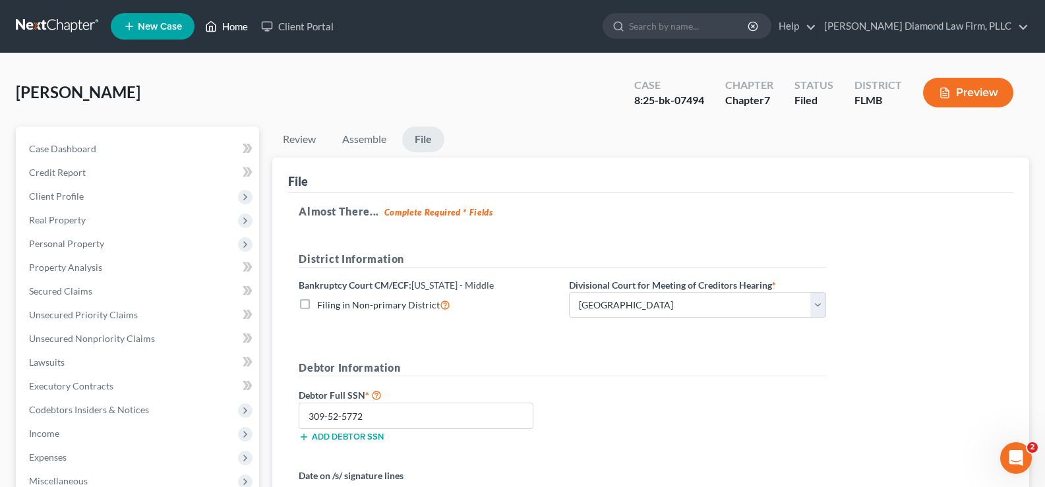
click at [231, 26] on link "Home" at bounding box center [227, 27] width 56 height 24
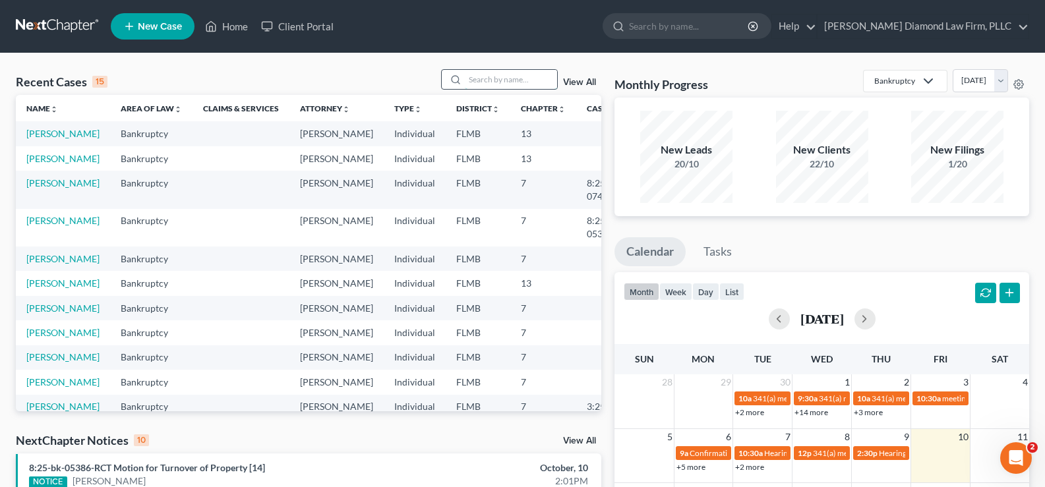
click at [507, 81] on input "search" at bounding box center [511, 79] width 92 height 19
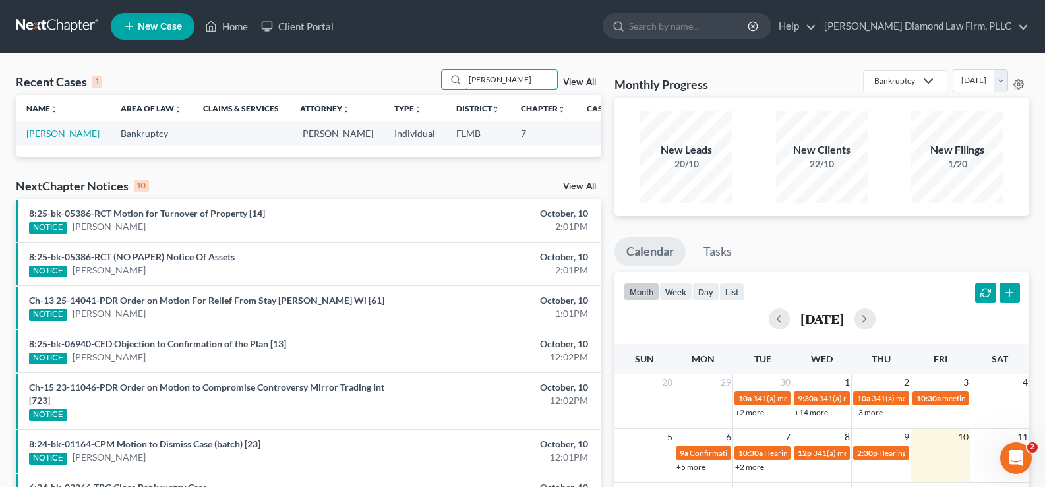
type input "Turnbull"
click at [42, 134] on link "[PERSON_NAME]" at bounding box center [62, 133] width 73 height 11
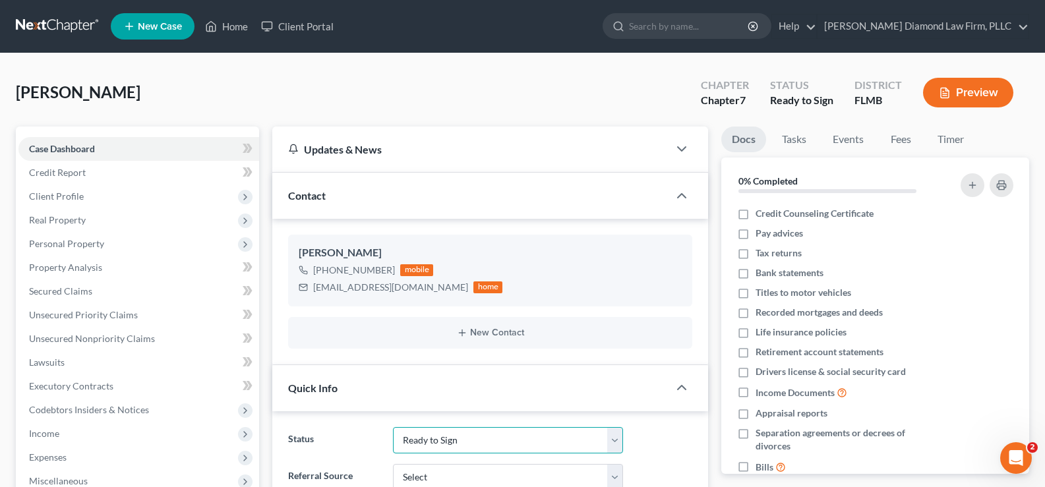
click at [466, 448] on select "Discharged Discharge Litigation Dismissal Notice Dismissed Filed Filed / Pre 34…" at bounding box center [508, 440] width 230 height 26
select select "15"
click at [393, 427] on select "Discharged Discharge Litigation Dismissal Notice Dismissed Filed Filed / Pre 34…" at bounding box center [508, 440] width 230 height 26
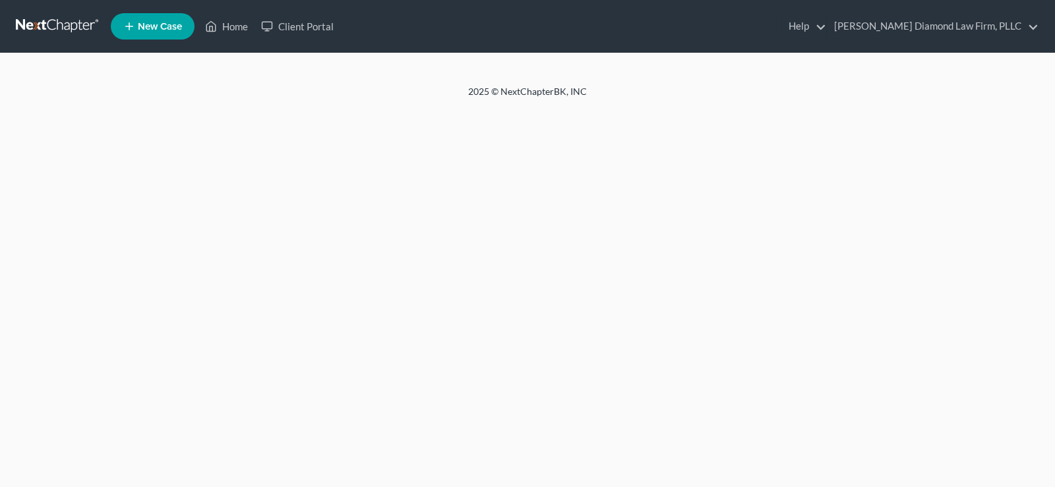
select select "15"
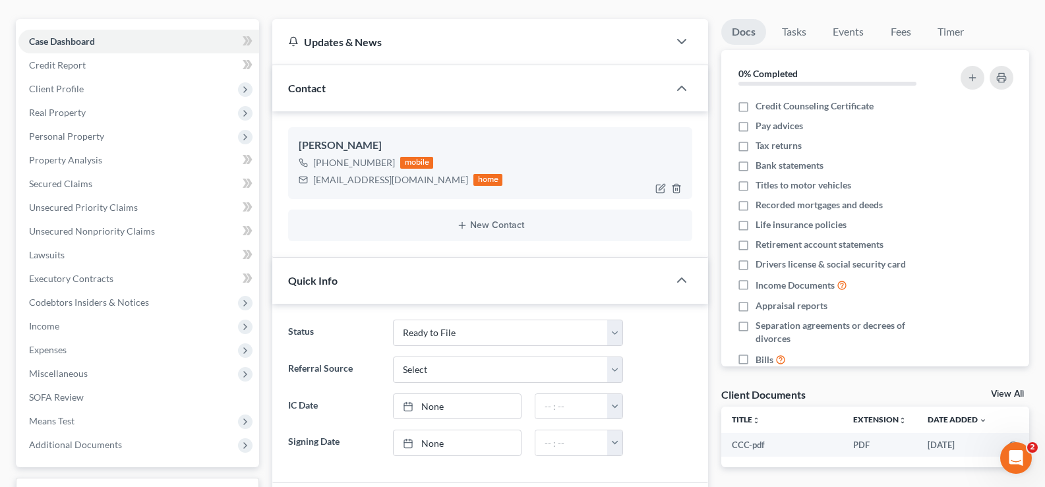
scroll to position [264, 0]
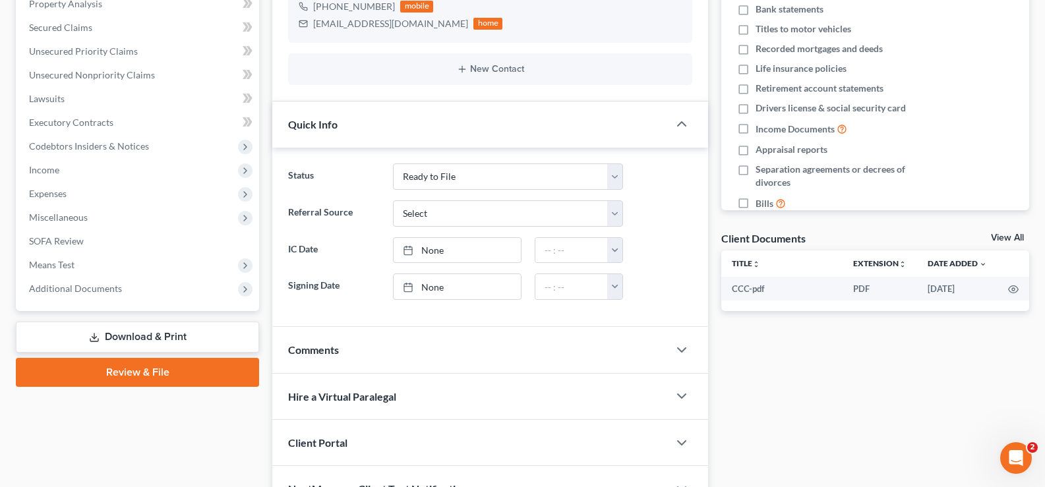
click at [165, 365] on link "Review & File" at bounding box center [137, 372] width 243 height 29
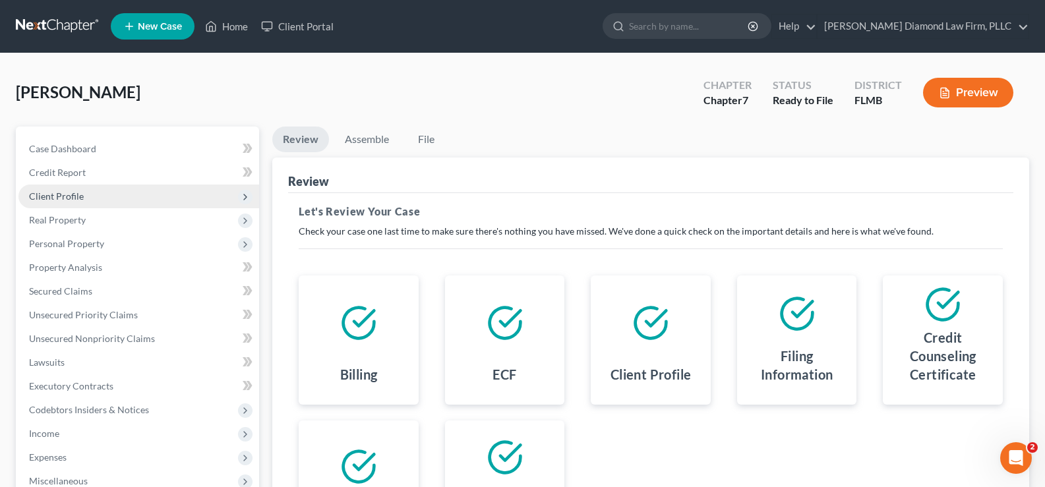
click at [76, 199] on span "Client Profile" at bounding box center [56, 196] width 55 height 11
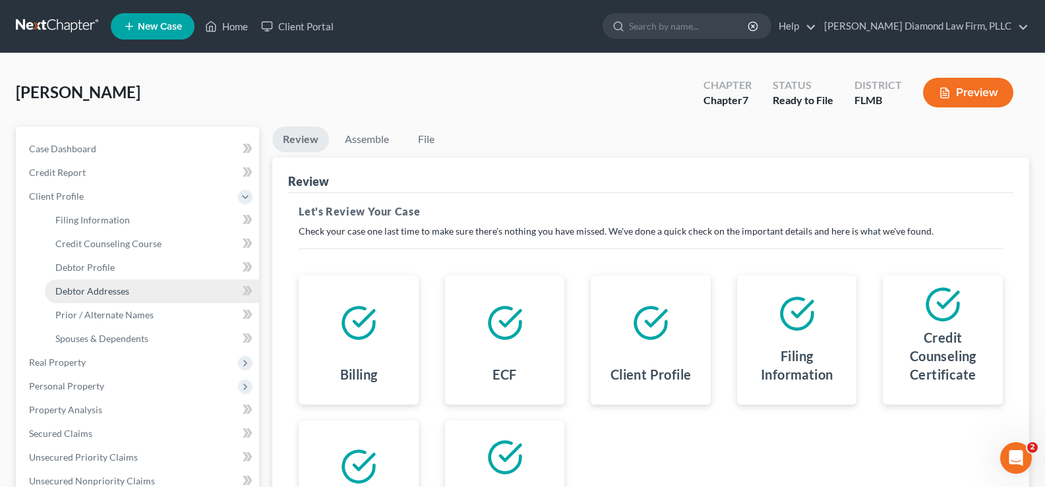
click at [103, 286] on span "Debtor Addresses" at bounding box center [92, 291] width 74 height 11
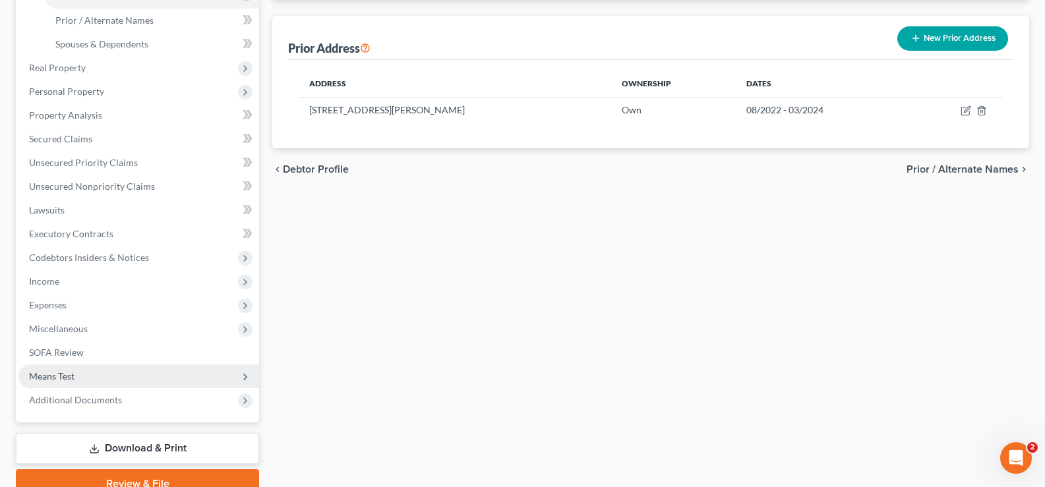
scroll to position [356, 0]
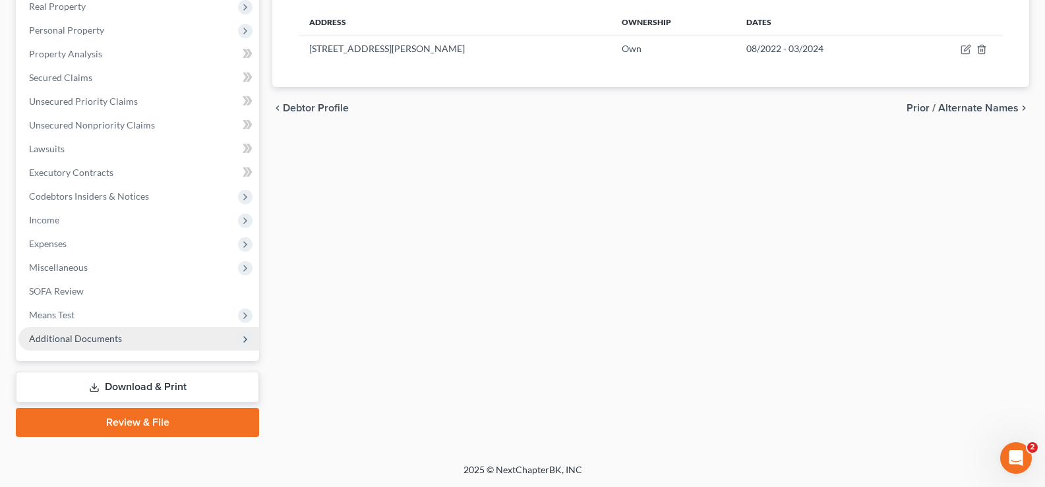
click at [96, 340] on span "Additional Documents" at bounding box center [75, 338] width 93 height 11
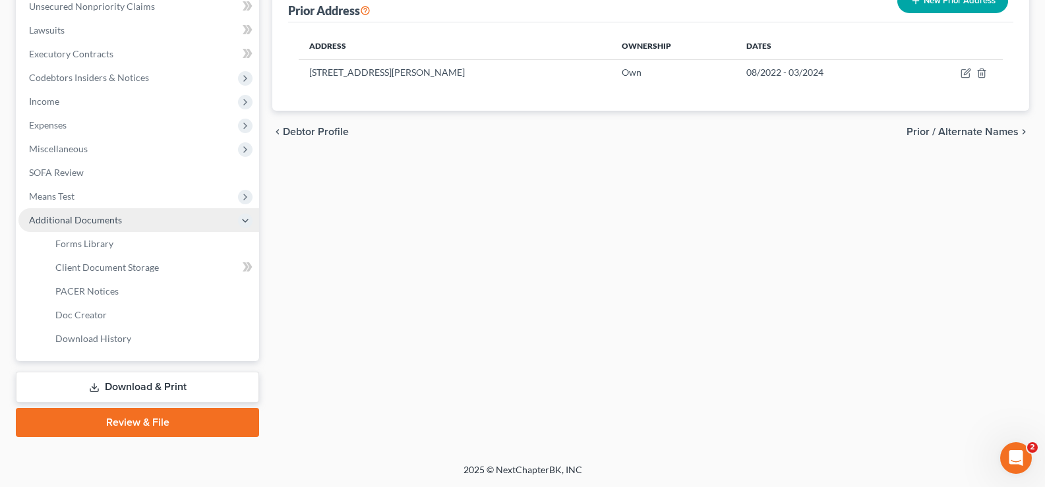
scroll to position [214, 0]
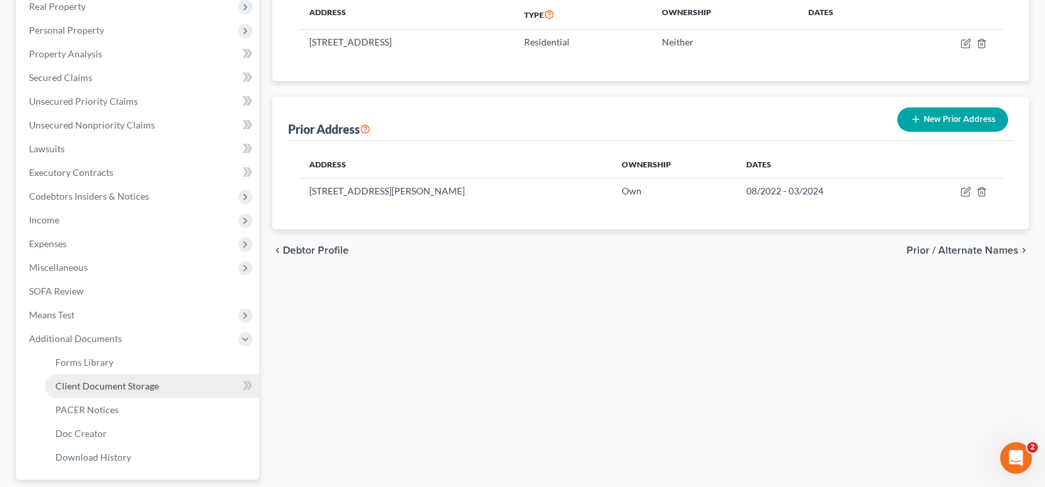
click at [138, 389] on span "Client Document Storage" at bounding box center [107, 386] width 104 height 11
select select "9"
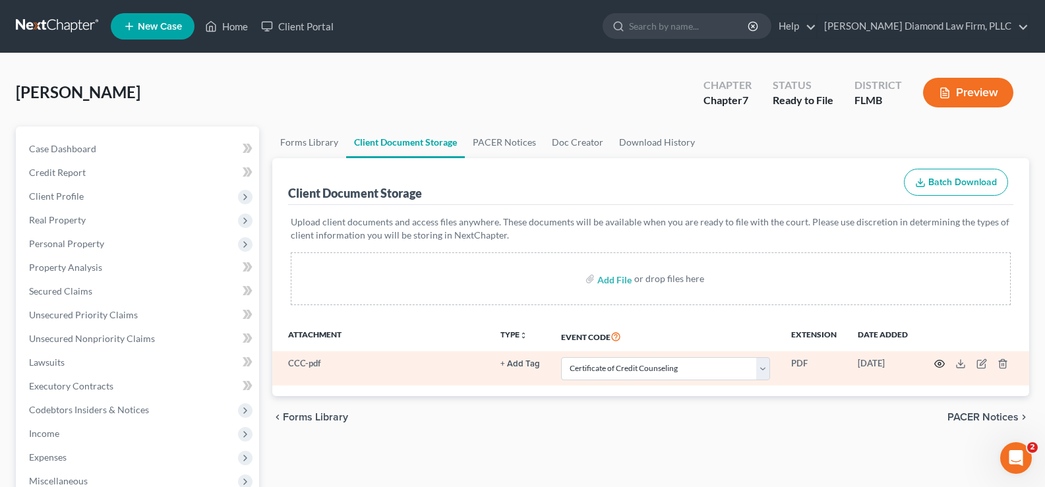
click at [940, 359] on icon "button" at bounding box center [940, 364] width 11 height 11
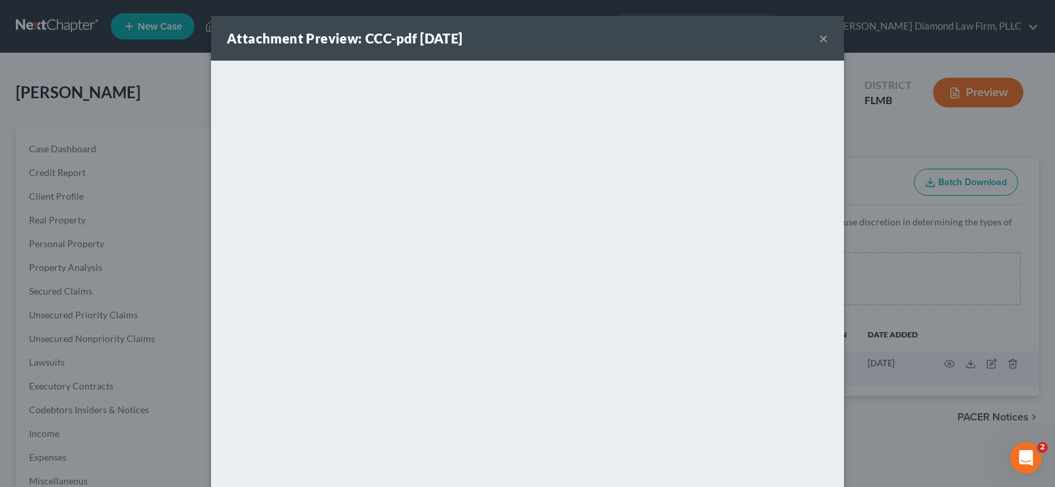
click at [822, 38] on button "×" at bounding box center [823, 38] width 9 height 16
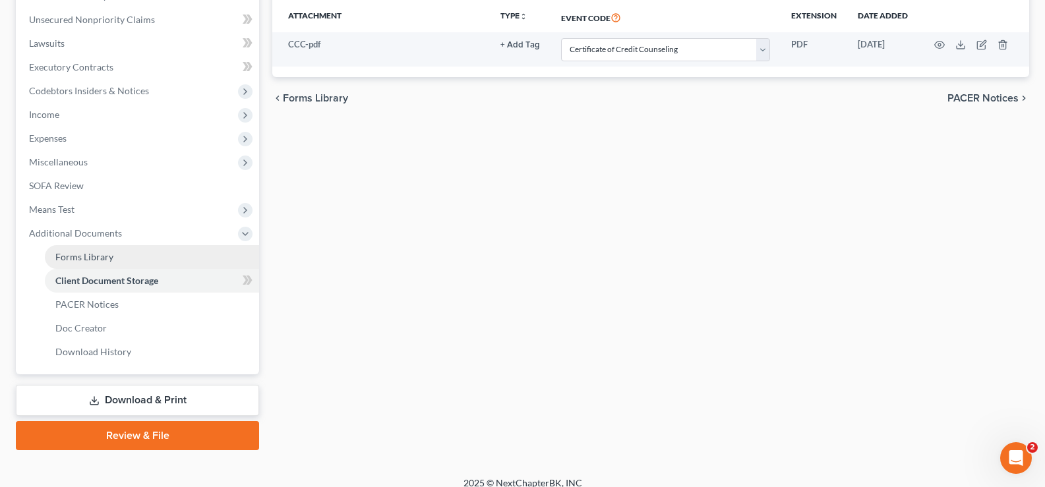
scroll to position [330, 0]
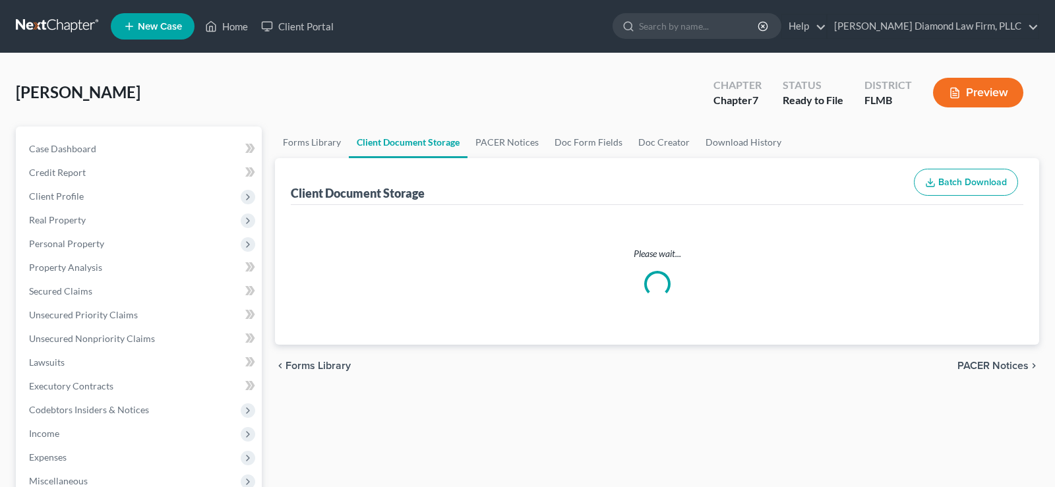
select select "9"
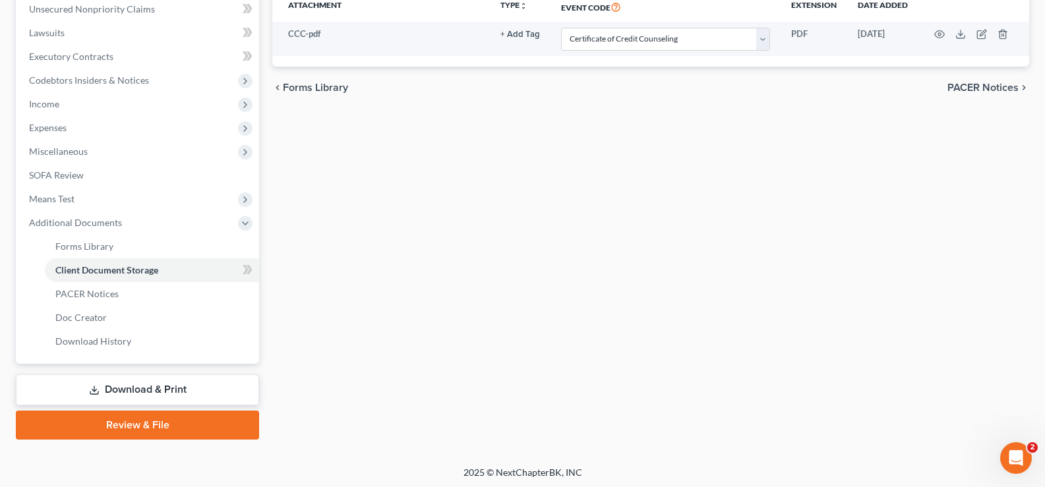
click at [151, 427] on link "Review & File" at bounding box center [137, 425] width 243 height 29
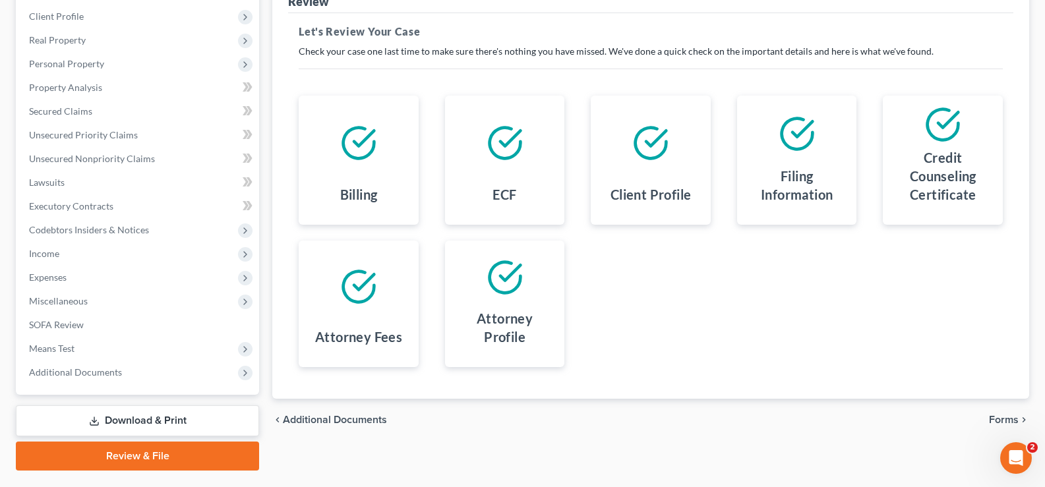
scroll to position [198, 0]
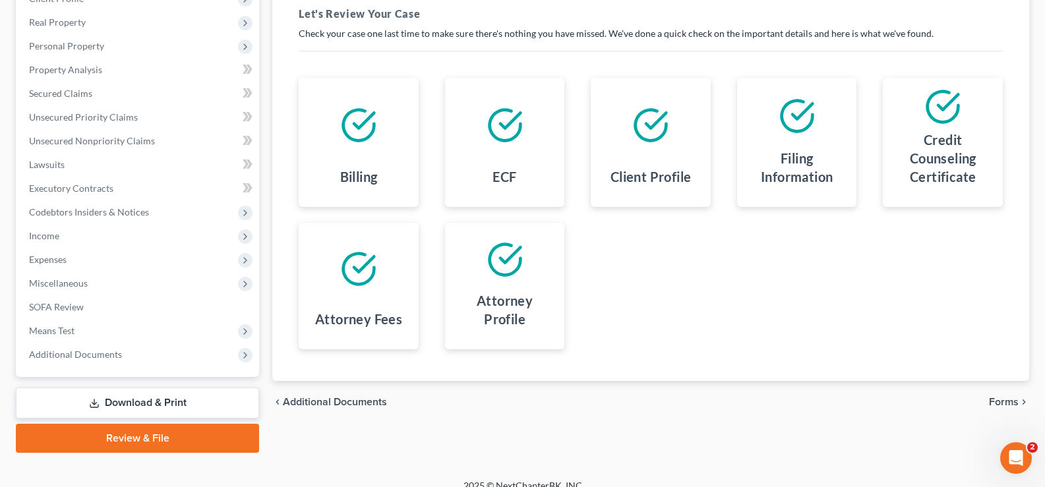
click at [1013, 402] on span "Forms" at bounding box center [1004, 402] width 30 height 11
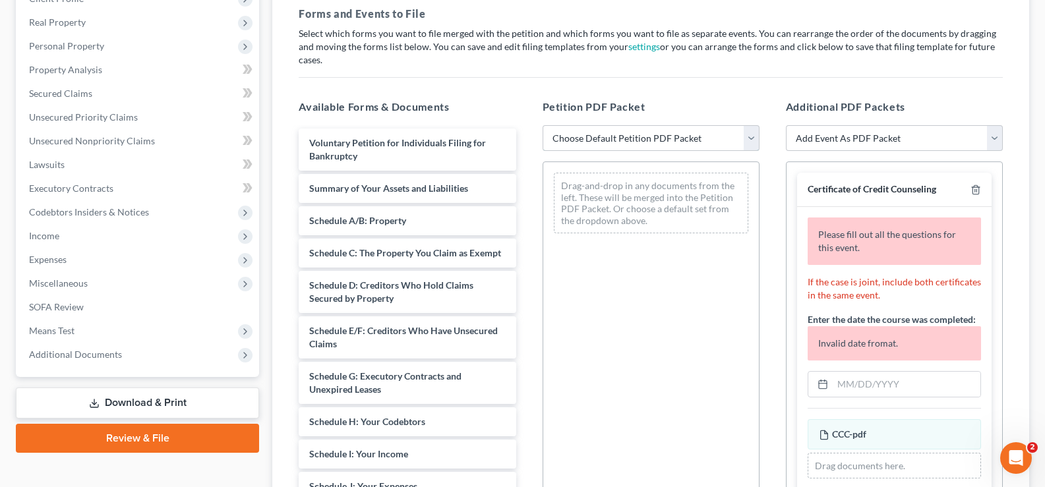
click at [667, 125] on select "Choose Default Petition PDF Packet Complete Bankruptcy Petition (all forms and …" at bounding box center [651, 138] width 217 height 26
select select "0"
click at [543, 125] on select "Choose Default Petition PDF Packet Complete Bankruptcy Petition (all forms and …" at bounding box center [651, 138] width 217 height 26
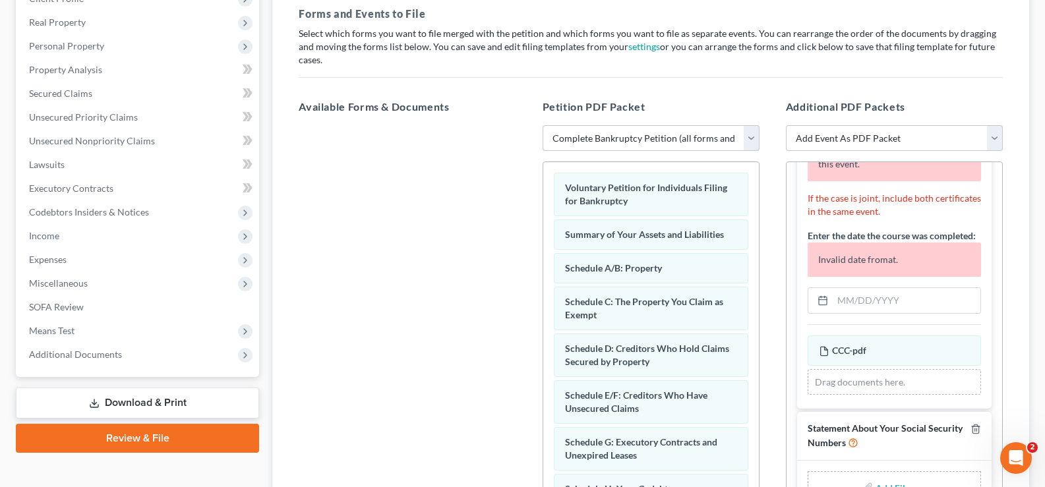
scroll to position [98, 0]
click at [883, 288] on input "text" at bounding box center [907, 300] width 148 height 25
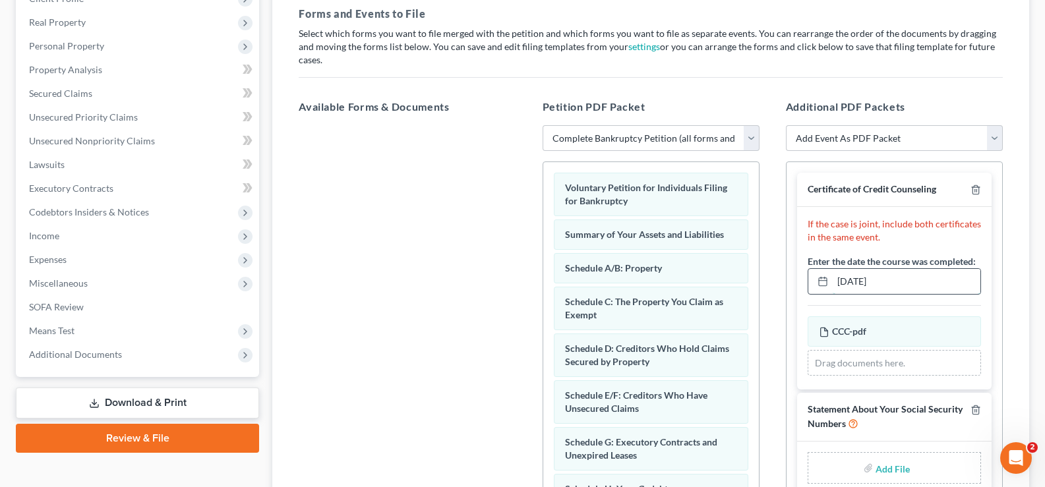
type input "[DATE]"
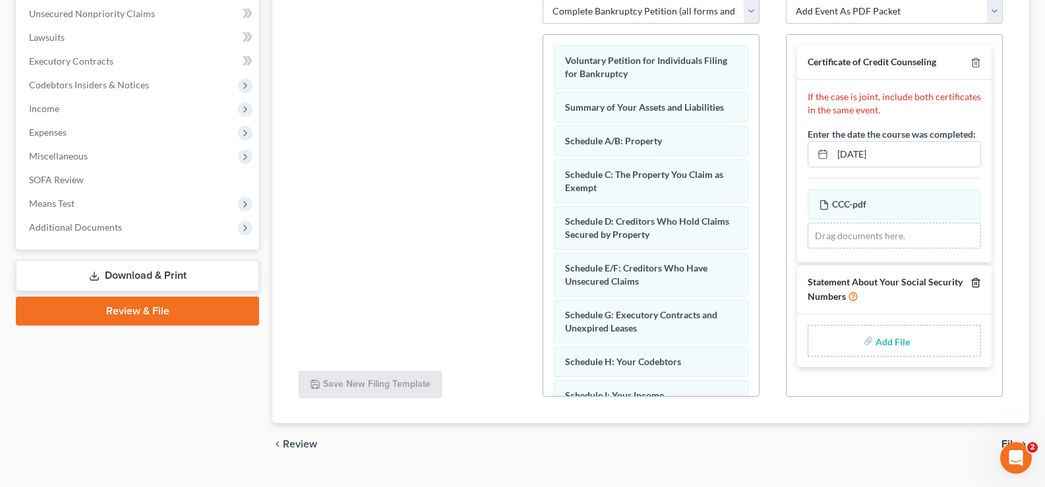
scroll to position [330, 0]
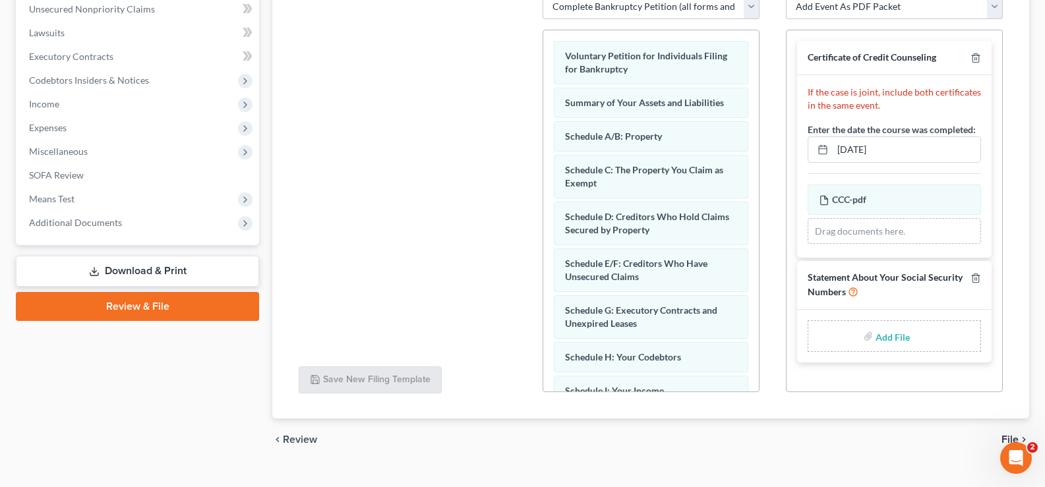
click at [884, 329] on input "file" at bounding box center [892, 336] width 32 height 24
type input "C:\fakepath\SSN.pdf"
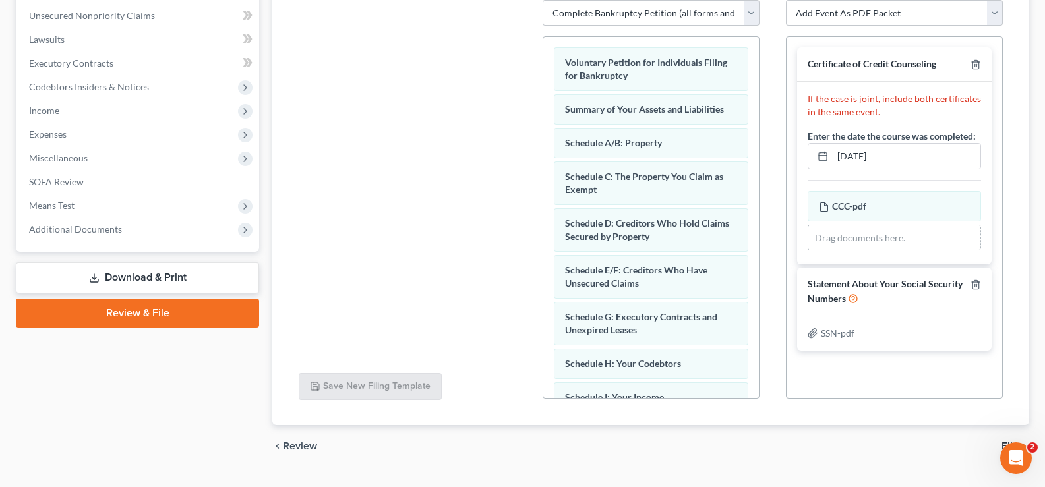
scroll to position [340, 0]
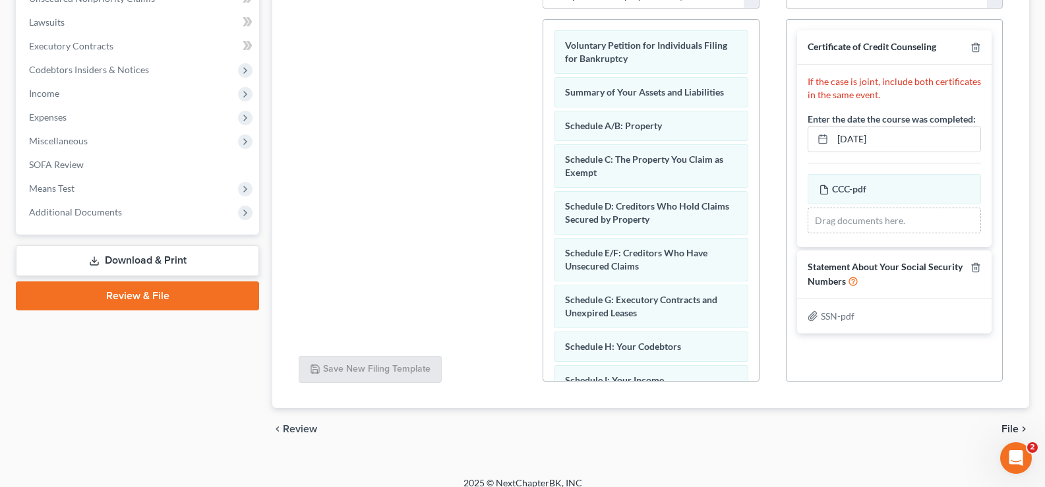
click at [1008, 424] on span "File" at bounding box center [1010, 429] width 17 height 11
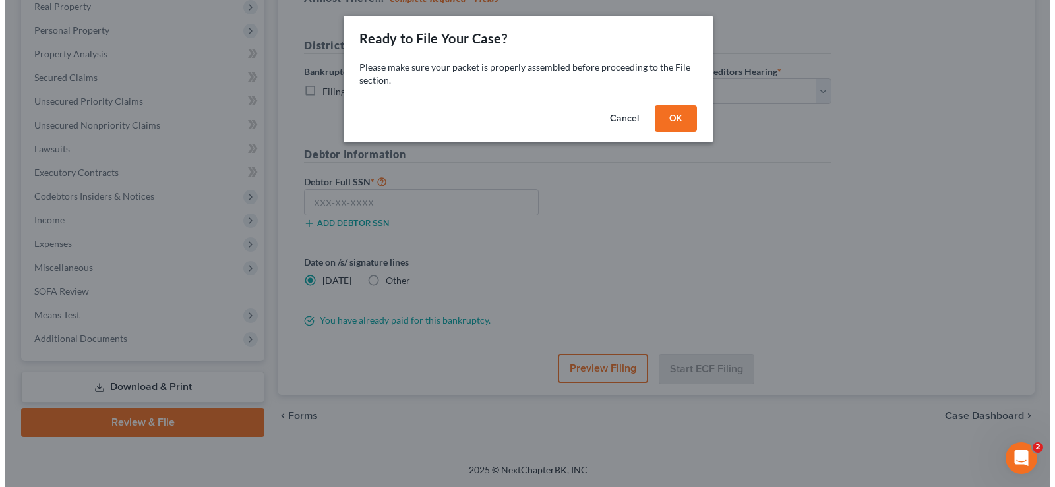
scroll to position [214, 0]
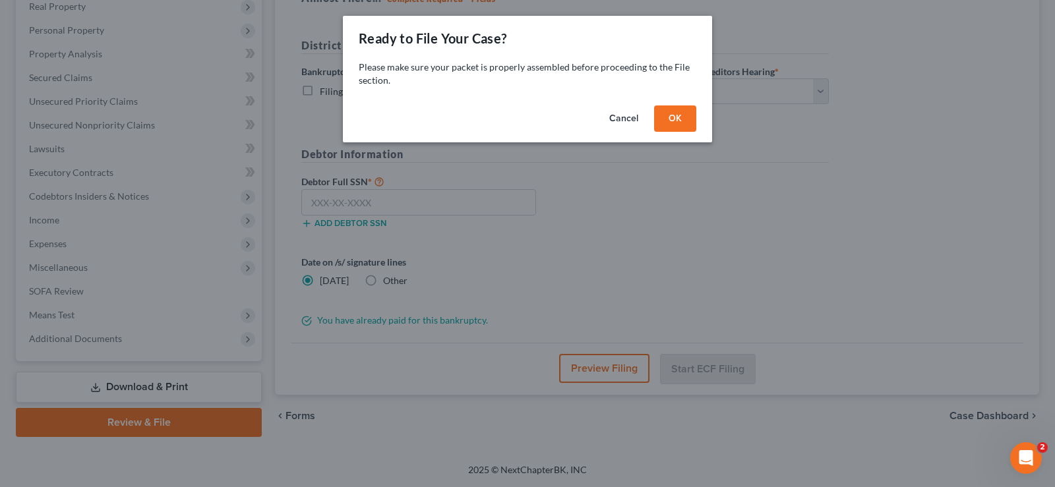
click at [681, 109] on button "OK" at bounding box center [675, 119] width 42 height 26
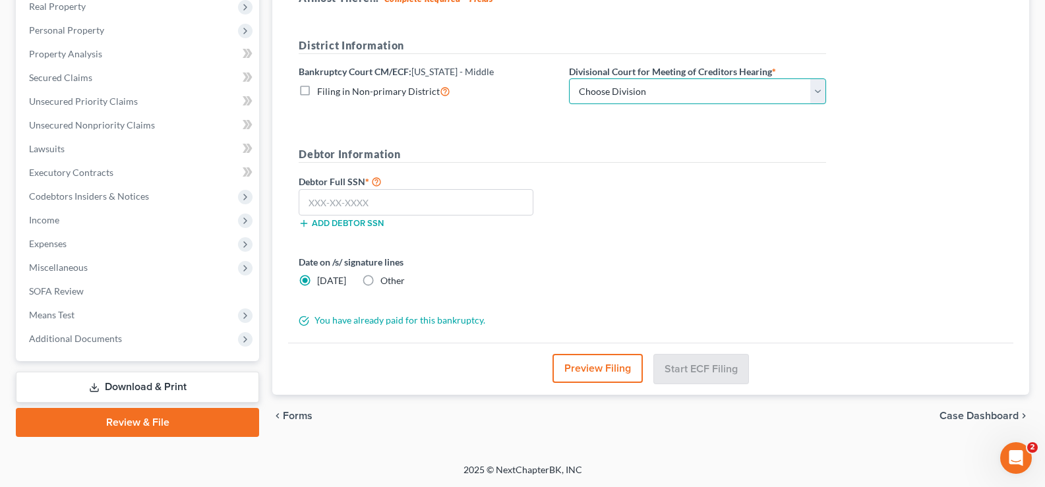
click at [663, 86] on select "Choose Division [GEOGRAPHIC_DATA][PERSON_NAME] [GEOGRAPHIC_DATA] [GEOGRAPHIC_DA…" at bounding box center [697, 91] width 257 height 26
select select "3"
click at [569, 78] on select "Choose Division [GEOGRAPHIC_DATA][PERSON_NAME] [GEOGRAPHIC_DATA] [GEOGRAPHIC_DA…" at bounding box center [697, 91] width 257 height 26
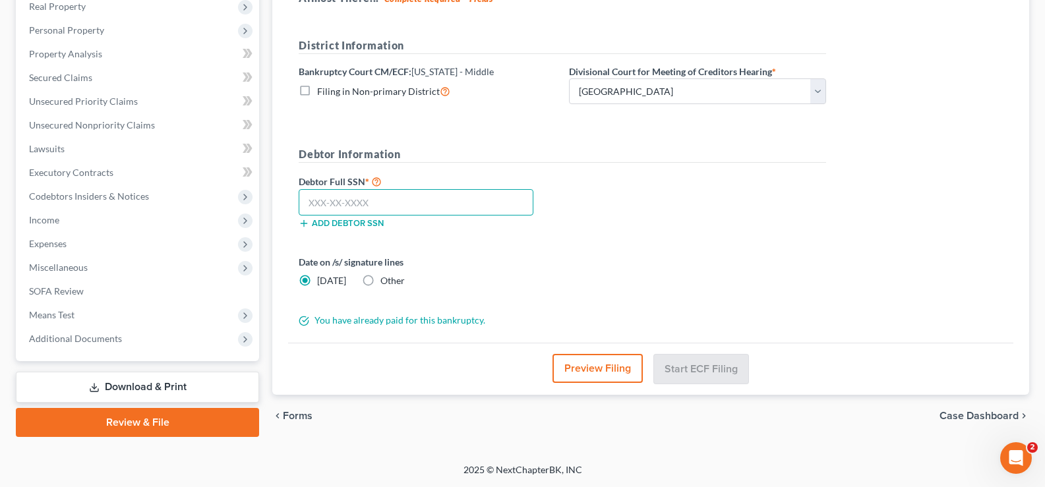
click at [365, 204] on input "text" at bounding box center [416, 202] width 235 height 26
click at [319, 208] on input "text" at bounding box center [416, 202] width 235 height 26
type input "196-36-1866"
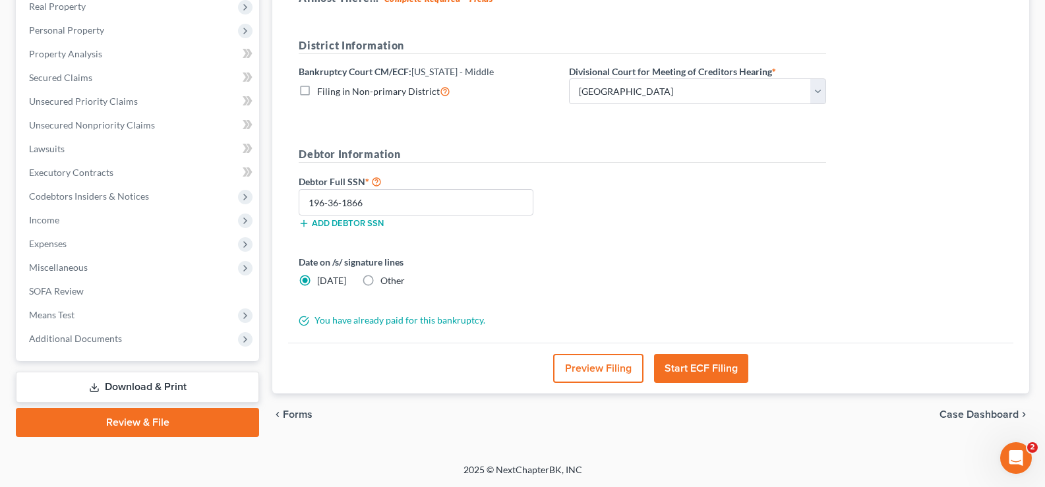
click at [576, 375] on button "Preview Filing" at bounding box center [598, 368] width 90 height 29
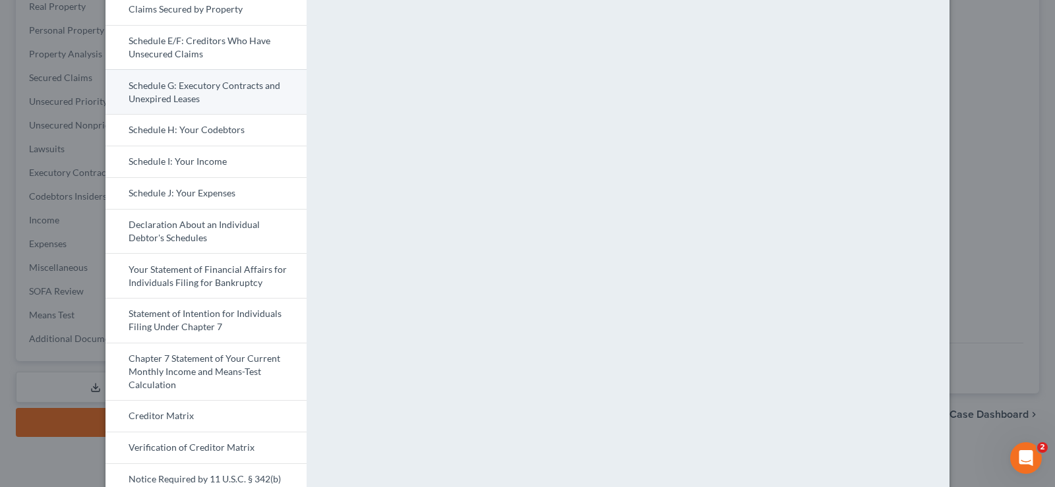
scroll to position [499, 0]
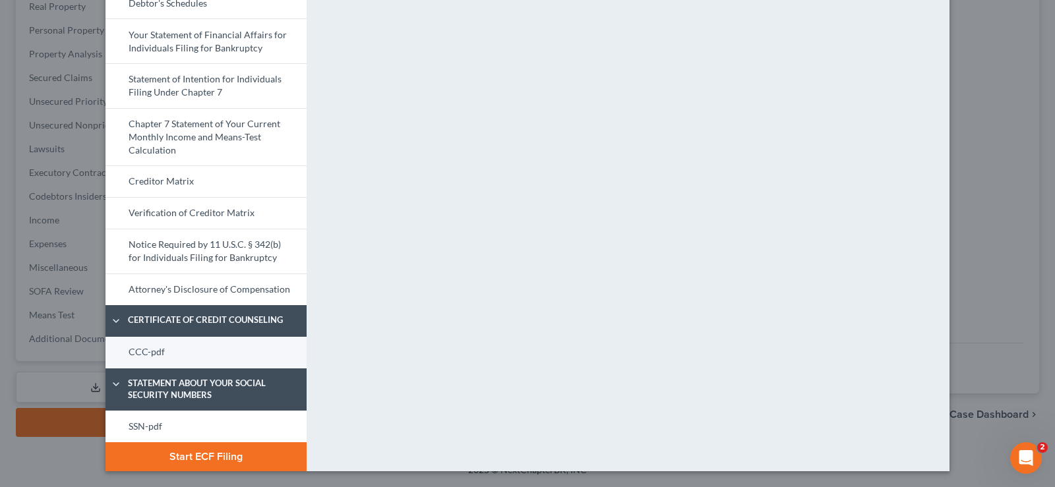
click at [210, 350] on link "CCC-pdf" at bounding box center [206, 353] width 201 height 32
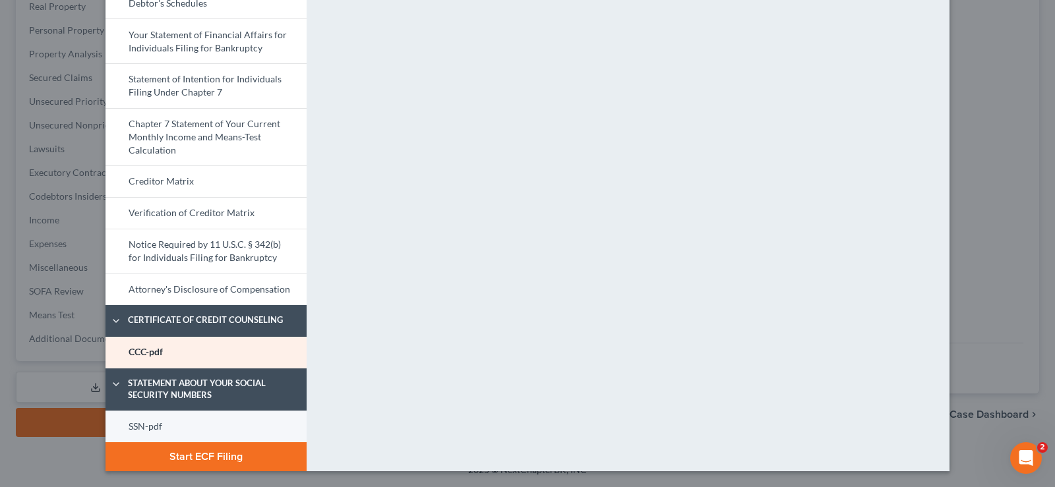
click at [146, 435] on link "SSN-pdf" at bounding box center [206, 427] width 201 height 32
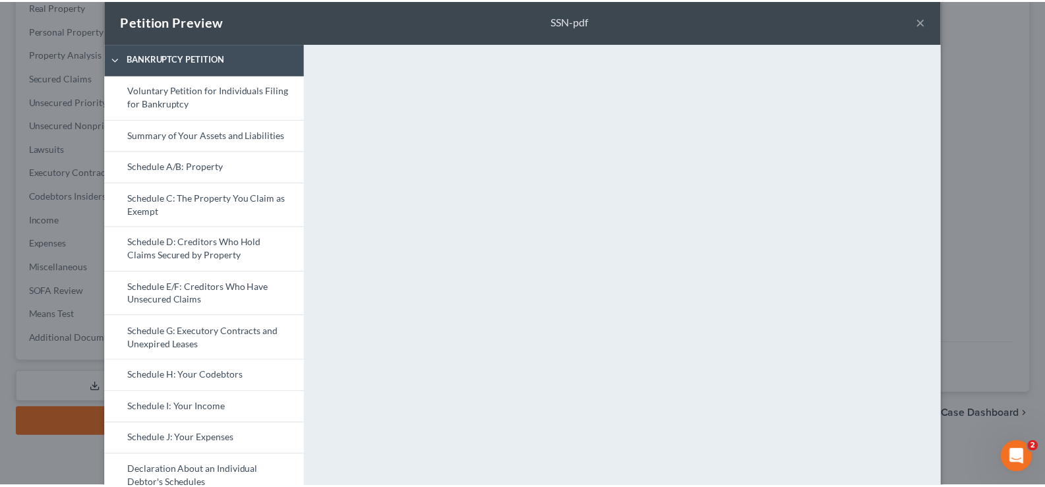
scroll to position [0, 0]
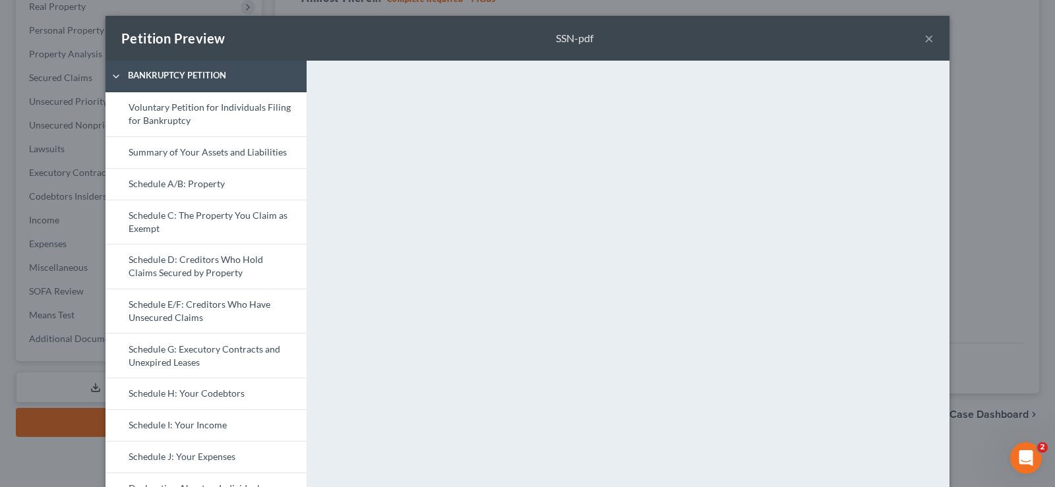
click at [925, 41] on button "×" at bounding box center [929, 38] width 9 height 16
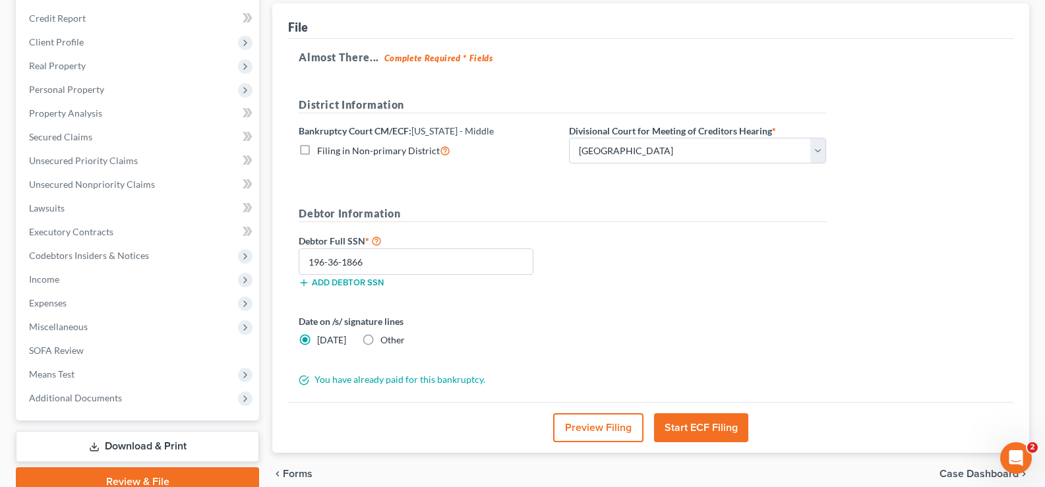
scroll to position [198, 0]
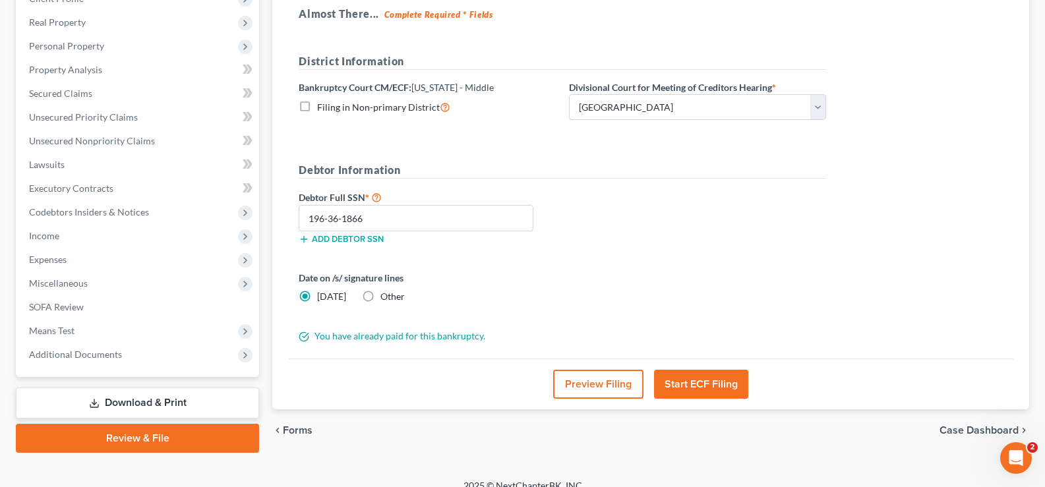
click at [712, 381] on button "Start ECF Filing" at bounding box center [701, 384] width 94 height 29
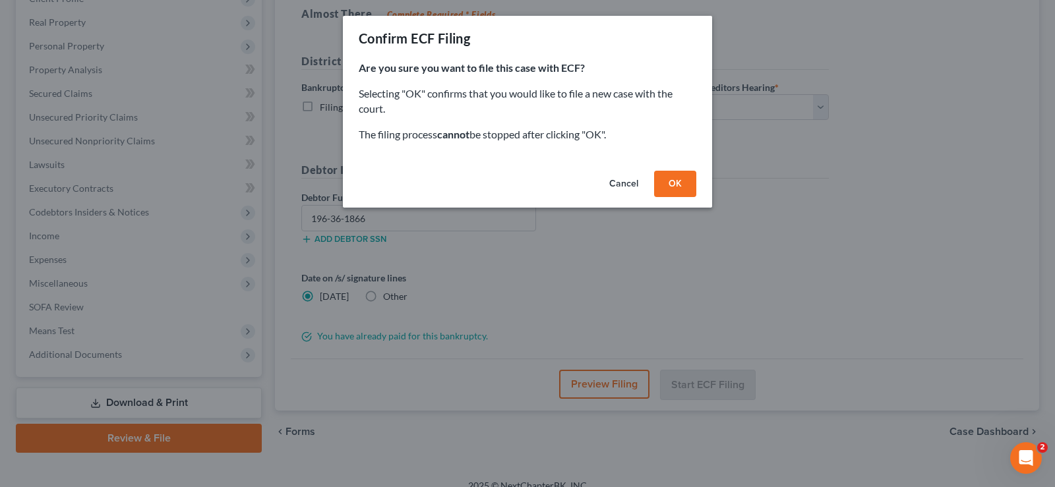
click at [665, 185] on button "OK" at bounding box center [675, 184] width 42 height 26
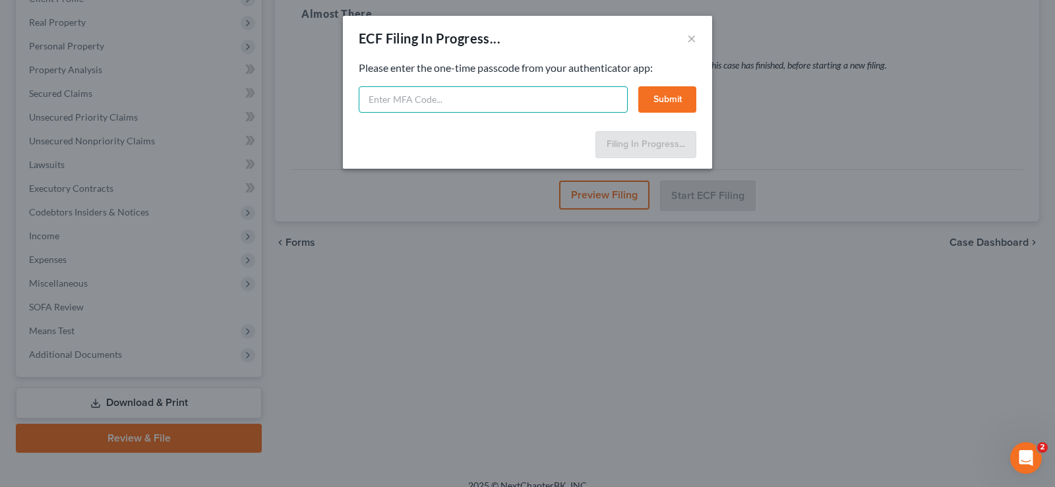
click at [466, 92] on input "text" at bounding box center [493, 99] width 269 height 26
type input "144138"
click at [669, 95] on button "Submit" at bounding box center [667, 99] width 58 height 26
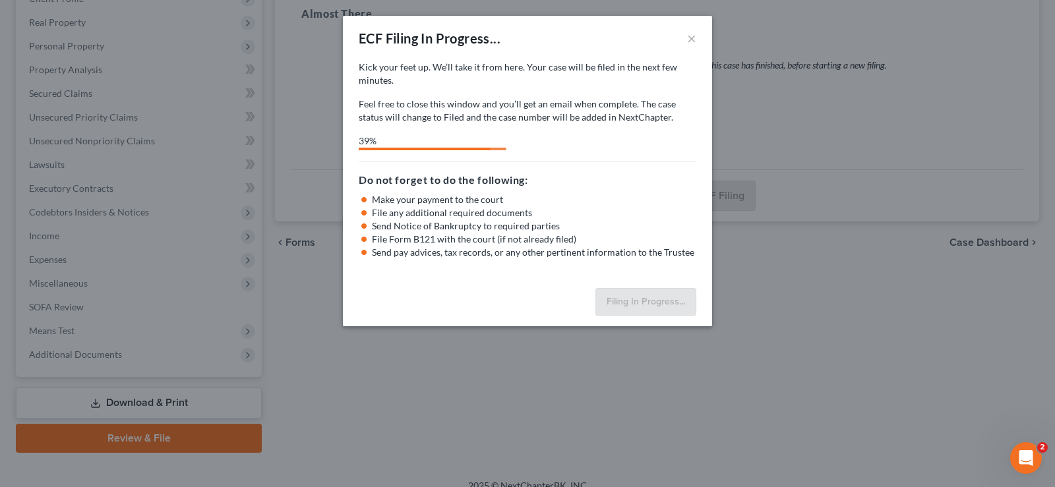
select select "3"
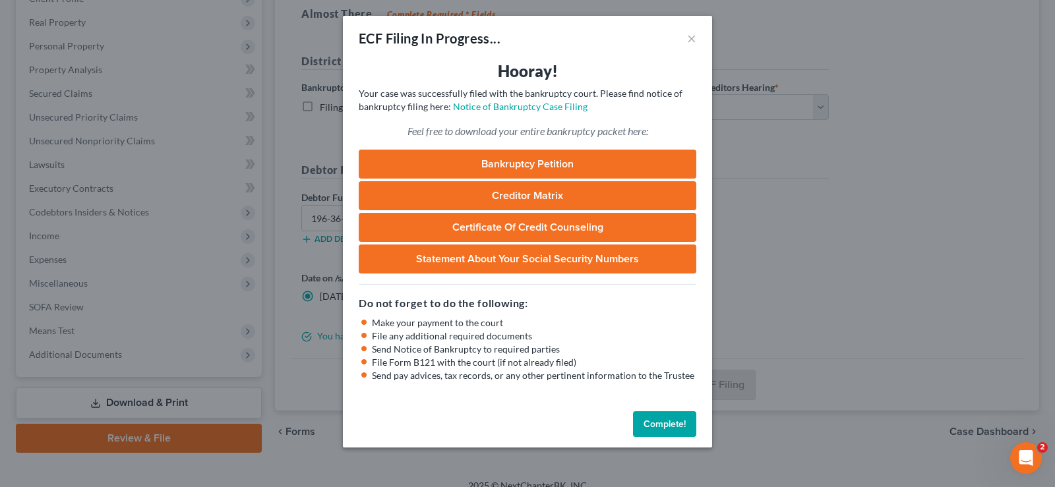
click at [679, 428] on button "Complete!" at bounding box center [664, 425] width 63 height 26
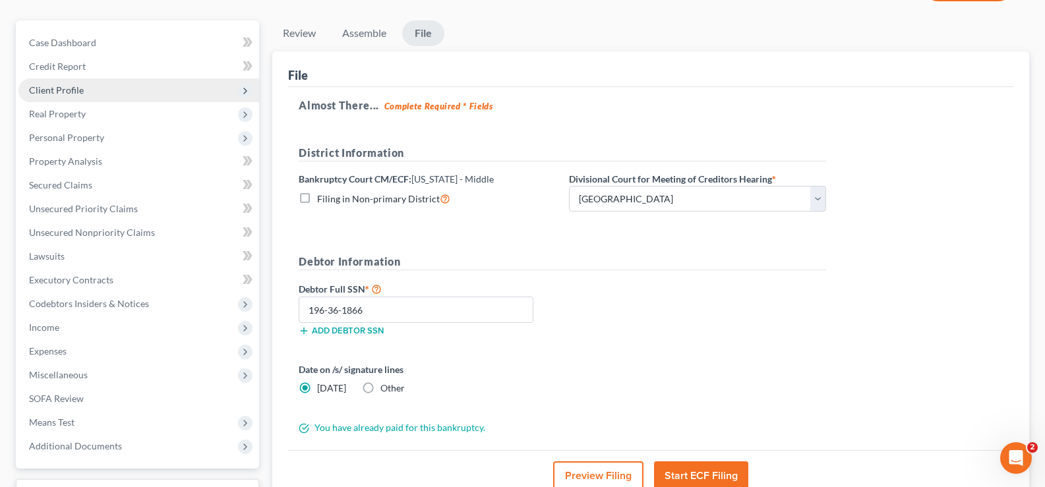
scroll to position [0, 0]
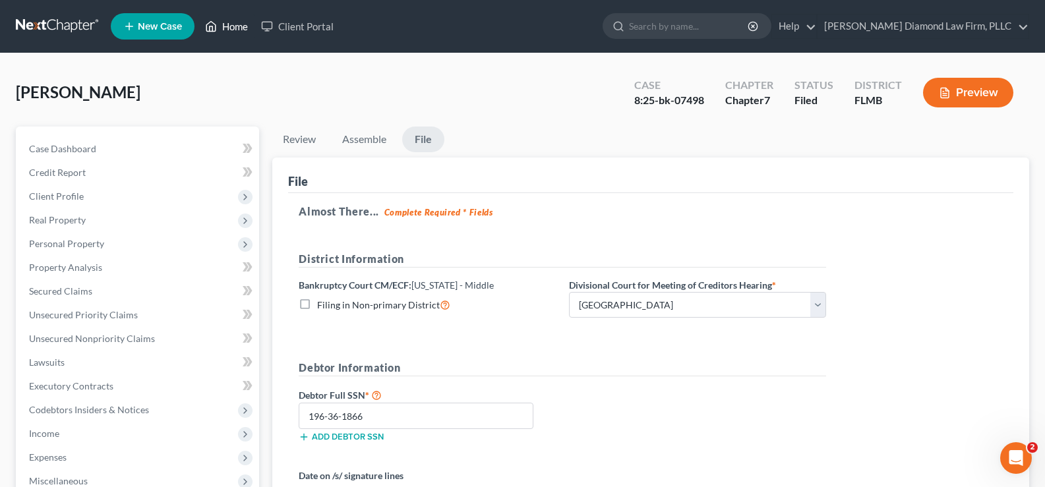
click at [226, 22] on link "Home" at bounding box center [227, 27] width 56 height 24
